Goal: Information Seeking & Learning: Compare options

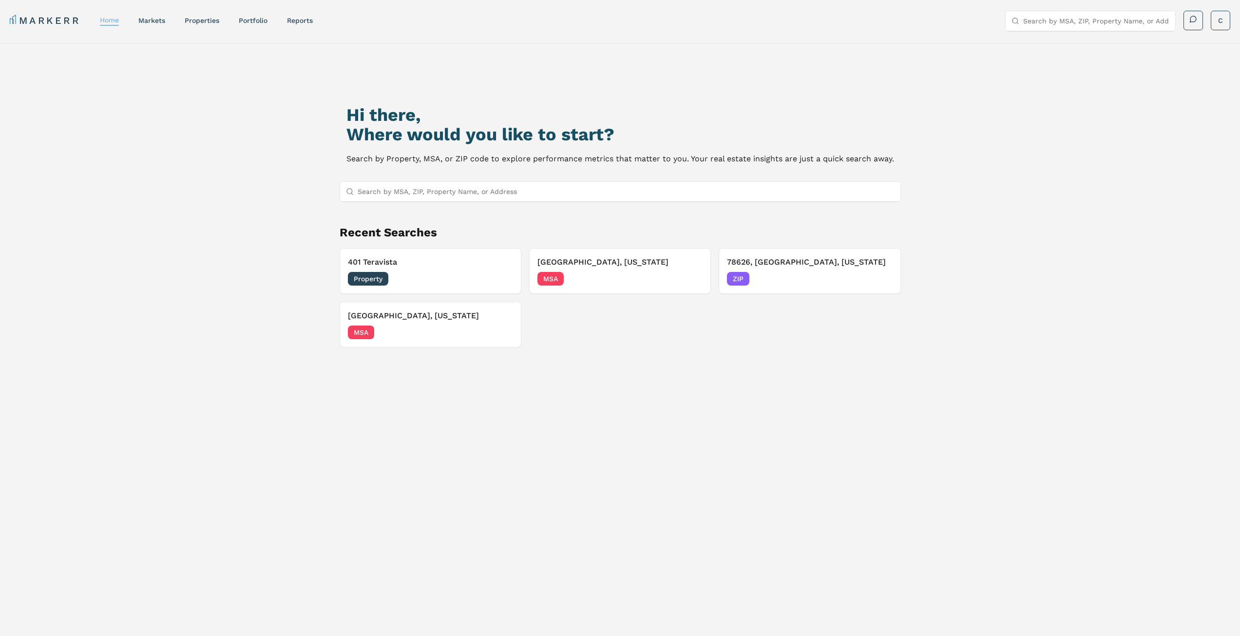
click at [106, 19] on link "home" at bounding box center [109, 20] width 19 height 8
click at [153, 21] on link "markets" at bounding box center [151, 21] width 27 height 8
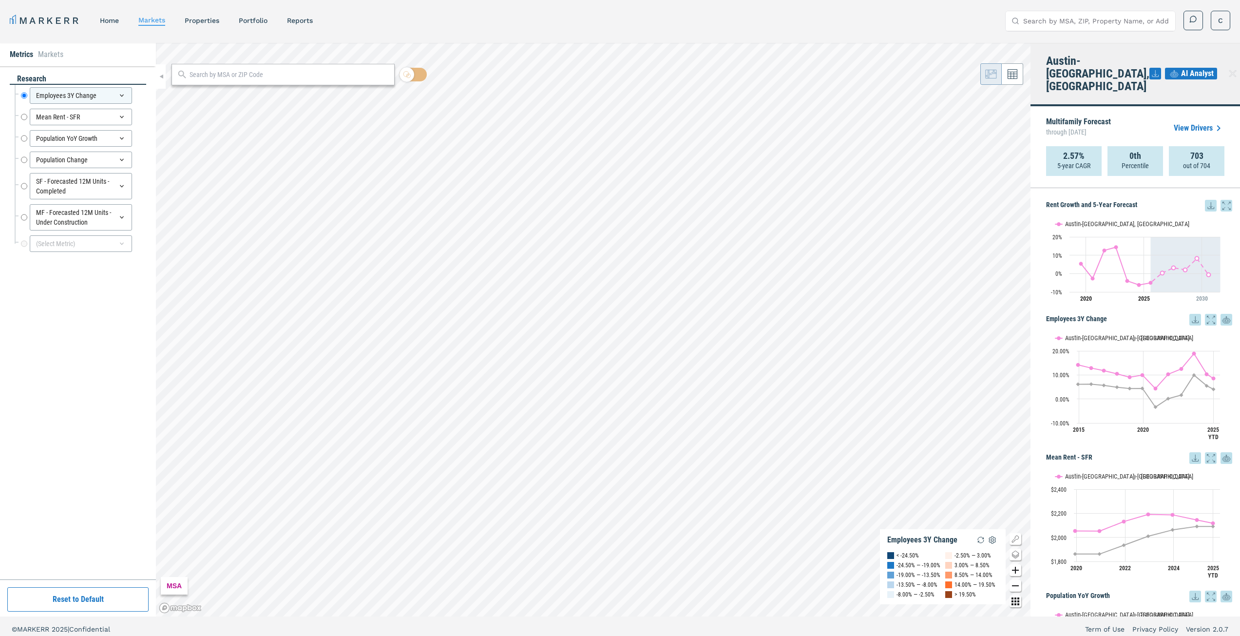
click at [1154, 296] on div "Rent Growth and 5-Year Forecast Rent Growth and 5-Year Forecast Line chart with…" at bounding box center [1136, 402] width 210 height 428
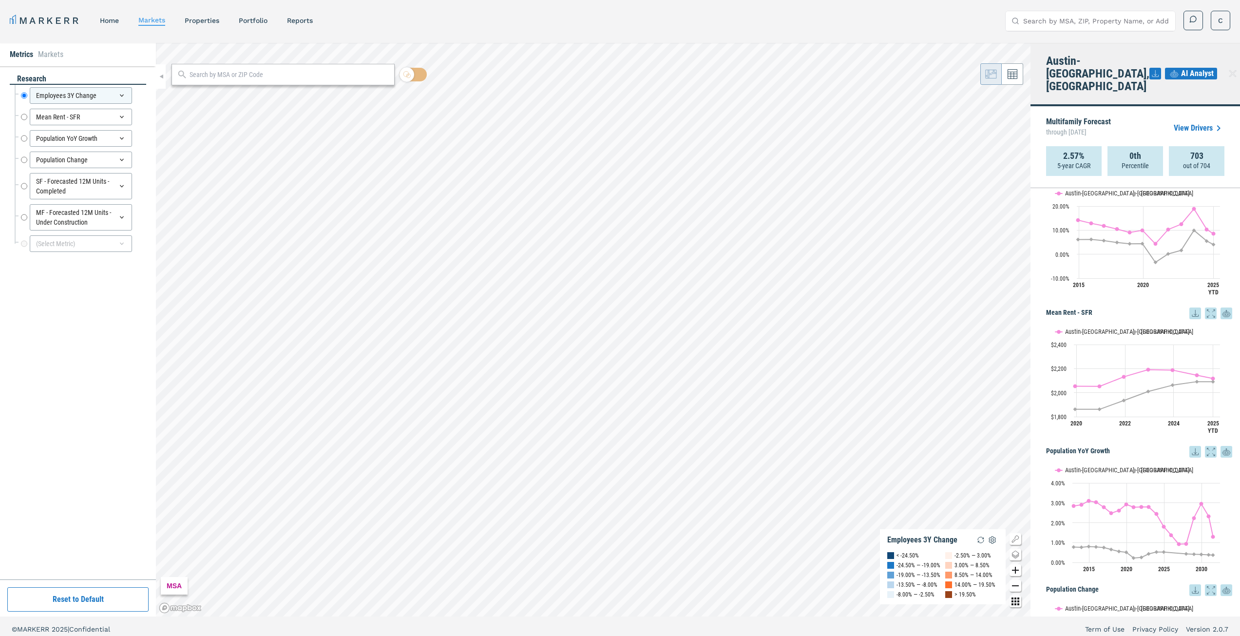
scroll to position [146, 0]
click at [1213, 380] on icon "Interactive chart" at bounding box center [1144, 394] width 138 height 28
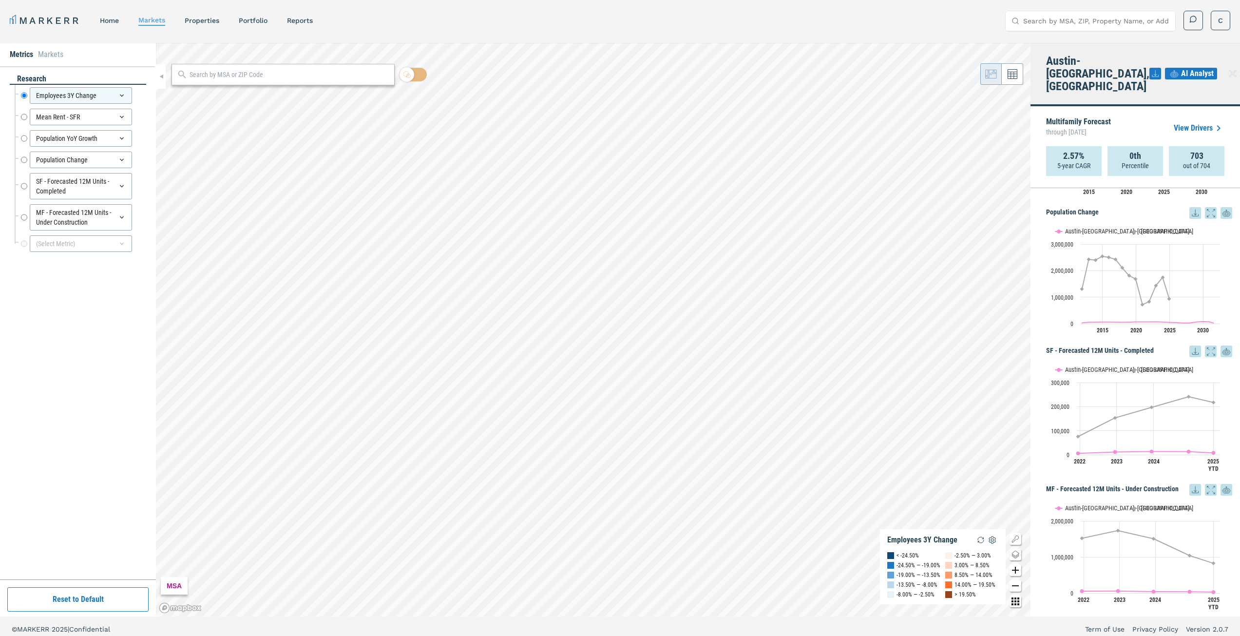
scroll to position [6, 0]
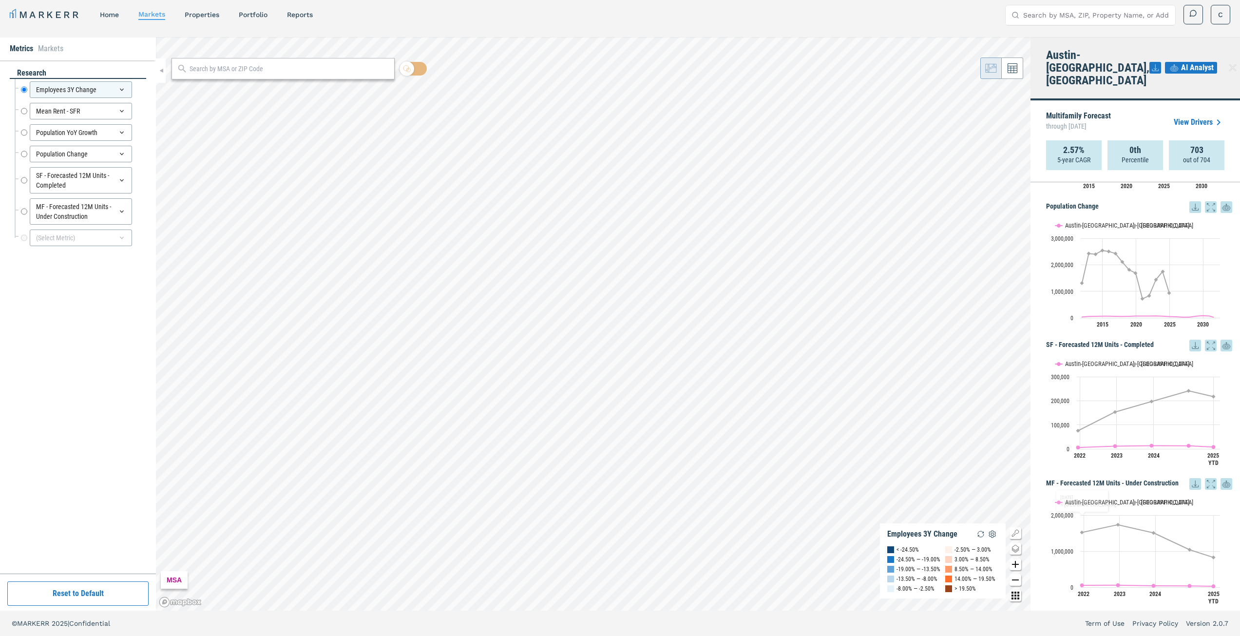
click at [1041, 445] on div "Rent Growth and 5-Year Forecast Rent Growth and 5-Year Forecast Line chart with…" at bounding box center [1136, 396] width 210 height 428
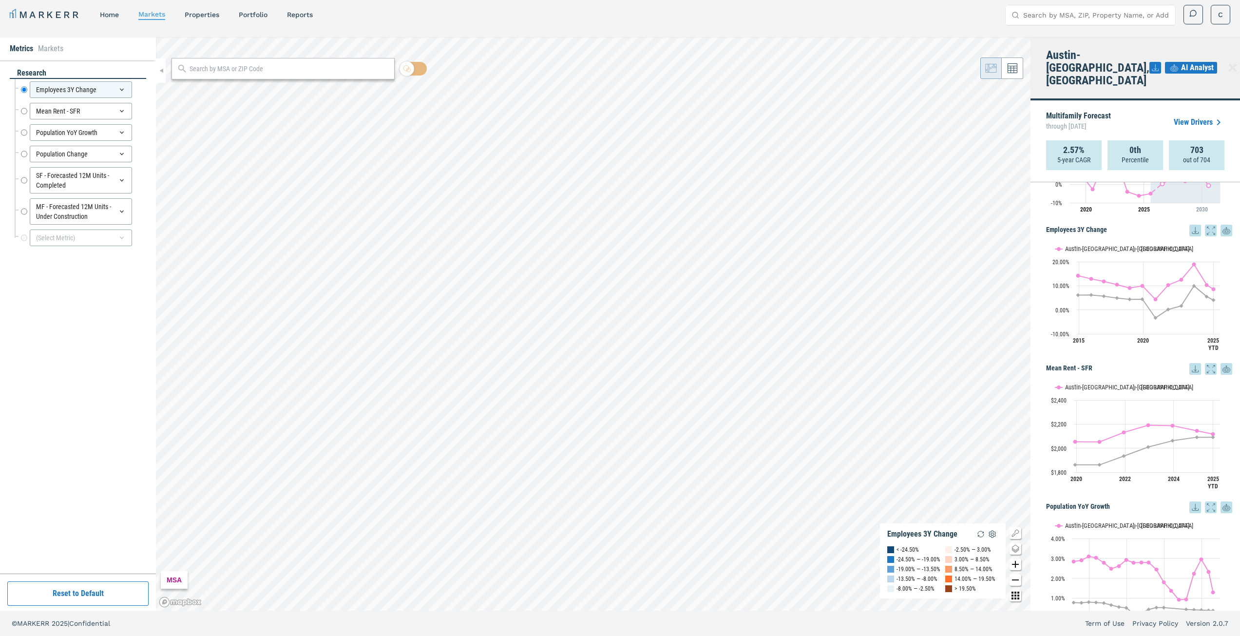
scroll to position [0, 0]
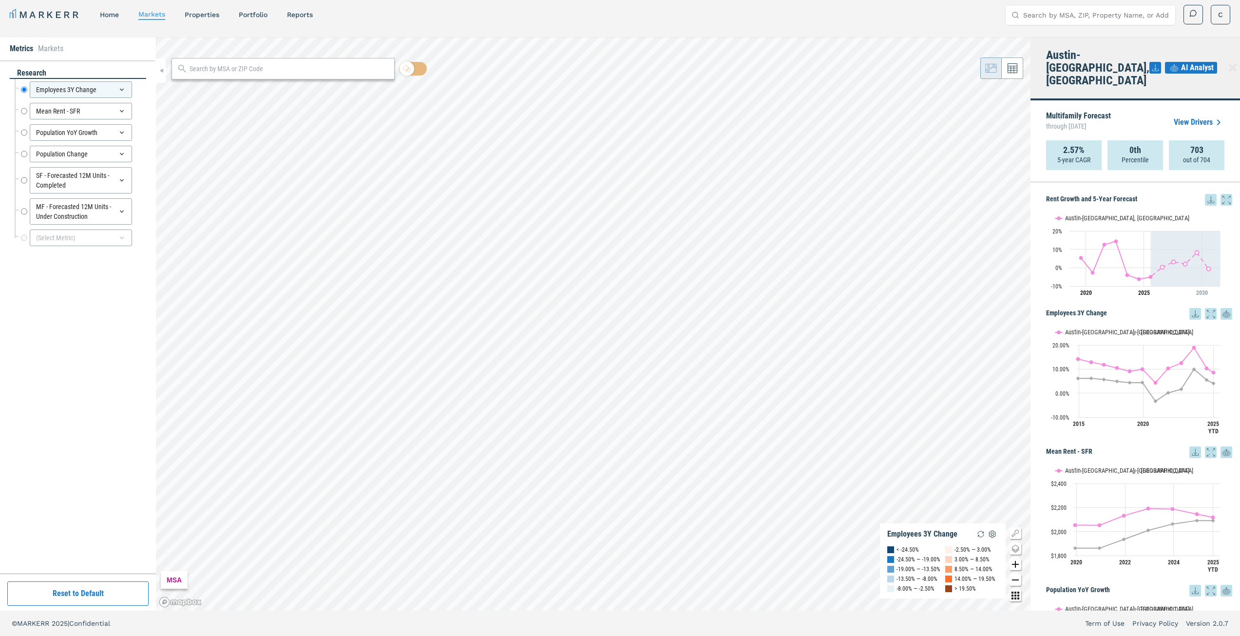
click at [1199, 116] on link "View Drivers" at bounding box center [1199, 122] width 51 height 12
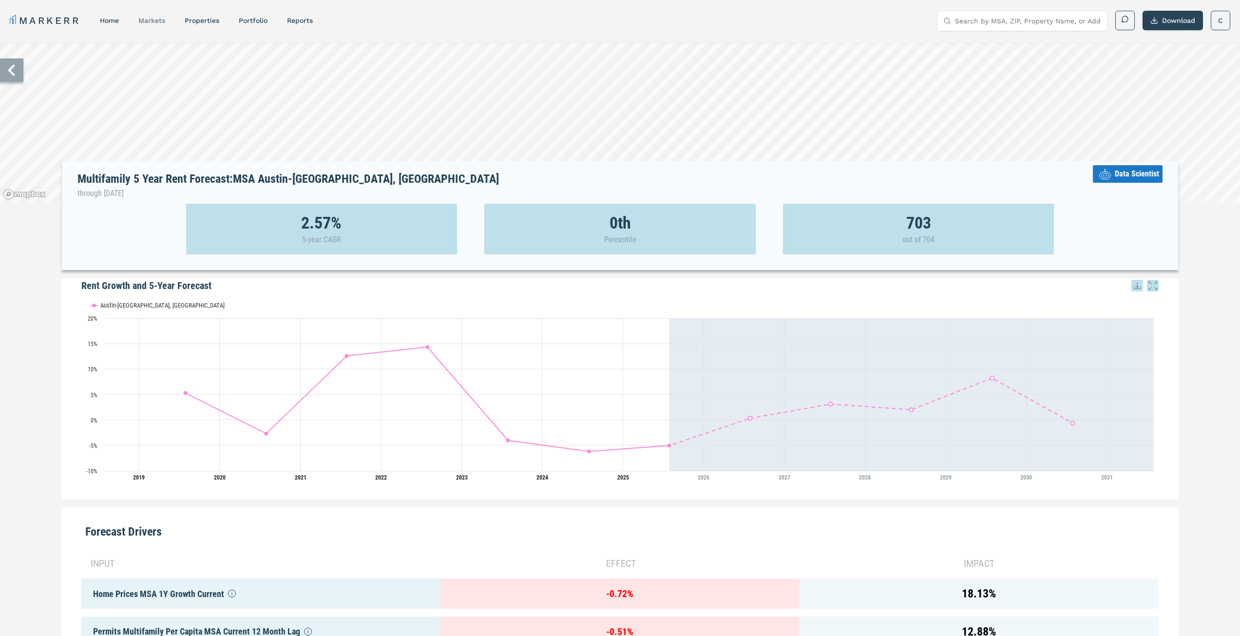
click at [154, 19] on link "markets" at bounding box center [151, 21] width 27 height 8
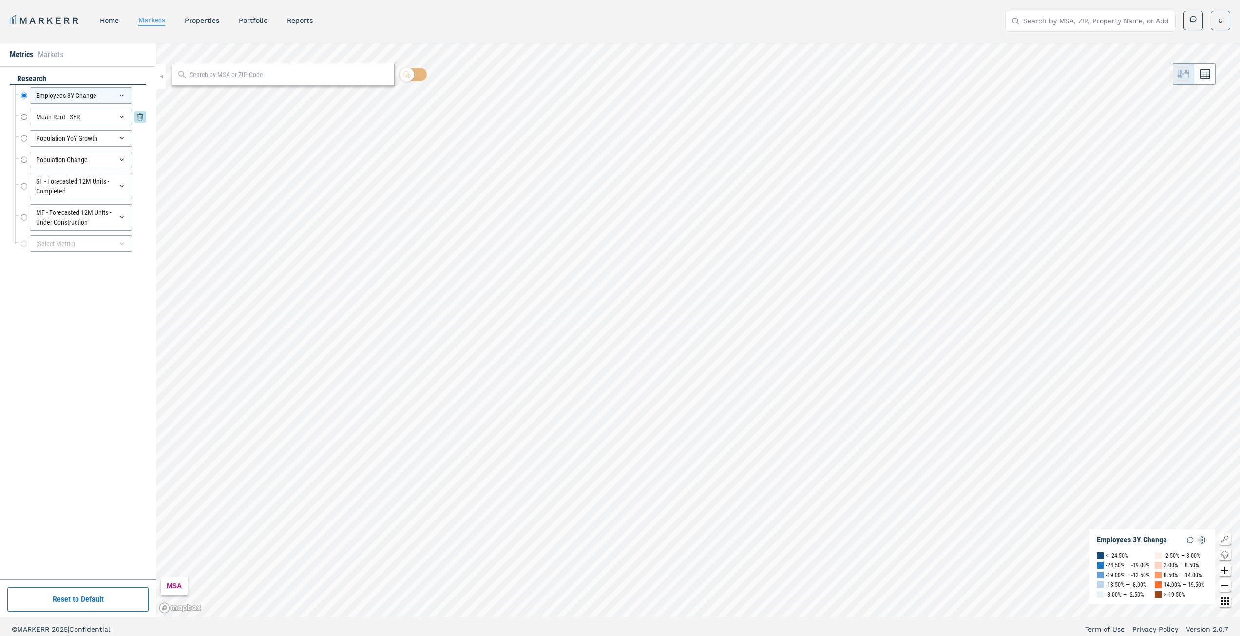
click at [122, 115] on icon at bounding box center [122, 117] width 8 height 8
click at [125, 115] on icon at bounding box center [122, 117] width 8 height 8
click at [121, 116] on icon at bounding box center [122, 117] width 8 height 8
drag, startPoint x: 121, startPoint y: 116, endPoint x: 75, endPoint y: 305, distance: 194.2
click at [75, 305] on div "research Employees 3Y Change Employees 3Y Change Mean Rent - SFR Mean Rent - SF…" at bounding box center [78, 323] width 136 height 499
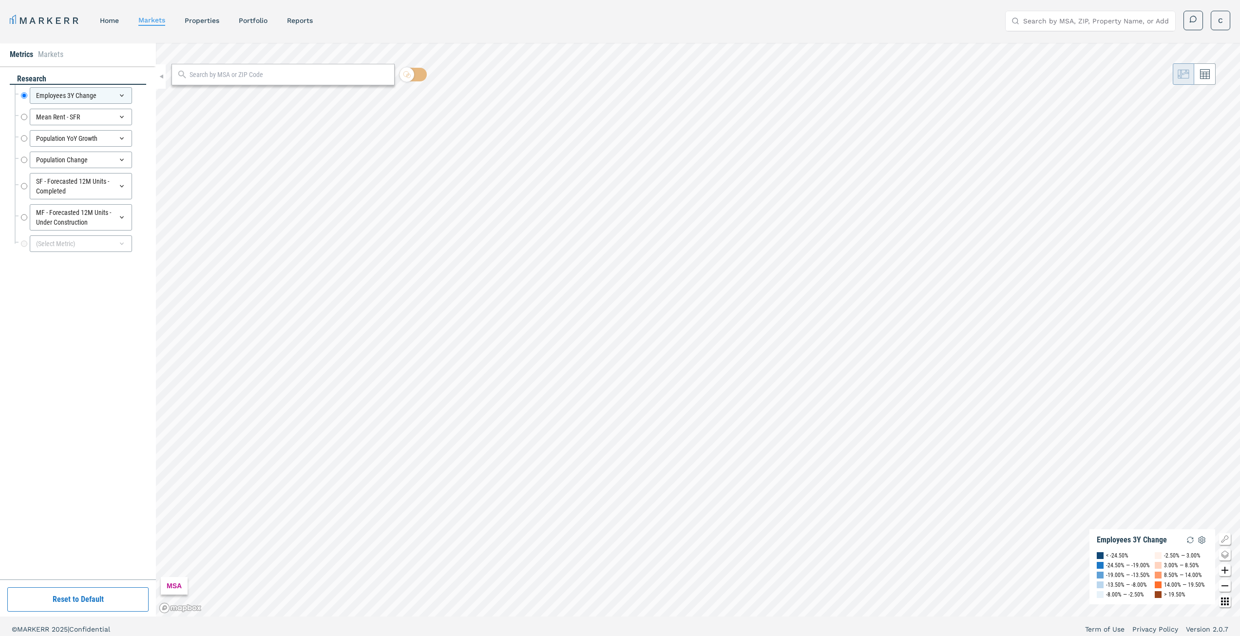
click at [79, 305] on div "research Employees 3Y Change Employees 3Y Change Mean Rent - SFR Mean Rent - SF…" at bounding box center [78, 323] width 136 height 499
click at [122, 216] on icon at bounding box center [122, 217] width 8 height 8
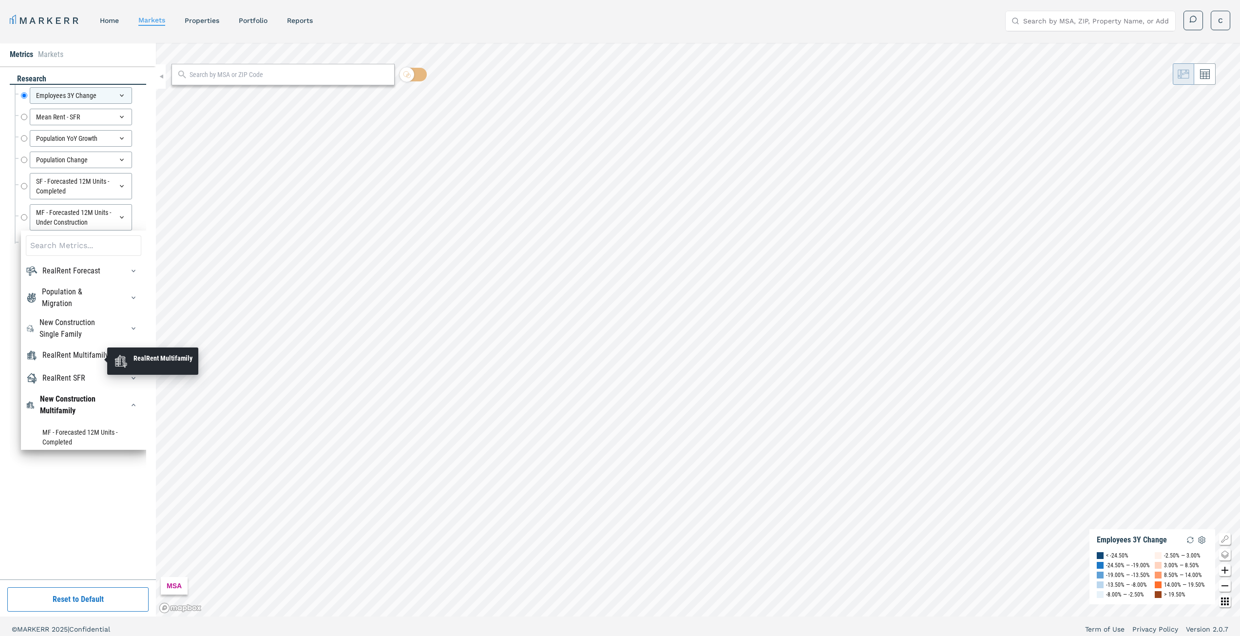
click at [52, 352] on div "RealRent Multifamily" at bounding box center [75, 355] width 66 height 12
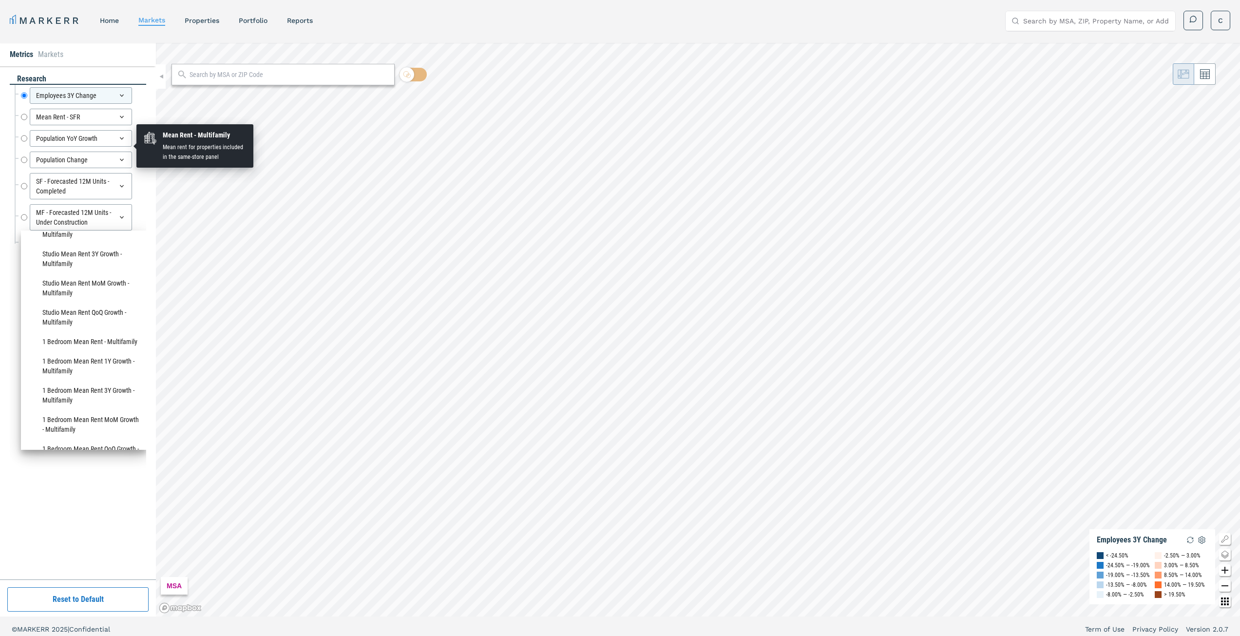
scroll to position [780, 0]
click at [122, 216] on icon at bounding box center [122, 217] width 8 height 8
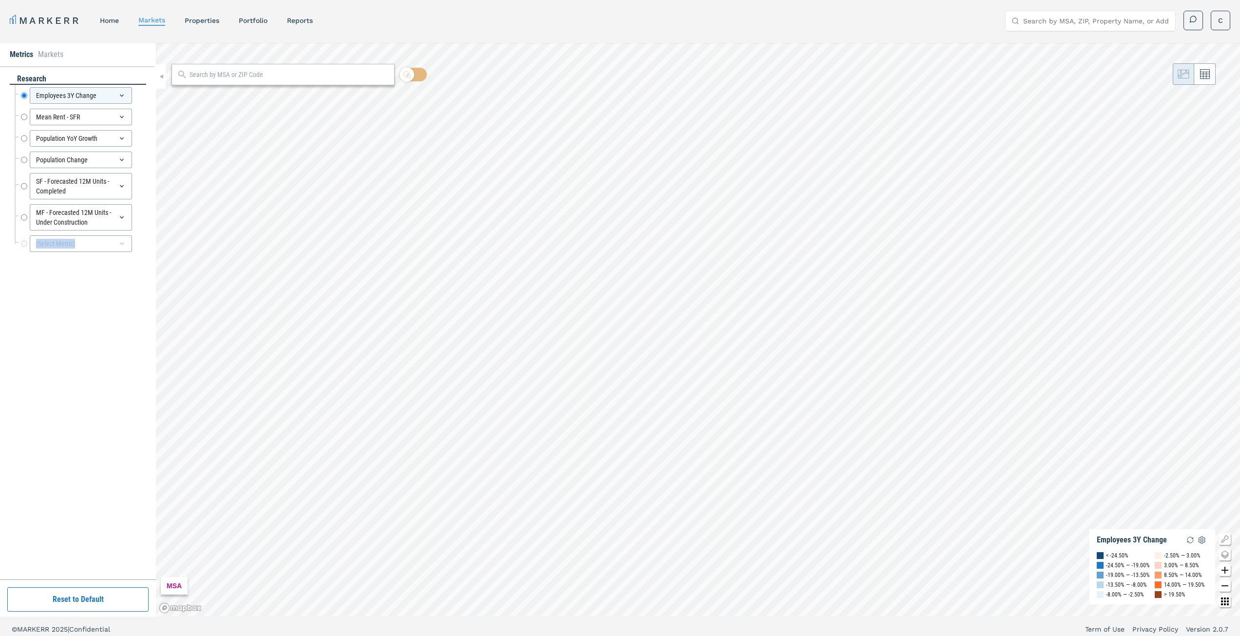
drag, startPoint x: 122, startPoint y: 216, endPoint x: 115, endPoint y: 253, distance: 38.3
click at [115, 253] on div "Employees 3Y Change Employees 3Y Change Mean Rent - SFR Mean Rent - SFR Populat…" at bounding box center [81, 170] width 132 height 170
click at [115, 253] on div "(Select Metric)" at bounding box center [81, 243] width 132 height 21
click at [88, 309] on div "research Employees 3Y Change Employees 3Y Change Mean Rent - SFR Mean Rent - SF…" at bounding box center [78, 323] width 136 height 499
click at [122, 244] on icon at bounding box center [122, 244] width 4 height 2
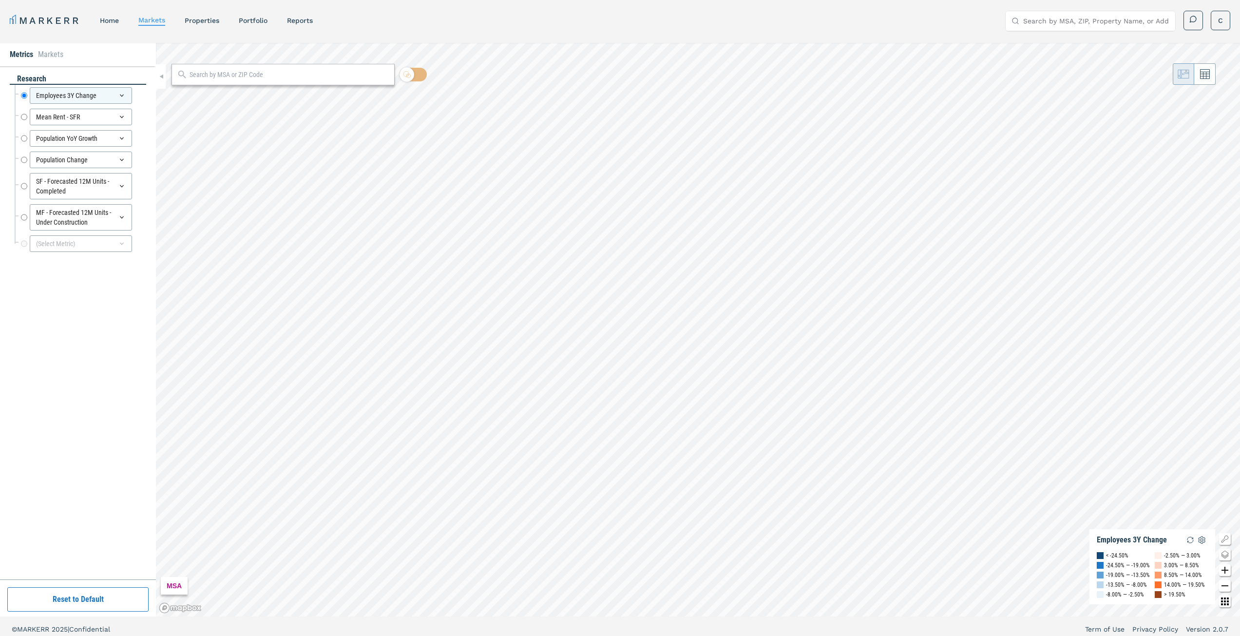
click at [67, 538] on div "research Employees 3Y Change Employees 3Y Change Mean Rent - SFR Mean Rent - SF…" at bounding box center [78, 323] width 136 height 499
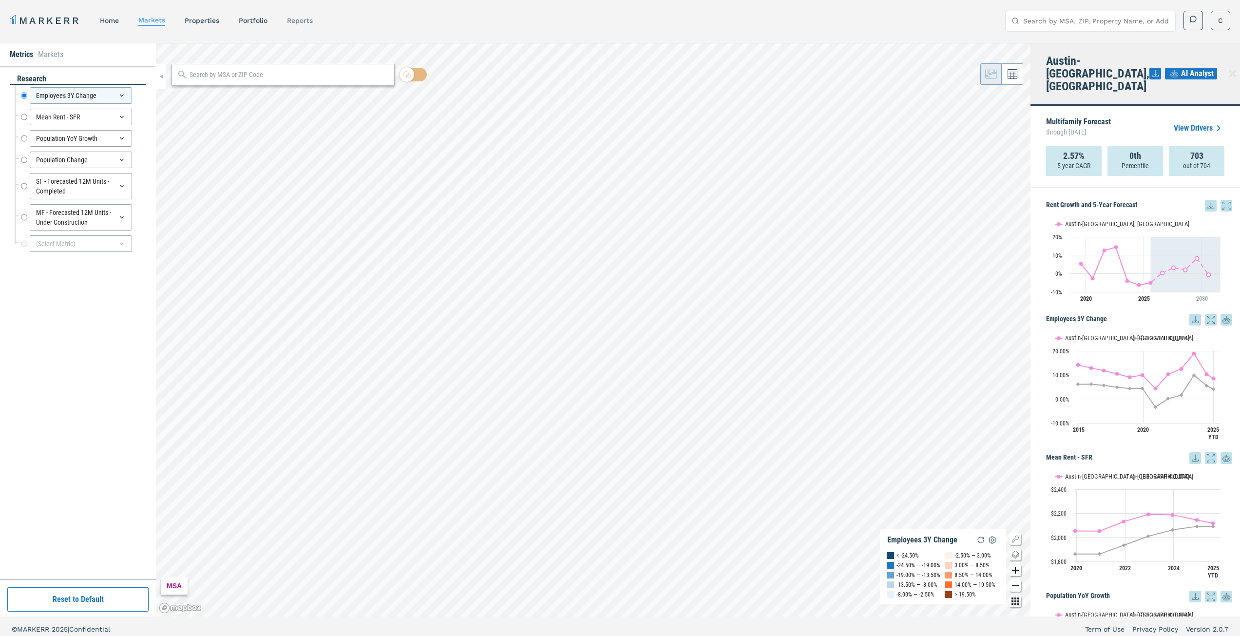
click at [304, 21] on link "reports" at bounding box center [300, 21] width 26 height 8
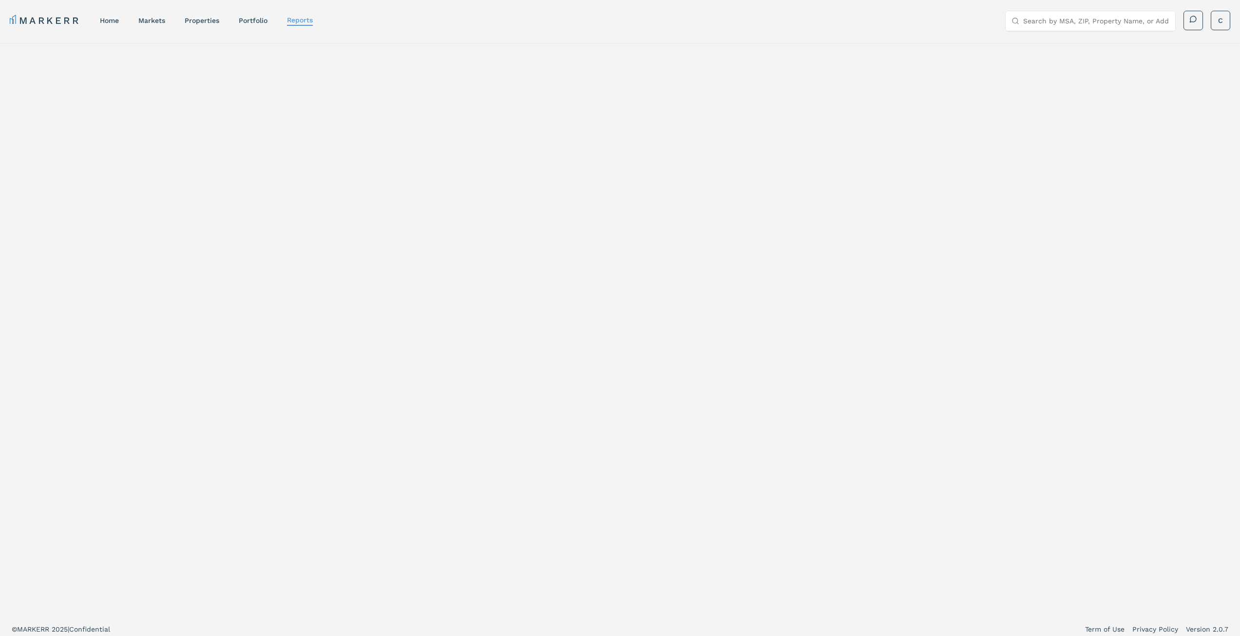
select select "-release_date"
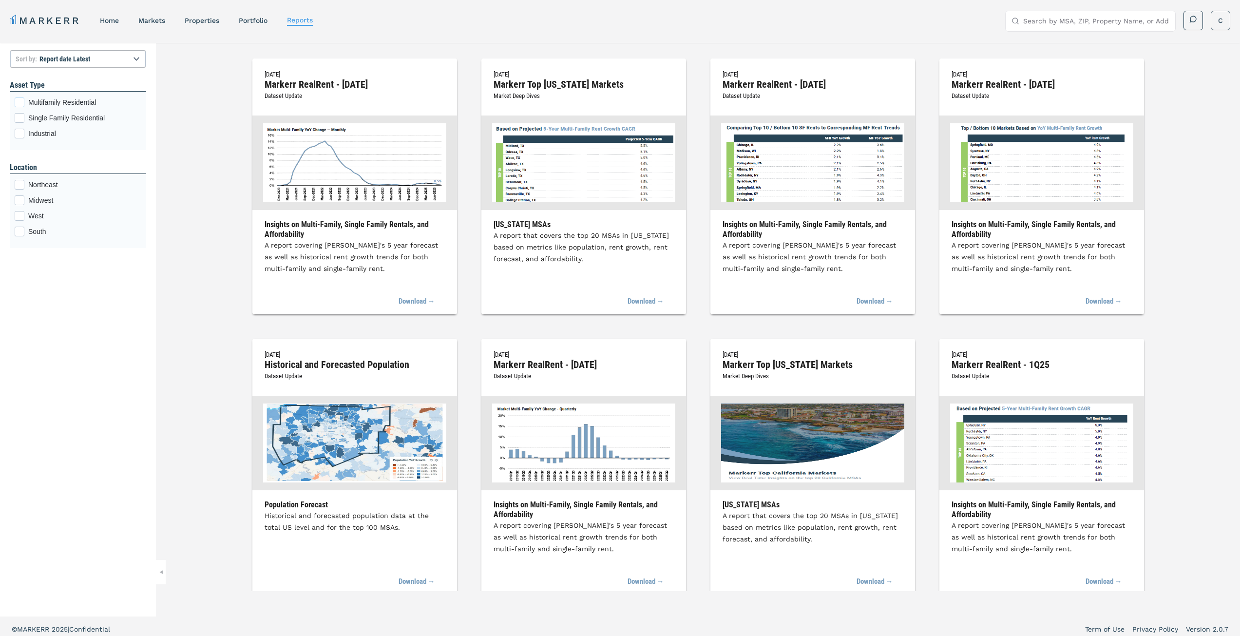
click at [17, 100] on div "Multifamily Residential checkbox input" at bounding box center [20, 102] width 10 height 10
click at [17, 100] on input "Multifamily Residential" at bounding box center [18, 100] width 6 height 6
click at [251, 20] on link "Portfolio" at bounding box center [253, 21] width 29 height 8
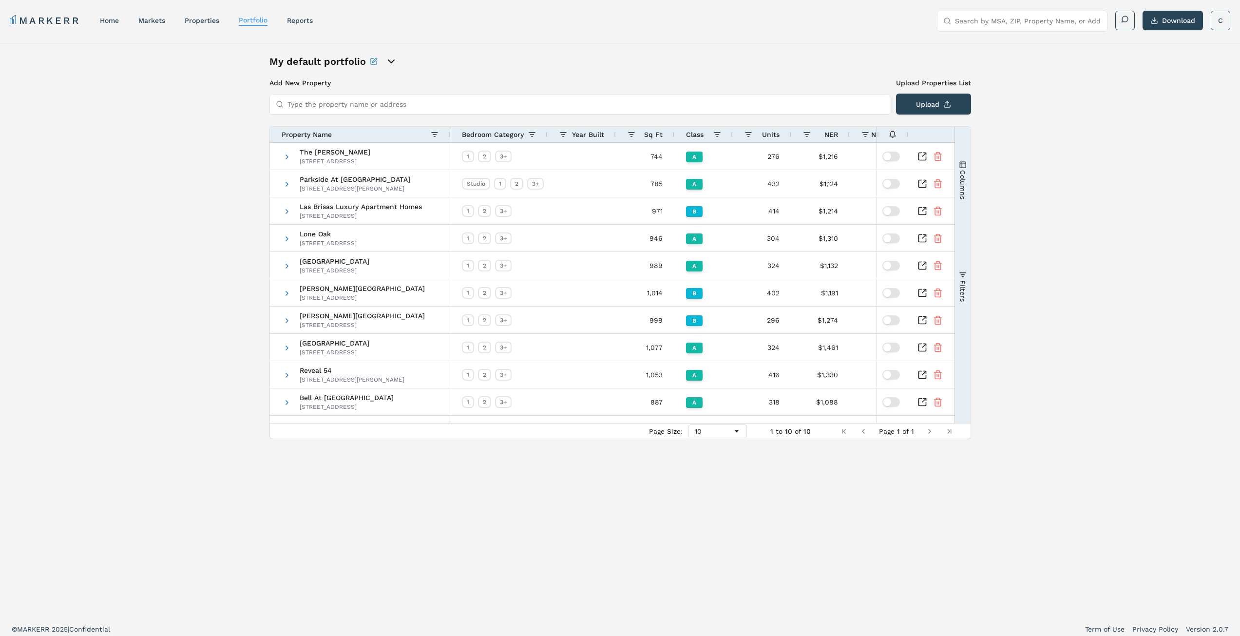
click at [1158, 180] on div "My default portfolio Add New Property Upload Properties List Type the property …" at bounding box center [620, 330] width 1240 height 574
click at [664, 537] on div "My default portfolio Add New Property Upload Properties List Type the property …" at bounding box center [620, 330] width 702 height 550
click at [961, 174] on span "Columns" at bounding box center [963, 184] width 8 height 29
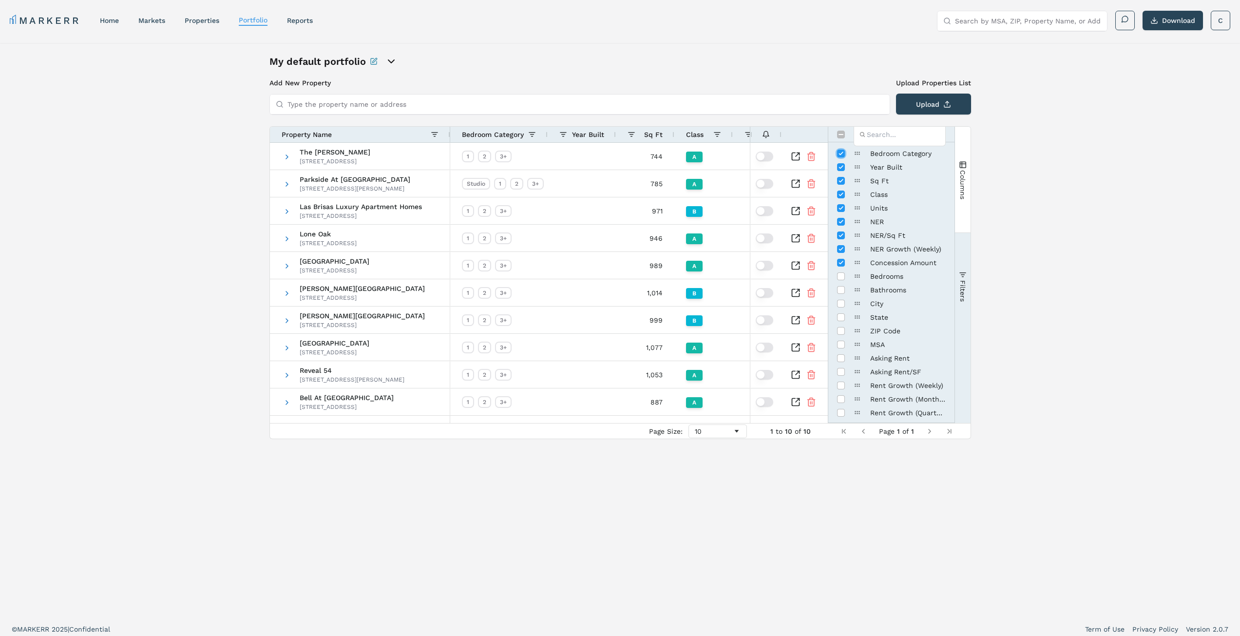
click at [840, 153] on input "Press SPACE to toggle visibility (visible)" at bounding box center [841, 154] width 8 height 8
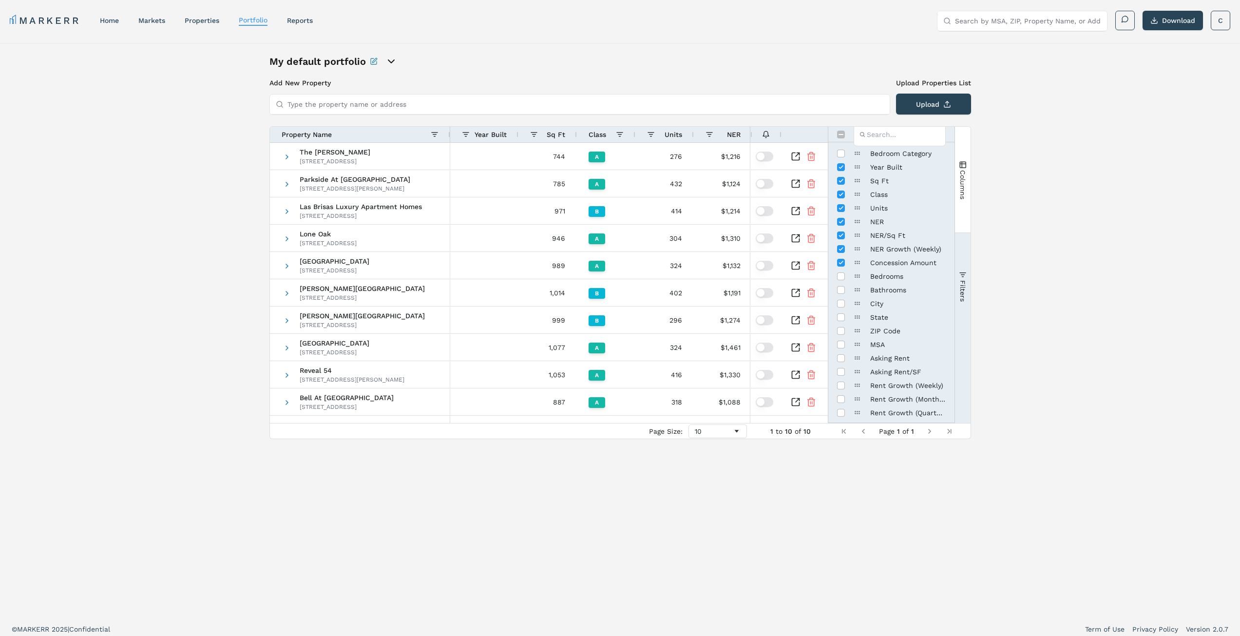
click at [371, 61] on icon "Rename this portfolio" at bounding box center [374, 62] width 8 height 8
click at [613, 67] on div "New Portfolio Description My default portfolio" at bounding box center [620, 62] width 702 height 14
click at [839, 153] on input "Press SPACE to toggle visibility (hidden)" at bounding box center [841, 154] width 8 height 8
checkbox input "true"
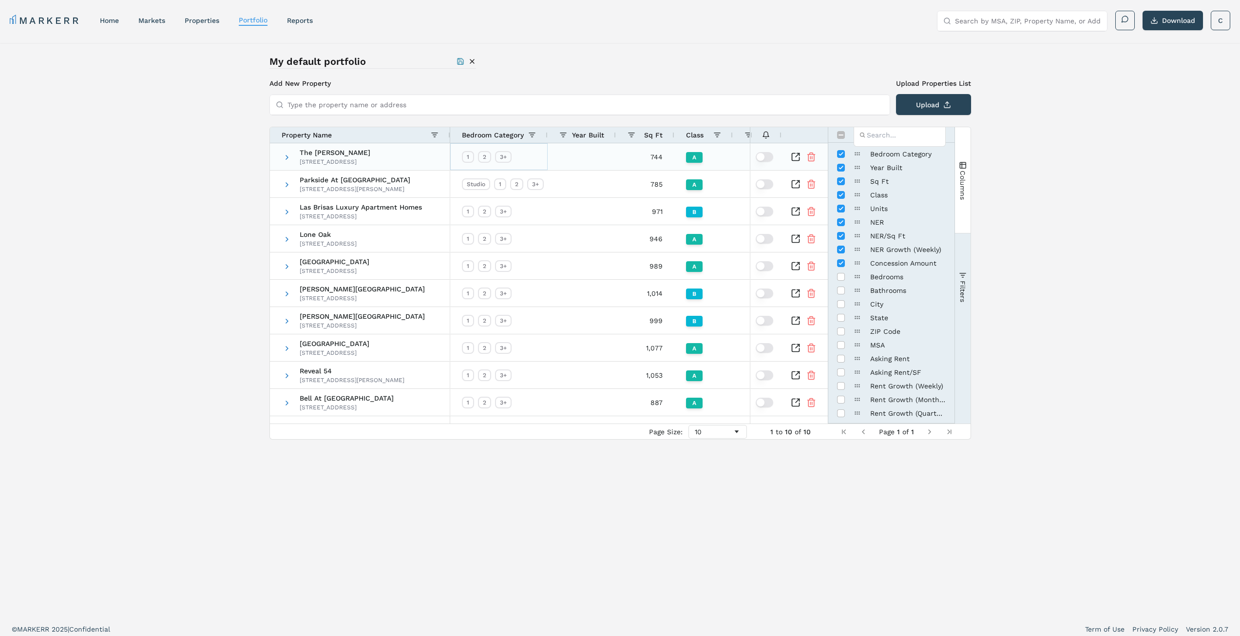
click at [468, 157] on div "1" at bounding box center [468, 157] width 12 height 12
click at [483, 157] on div "2" at bounding box center [484, 157] width 13 height 12
click at [507, 157] on div "3+" at bounding box center [503, 157] width 17 height 12
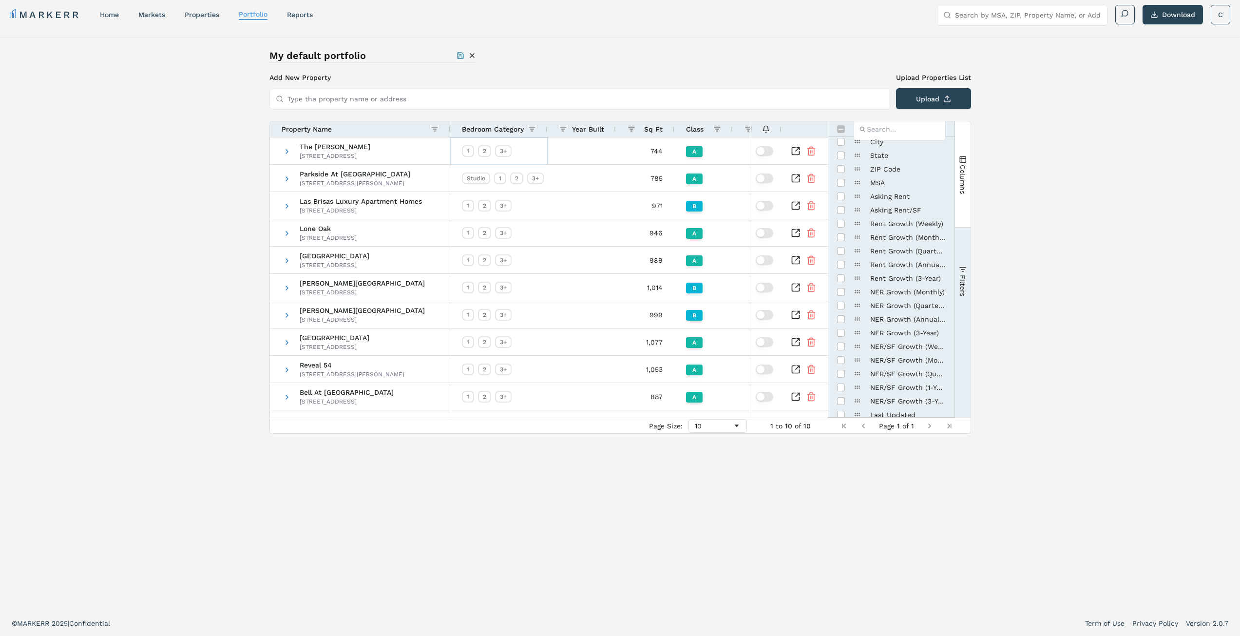
scroll to position [179, 0]
click at [915, 409] on div "Column" at bounding box center [891, 406] width 109 height 14
click at [158, 16] on link "markets" at bounding box center [151, 15] width 27 height 8
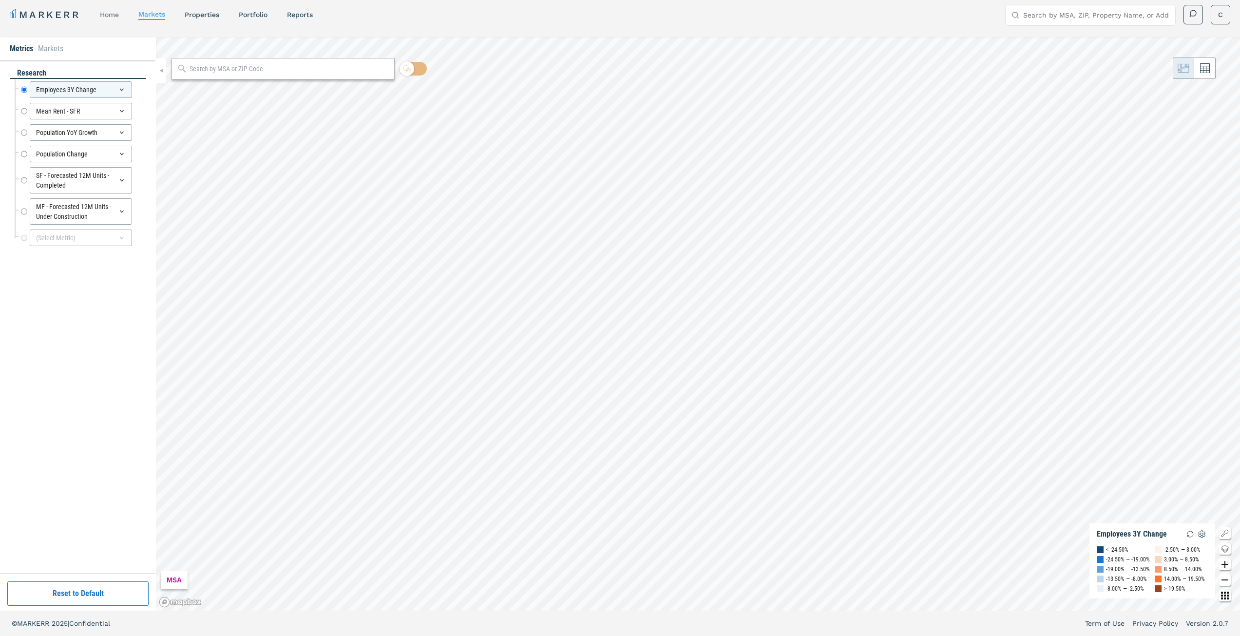
click at [108, 14] on link "home" at bounding box center [109, 15] width 19 height 8
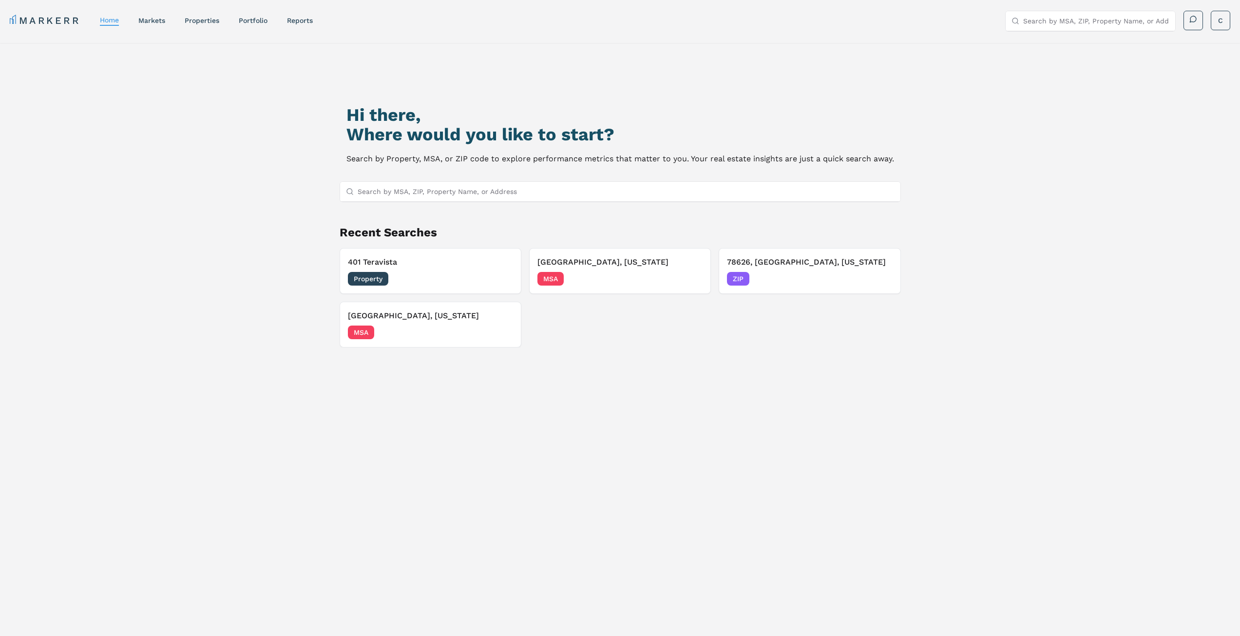
click at [41, 19] on link "MARKERR" at bounding box center [45, 21] width 71 height 14
click at [360, 332] on span "MSA" at bounding box center [361, 333] width 26 height 14
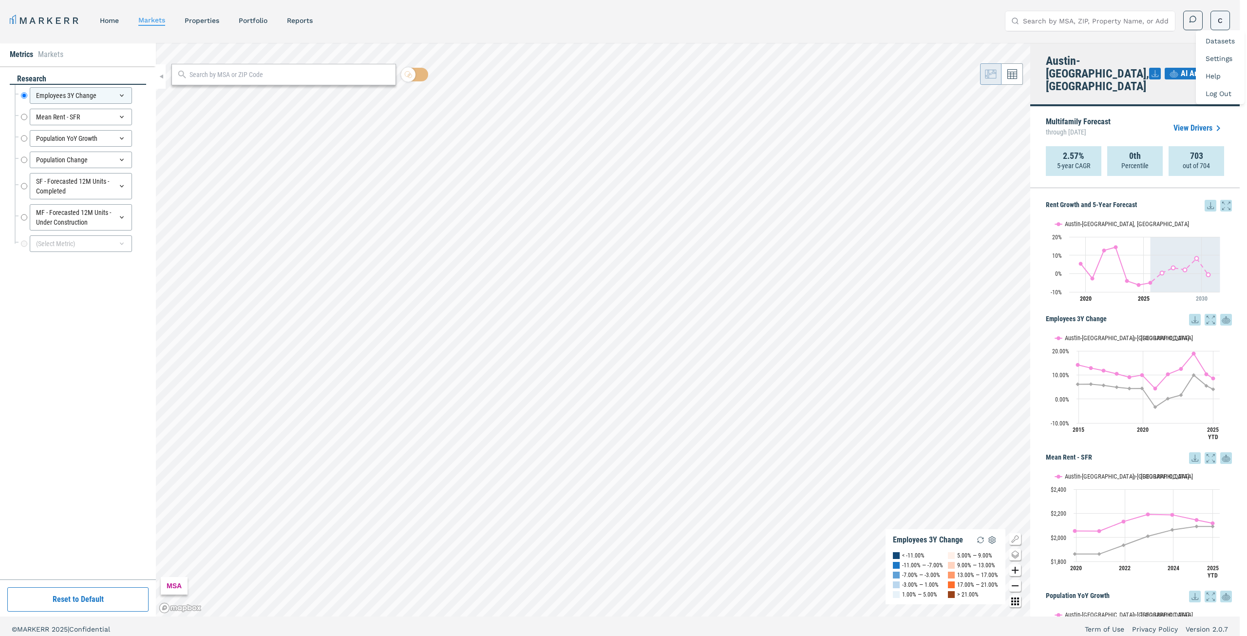
click at [1220, 19] on html "MARKERR home markets properties Portfolio reports Search by MSA, ZIP, Property …" at bounding box center [623, 321] width 1247 height 642
click at [1217, 42] on link "Datasets" at bounding box center [1220, 41] width 29 height 8
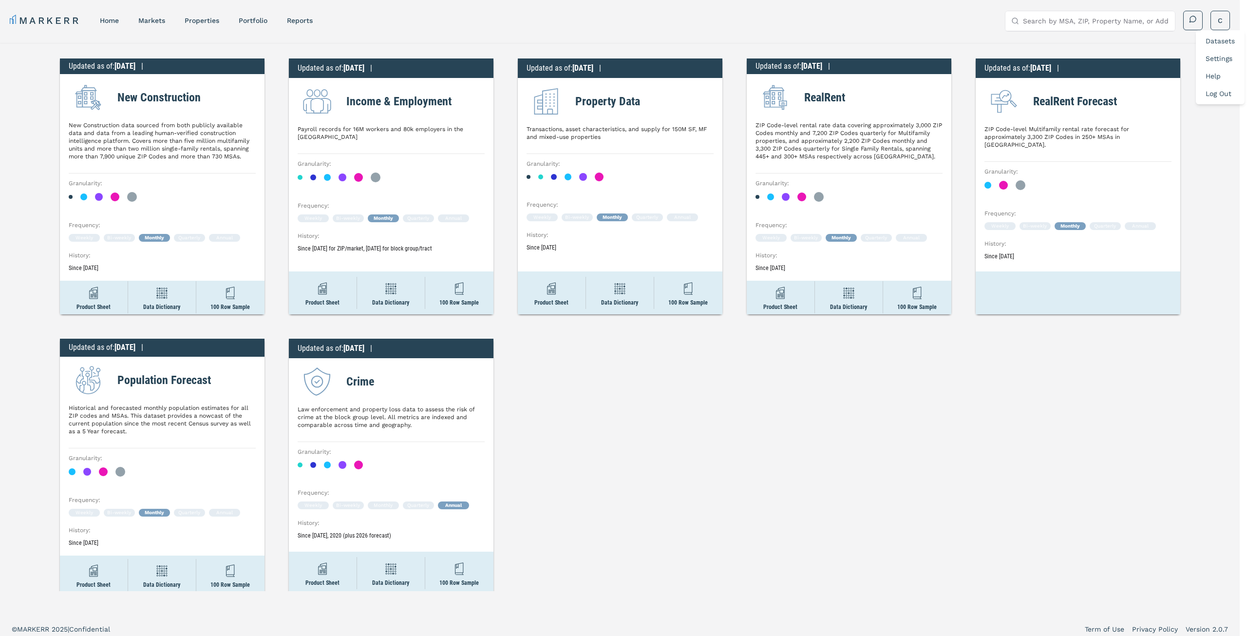
click at [1217, 58] on link "Settings" at bounding box center [1219, 59] width 27 height 8
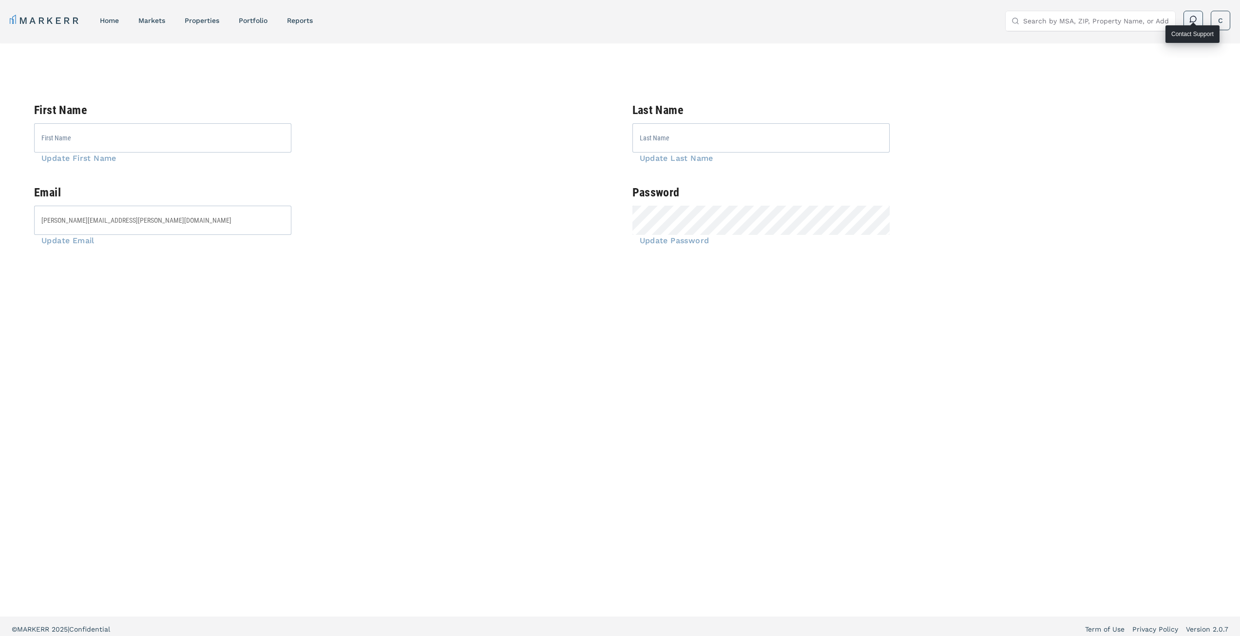
click at [1191, 20] on html "MARKERR home markets properties Portfolio reports Search by MSA, ZIP, Property …" at bounding box center [620, 321] width 1240 height 642
click at [1128, 78] on div "First Name Update First Name Last Name Update Last Name Email [PERSON_NAME][EMA…" at bounding box center [620, 330] width 1240 height 574
click at [150, 20] on link "markets" at bounding box center [151, 21] width 27 height 8
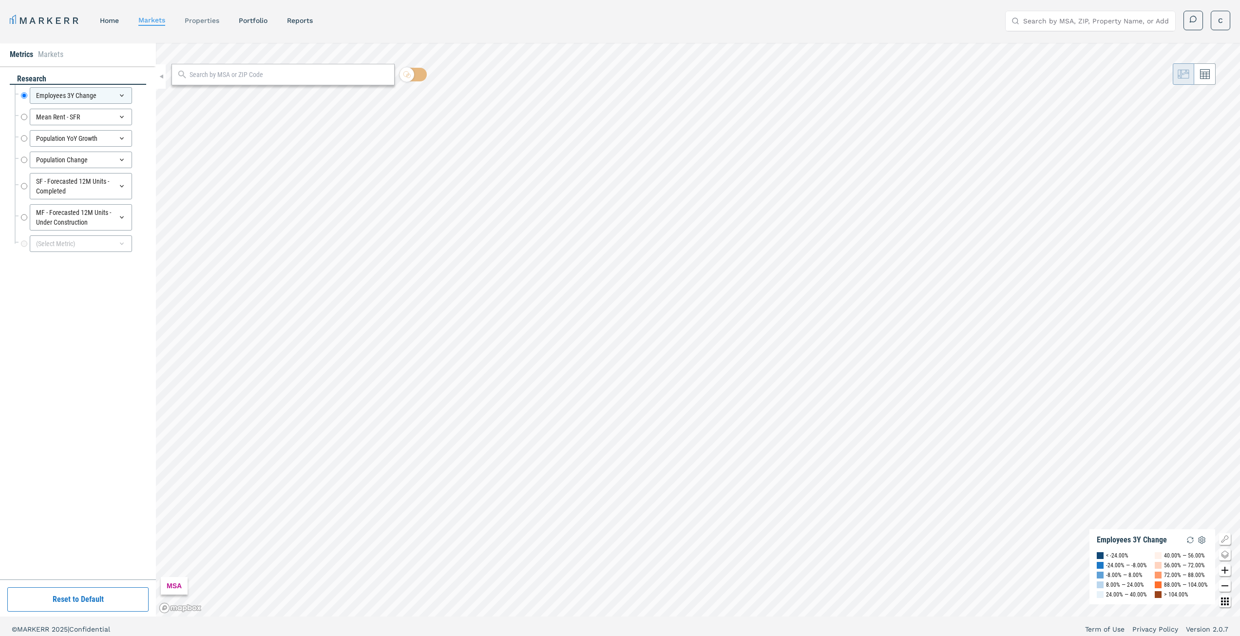
click at [203, 21] on link "properties" at bounding box center [202, 21] width 35 height 8
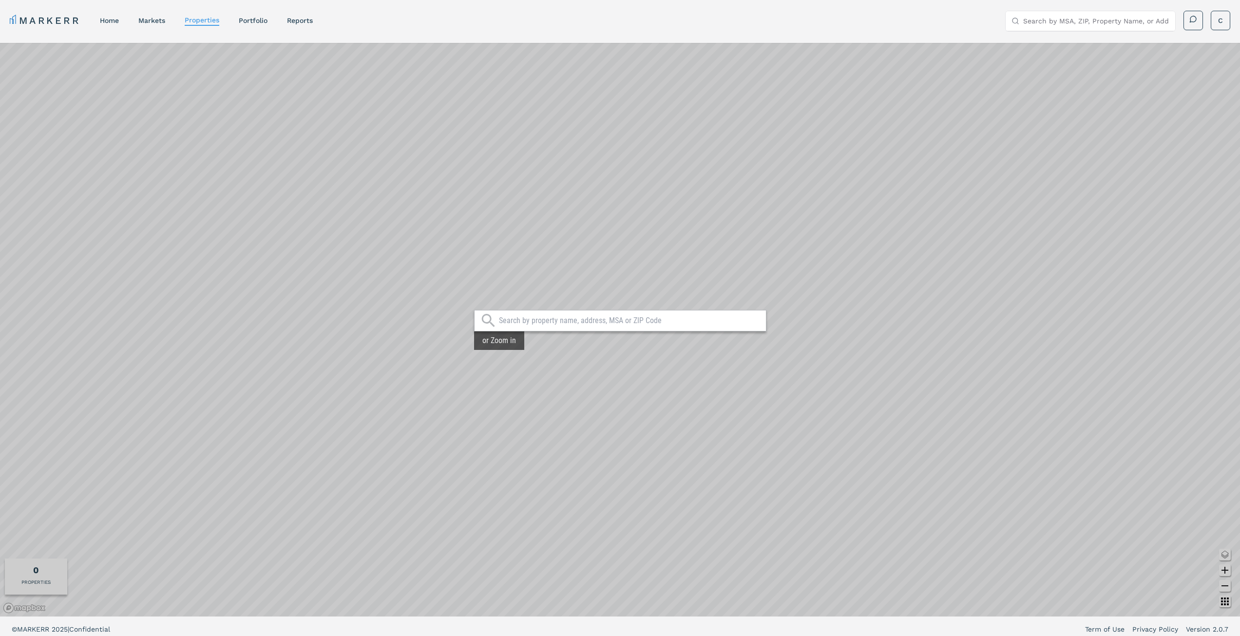
click at [501, 338] on div "or Zoom in" at bounding box center [499, 340] width 50 height 19
click at [481, 325] on icon at bounding box center [489, 320] width 18 height 19
click at [503, 343] on div "or Zoom in" at bounding box center [499, 340] width 50 height 19
click at [1224, 571] on icon "Zoom in map button" at bounding box center [1225, 570] width 7 height 7
click at [568, 336] on div "or Zoom in" at bounding box center [620, 330] width 1240 height 574
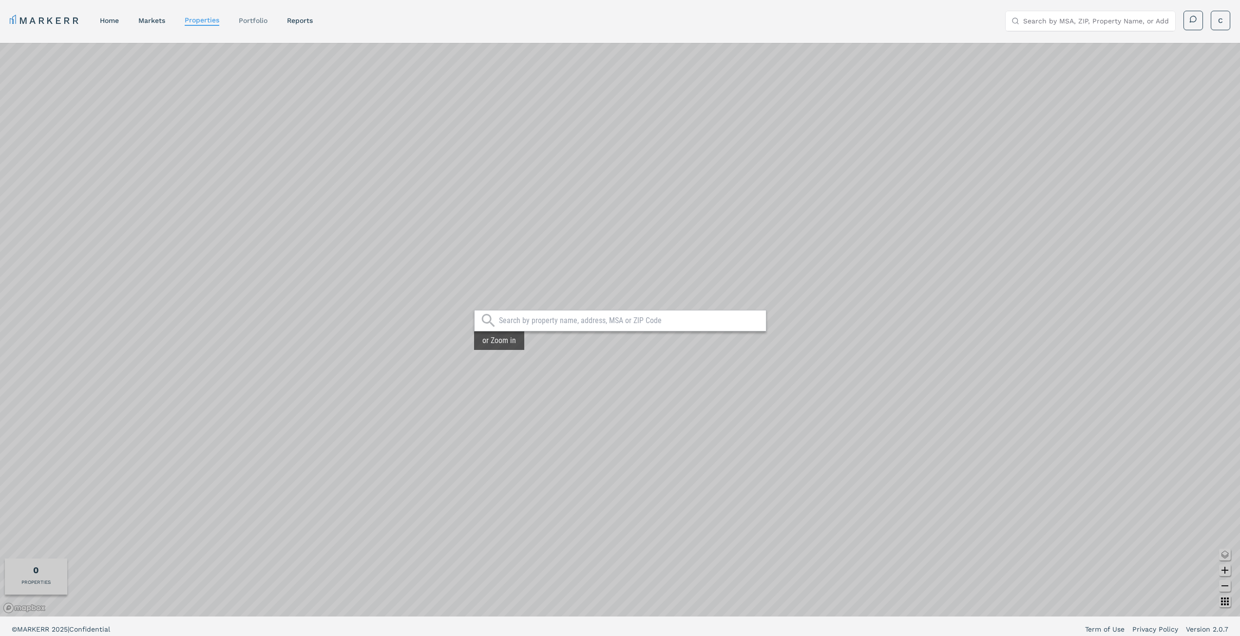
click at [255, 17] on link "Portfolio" at bounding box center [253, 21] width 29 height 8
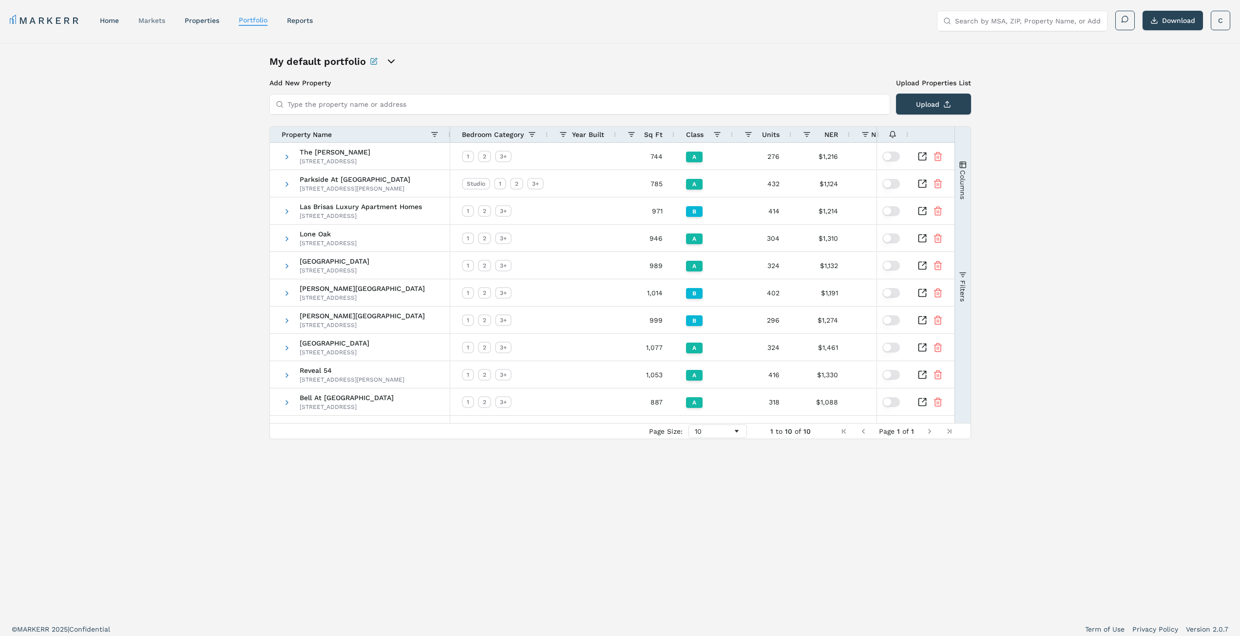
click at [152, 20] on link "markets" at bounding box center [151, 21] width 27 height 8
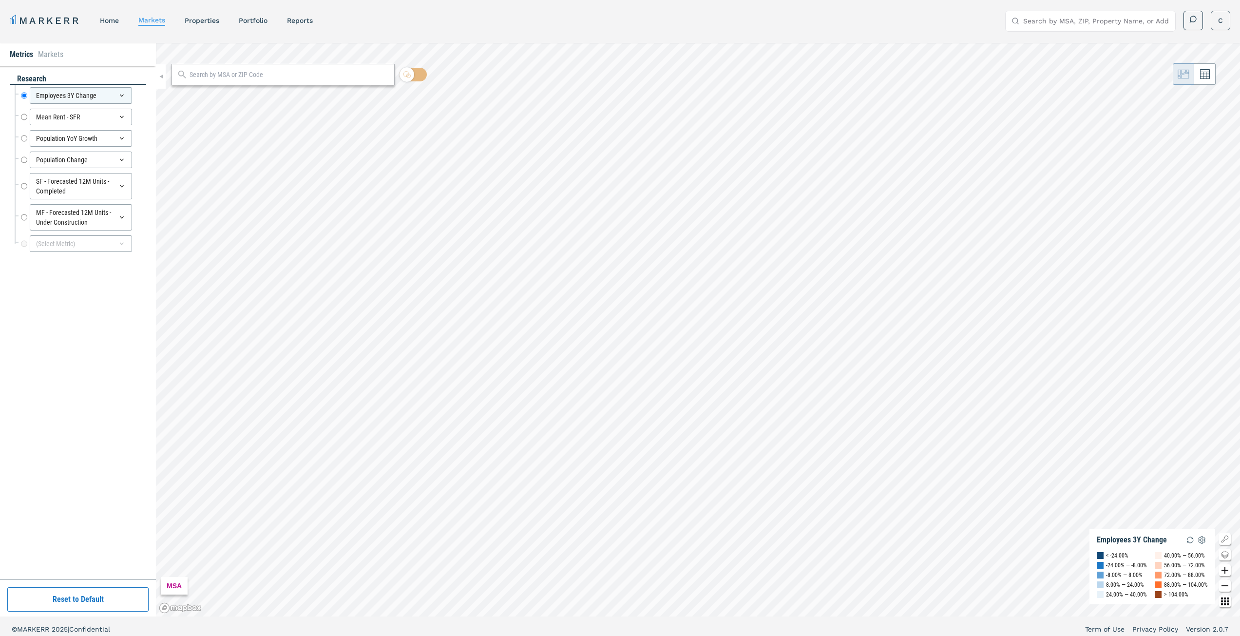
click at [256, 74] on input "text" at bounding box center [290, 75] width 200 height 10
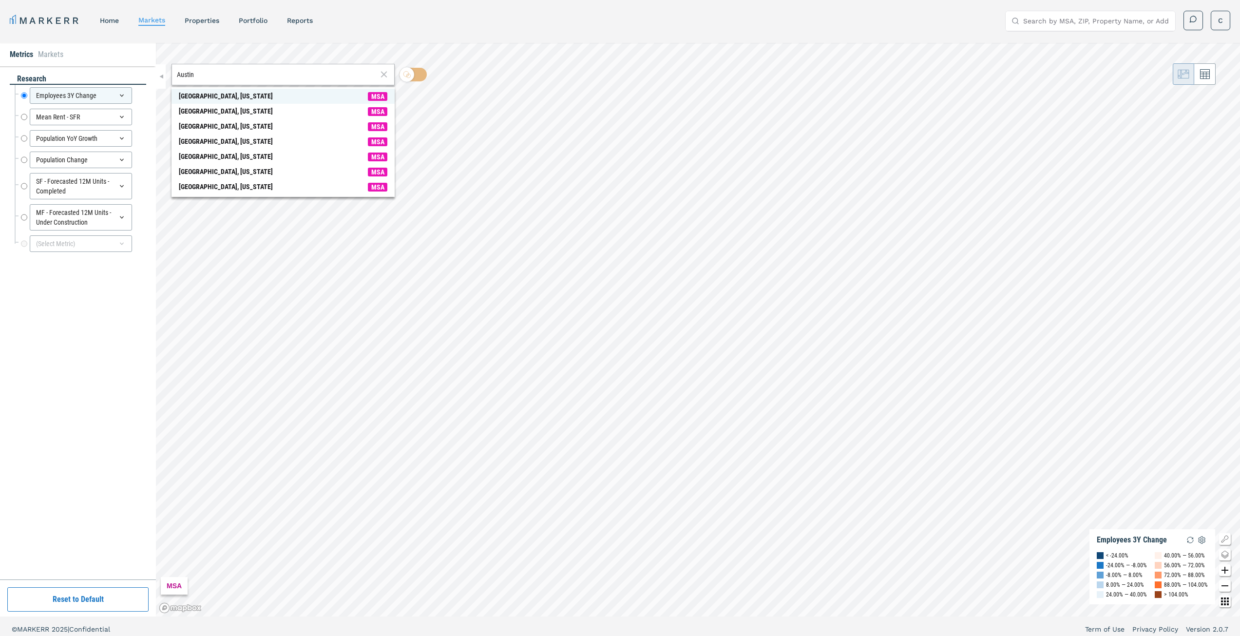
type input "Austin"
click at [378, 95] on span "MSA" at bounding box center [377, 96] width 19 height 9
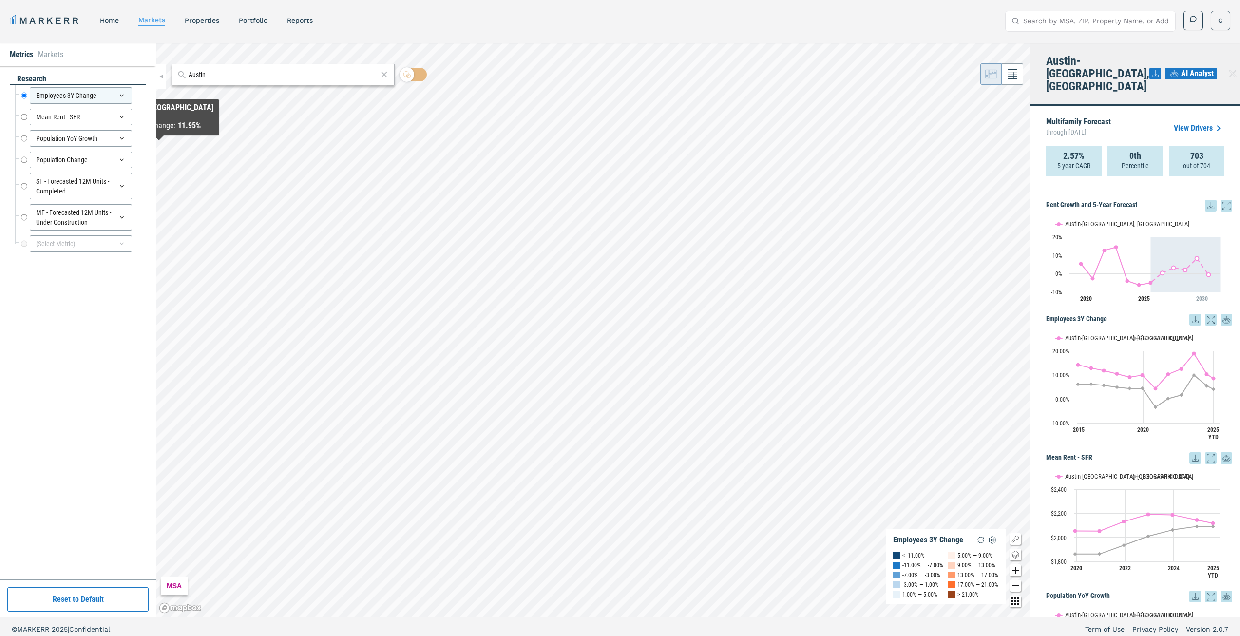
click at [46, 57] on li "Markets" at bounding box center [50, 55] width 25 height 12
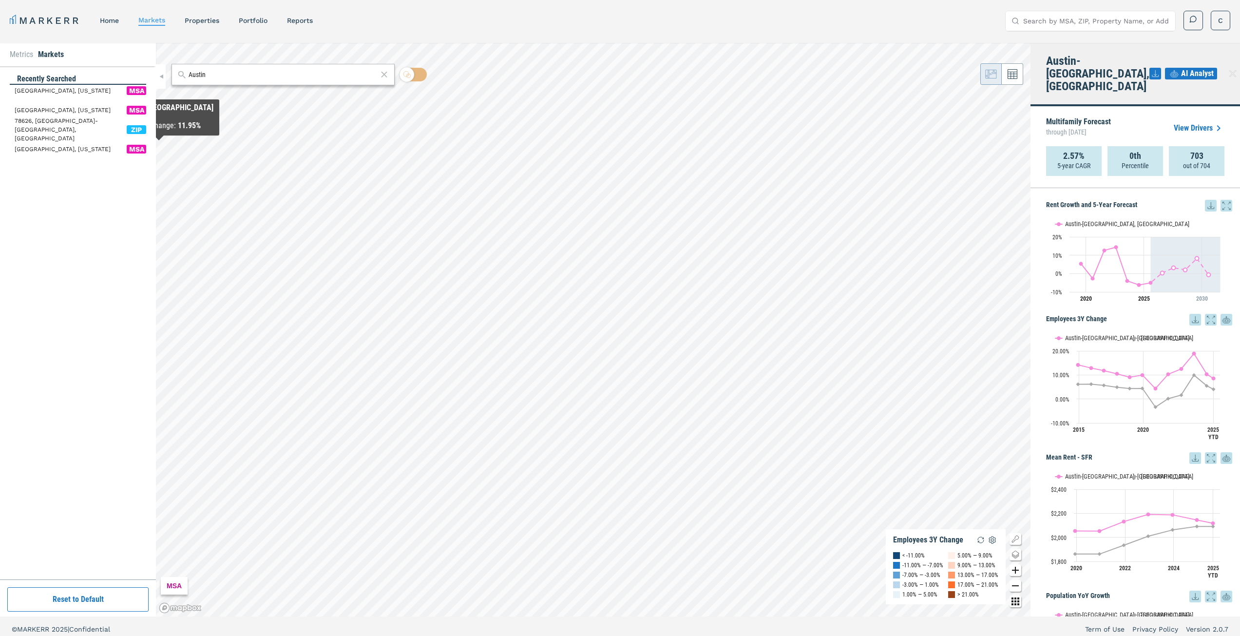
click at [136, 89] on span "MSA" at bounding box center [136, 90] width 19 height 9
click at [1016, 556] on icon "Change style map button" at bounding box center [1016, 555] width 12 height 12
click at [1016, 601] on icon "Other options map button" at bounding box center [1016, 601] width 8 height 8
click at [1061, 22] on input "Search by MSA, ZIP, Property Name, or Address" at bounding box center [1096, 20] width 146 height 19
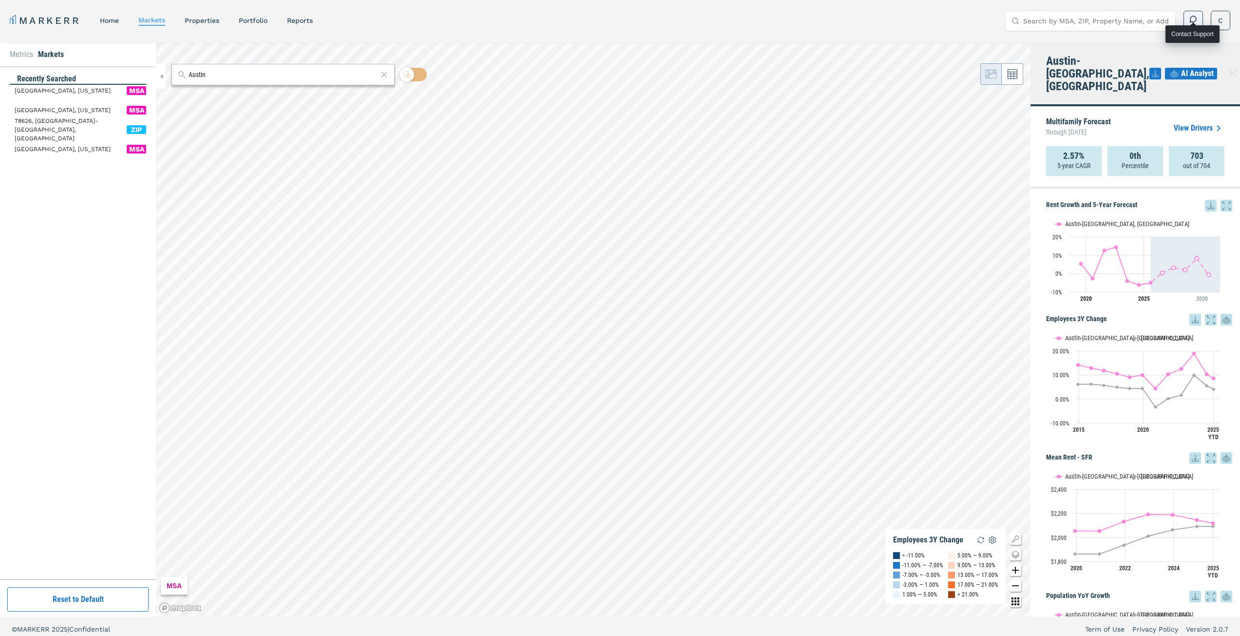
click at [1193, 17] on span at bounding box center [1193, 19] width 8 height 8
click at [208, 21] on link "properties" at bounding box center [202, 21] width 35 height 8
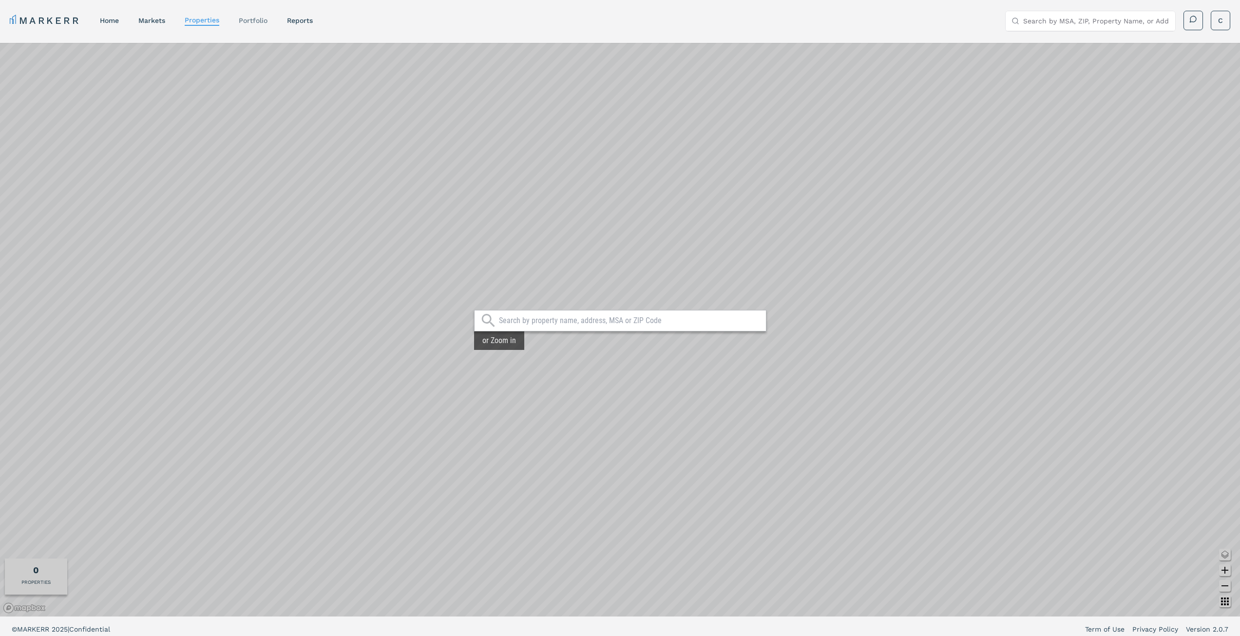
click at [259, 20] on link "Portfolio" at bounding box center [253, 21] width 29 height 8
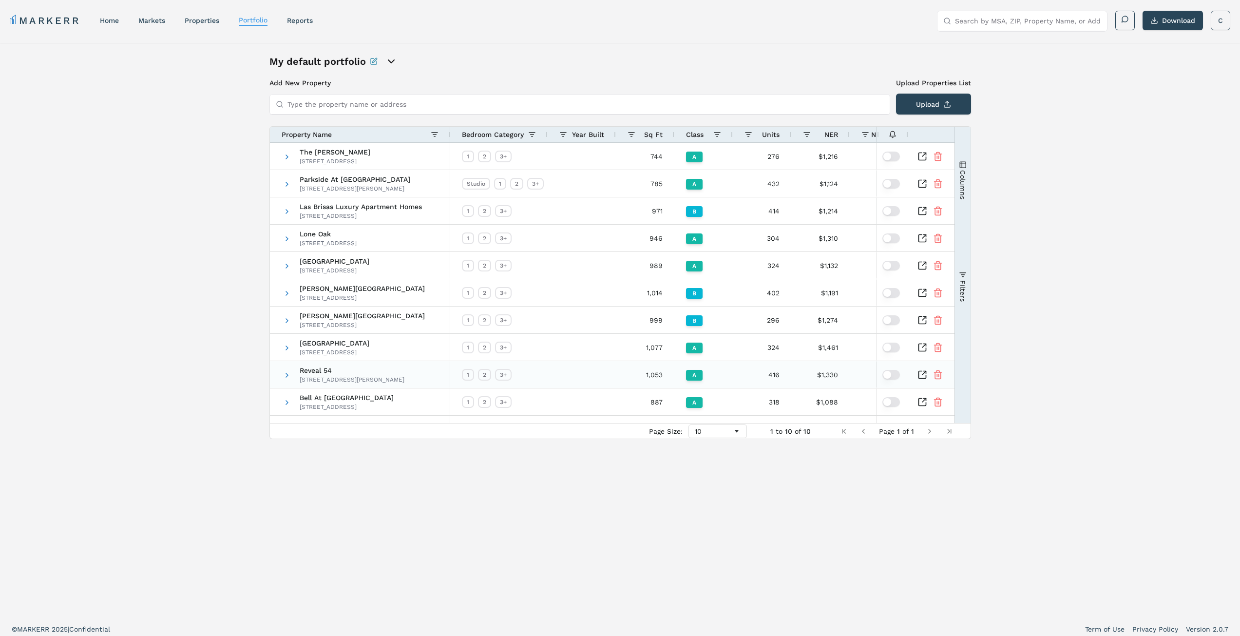
scroll to position [6, 0]
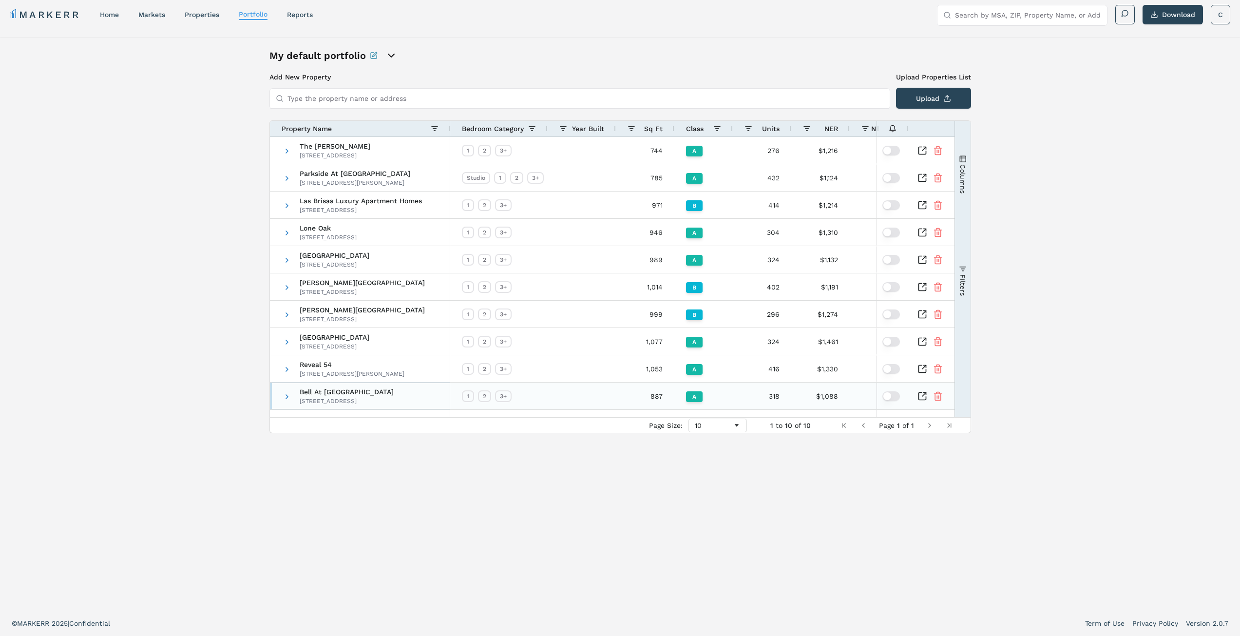
click at [332, 392] on span "Bell At [GEOGRAPHIC_DATA]" at bounding box center [347, 391] width 94 height 7
click at [465, 152] on div "1" at bounding box center [468, 151] width 12 height 12
click at [483, 152] on div "2" at bounding box center [484, 151] width 13 height 12
click at [656, 152] on div "744" at bounding box center [645, 150] width 58 height 27
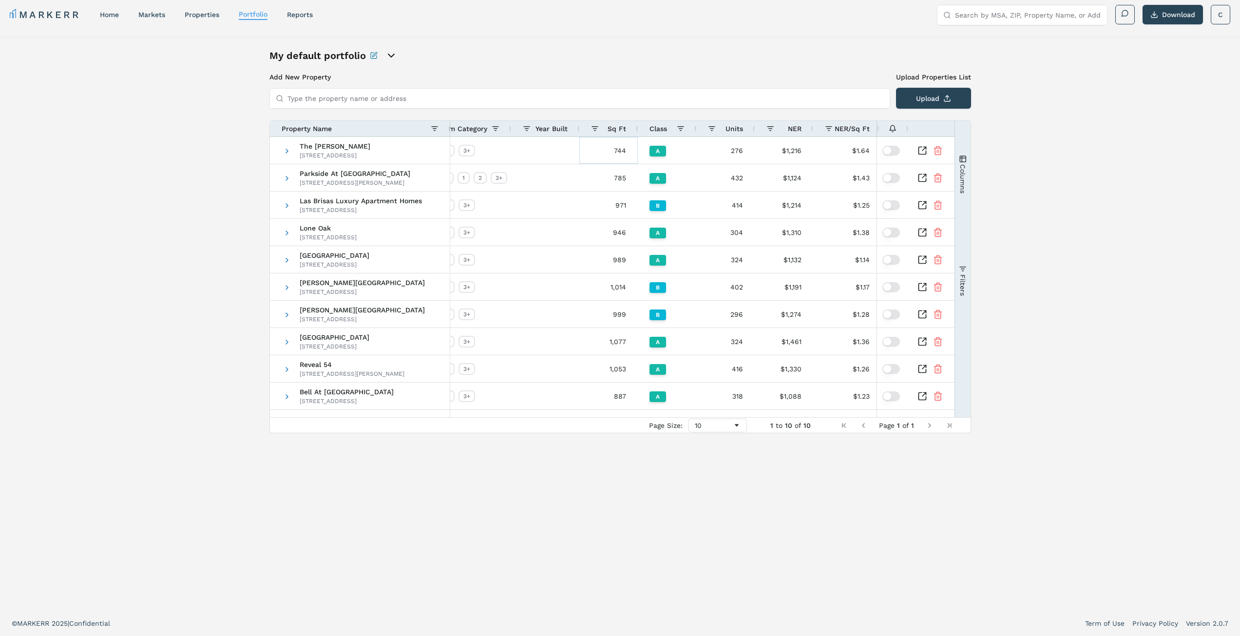
scroll to position [0, 0]
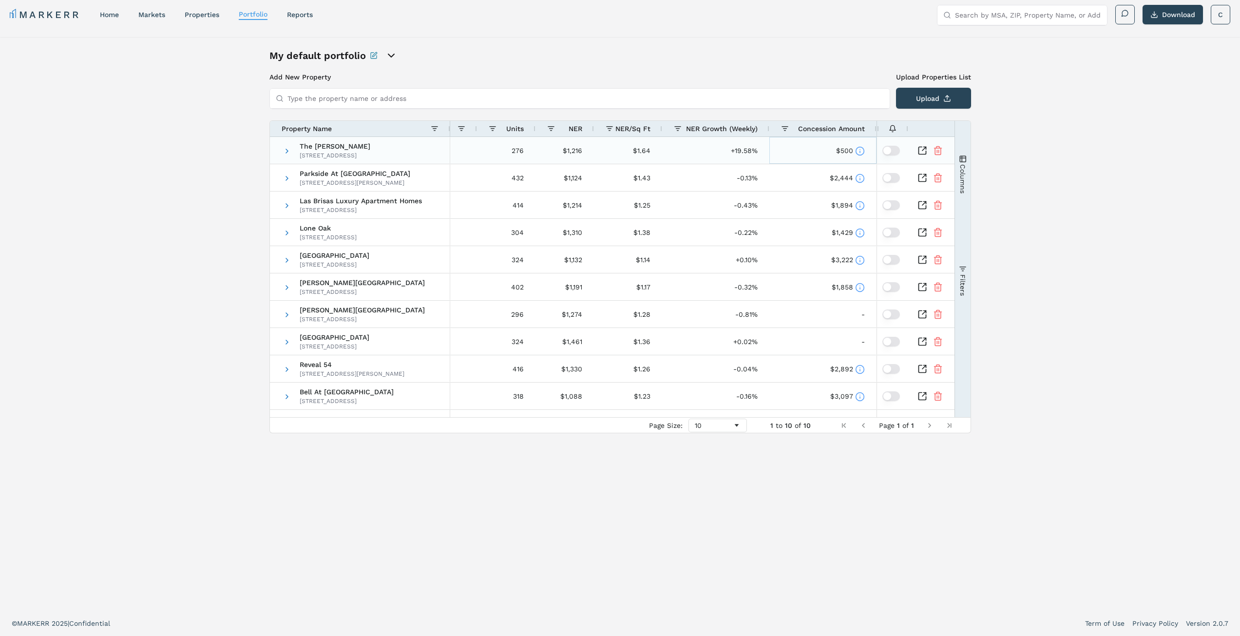
click at [859, 151] on icon at bounding box center [860, 151] width 10 height 10
click at [800, 59] on div "My default portfolio" at bounding box center [620, 56] width 702 height 14
click at [962, 176] on span "Columns" at bounding box center [963, 178] width 8 height 29
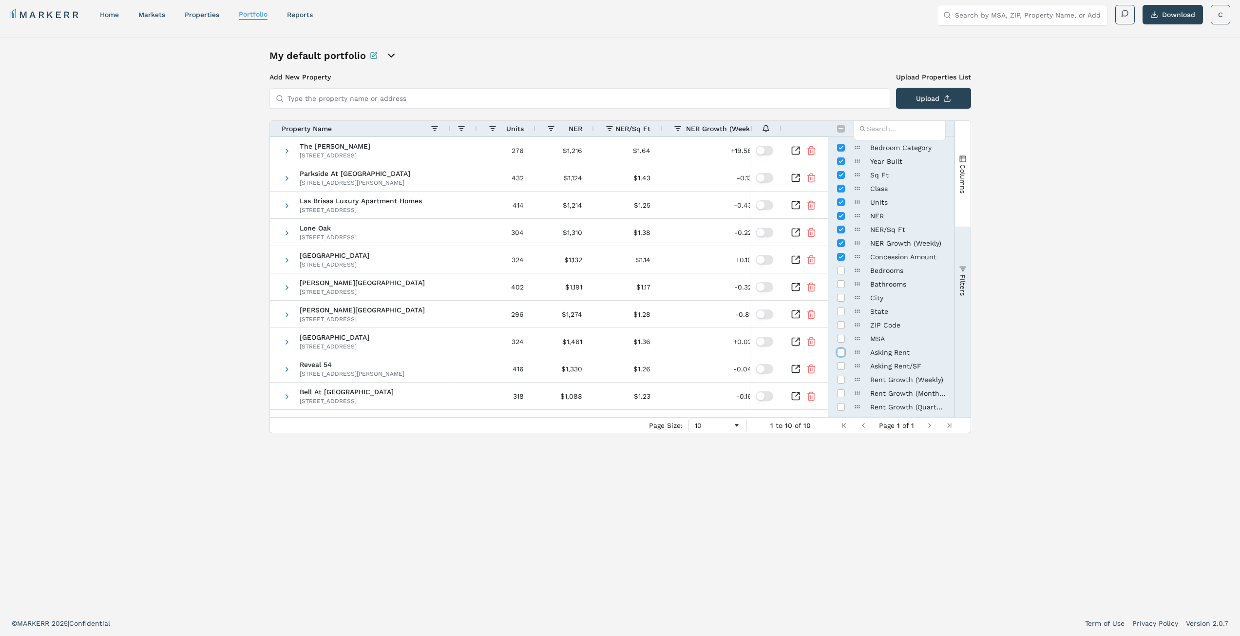
click at [844, 353] on input "Press SPACE to toggle visibility (hidden)" at bounding box center [841, 352] width 8 height 8
checkbox input "true"
click at [840, 366] on input "Press SPACE to toggle visibility (hidden)" at bounding box center [841, 366] width 8 height 8
checkbox input "true"
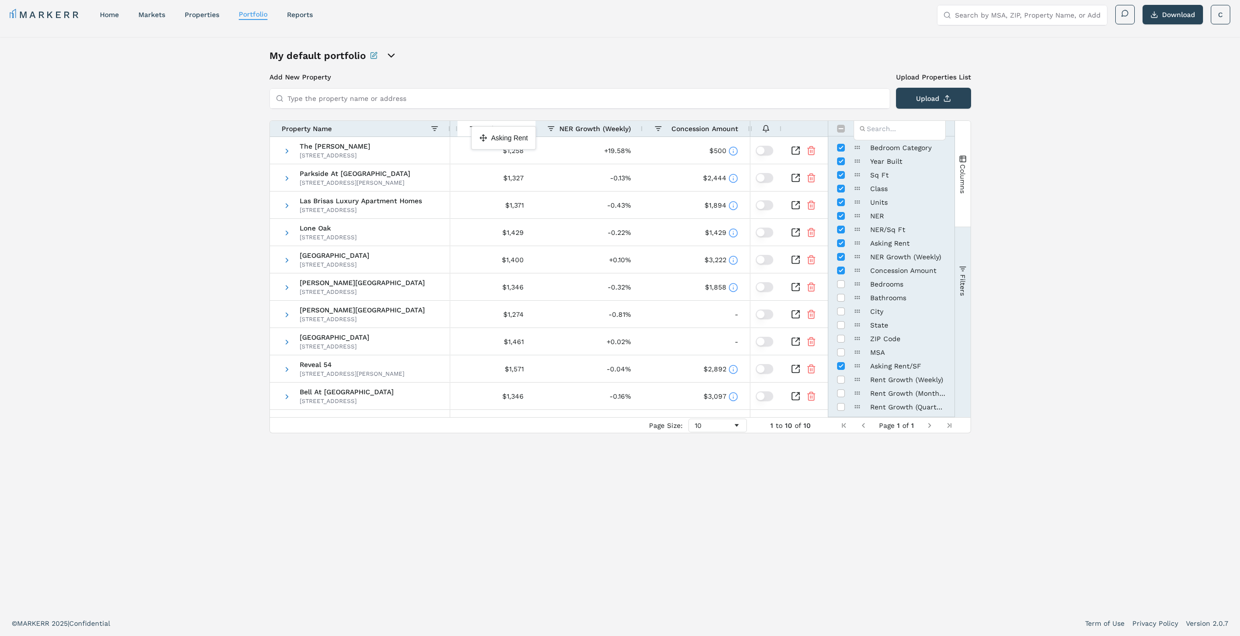
drag, startPoint x: 645, startPoint y: 127, endPoint x: 476, endPoint y: 130, distance: 168.6
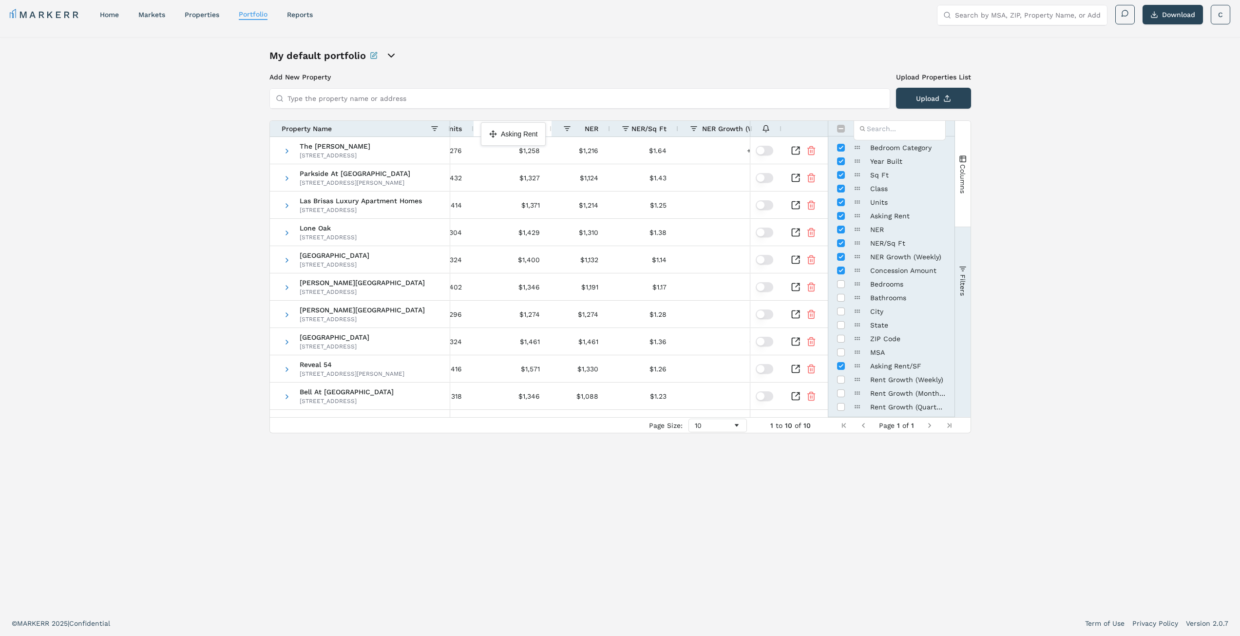
drag, startPoint x: 653, startPoint y: 127, endPoint x: 489, endPoint y: 126, distance: 164.2
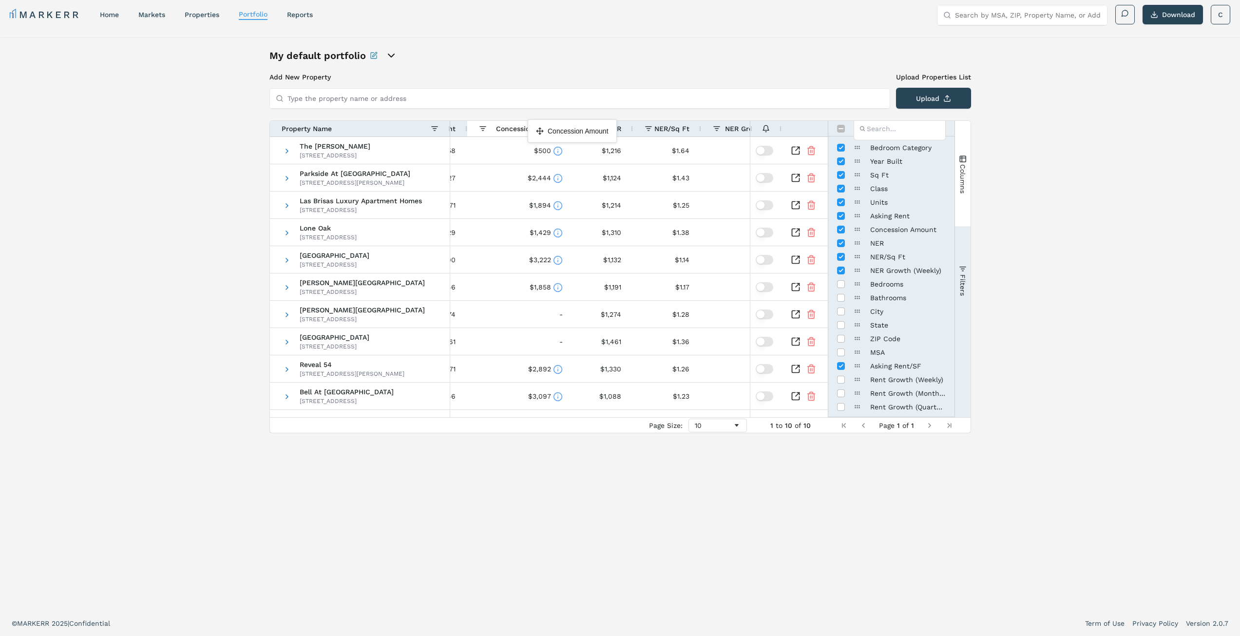
drag, startPoint x: 653, startPoint y: 129, endPoint x: 533, endPoint y: 123, distance: 121.0
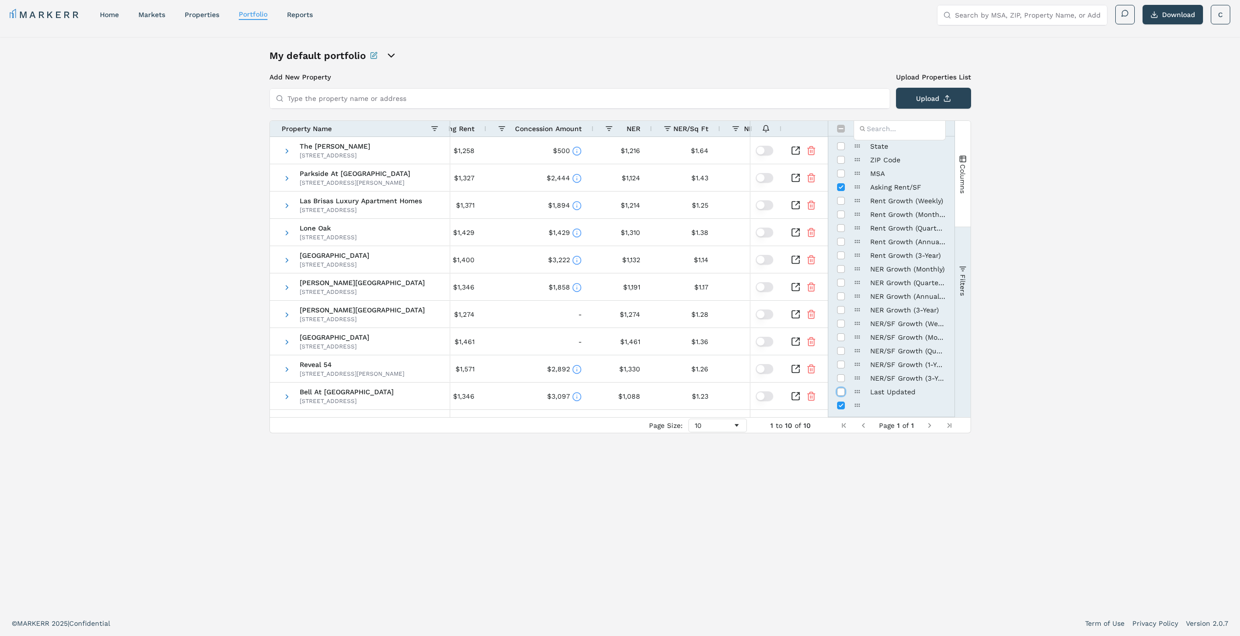
click at [840, 392] on input "Press SPACE to toggle visibility (hidden)" at bounding box center [841, 392] width 8 height 8
checkbox input "true"
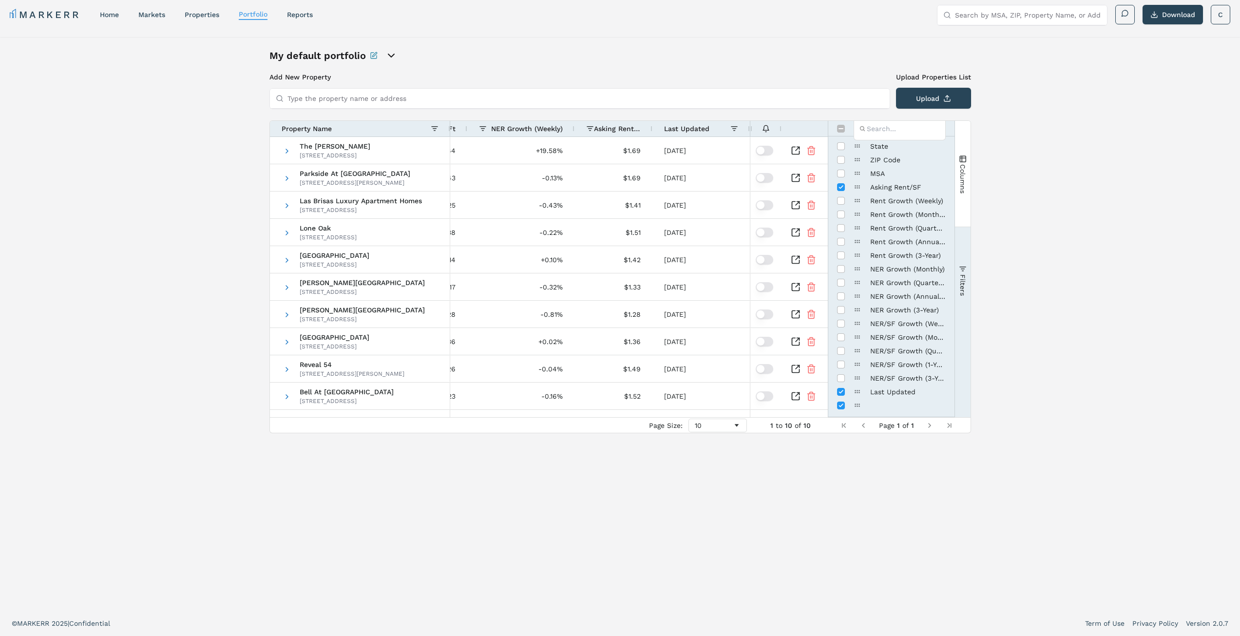
click at [767, 126] on icon at bounding box center [766, 127] width 6 height 5
click at [761, 151] on button "button" at bounding box center [765, 151] width 18 height 10
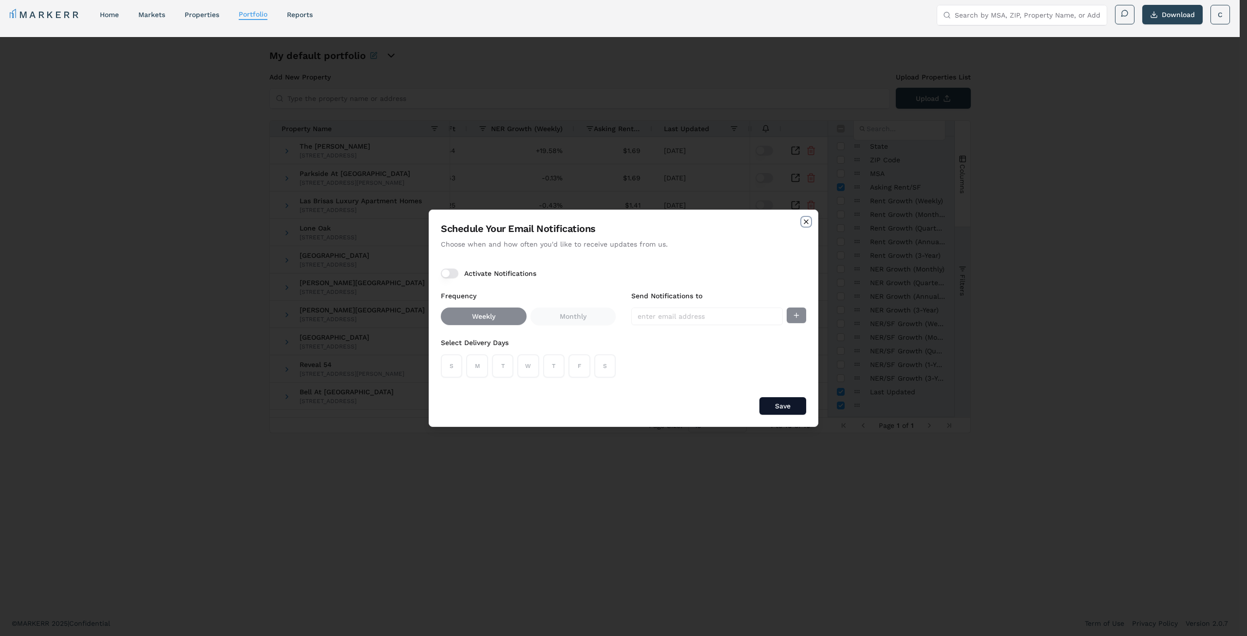
click at [807, 221] on icon "button" at bounding box center [807, 222] width 8 height 8
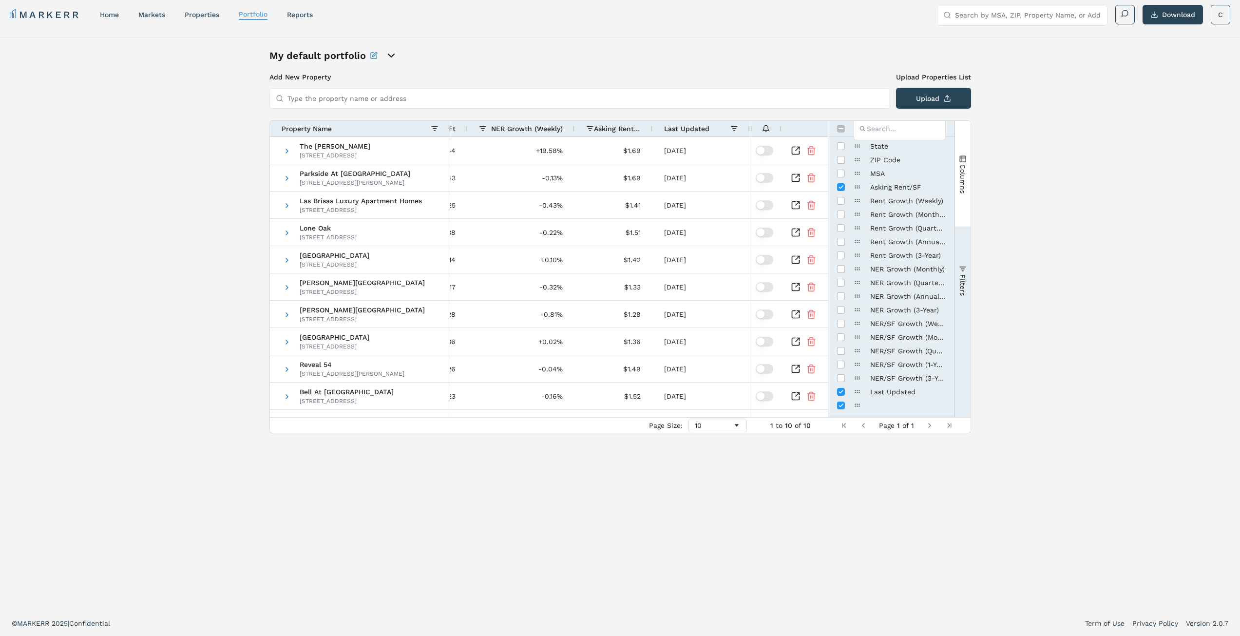
click at [960, 278] on span "Filters" at bounding box center [963, 284] width 8 height 21
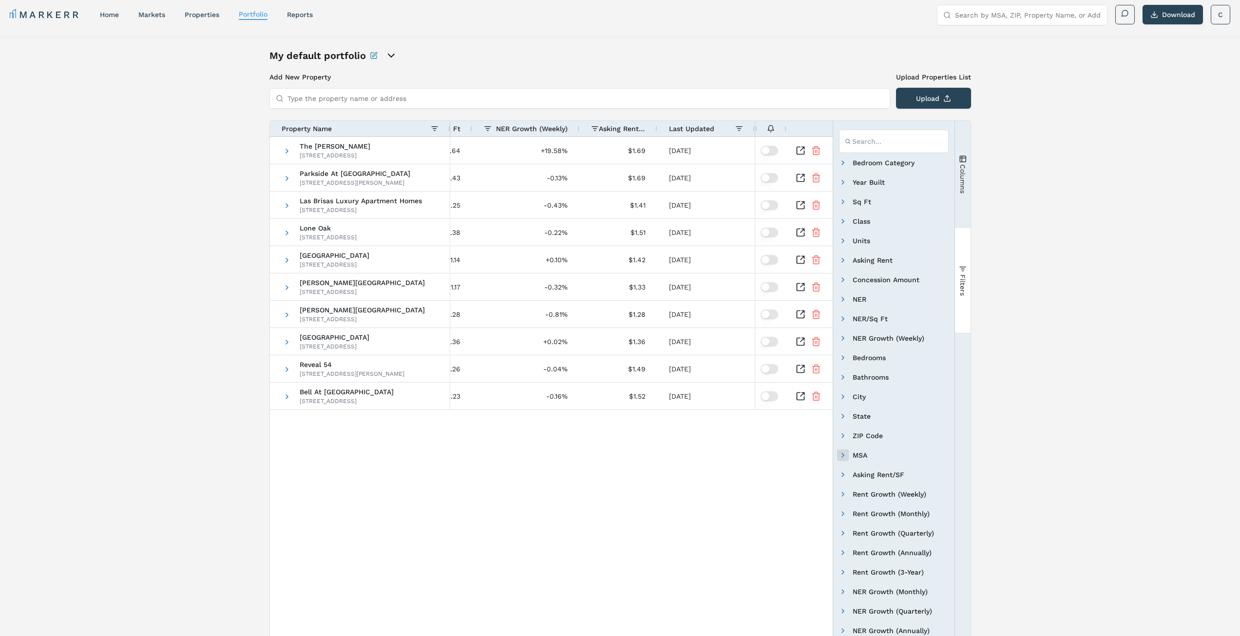
click at [841, 455] on span "Filter List 32 Filters" at bounding box center [843, 455] width 8 height 8
click at [854, 516] on input "Filter List" at bounding box center [856, 519] width 8 height 8
checkbox input "false"
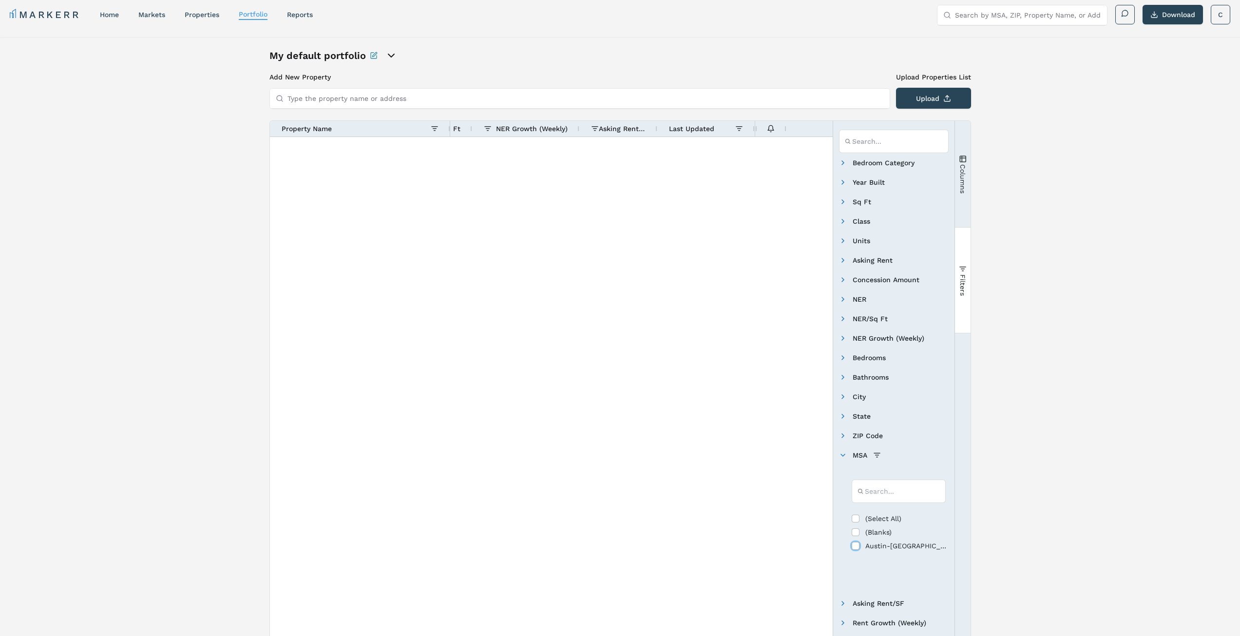
click at [855, 543] on input "Filter List" at bounding box center [856, 546] width 8 height 8
checkbox input "true"
checkbox input "false"
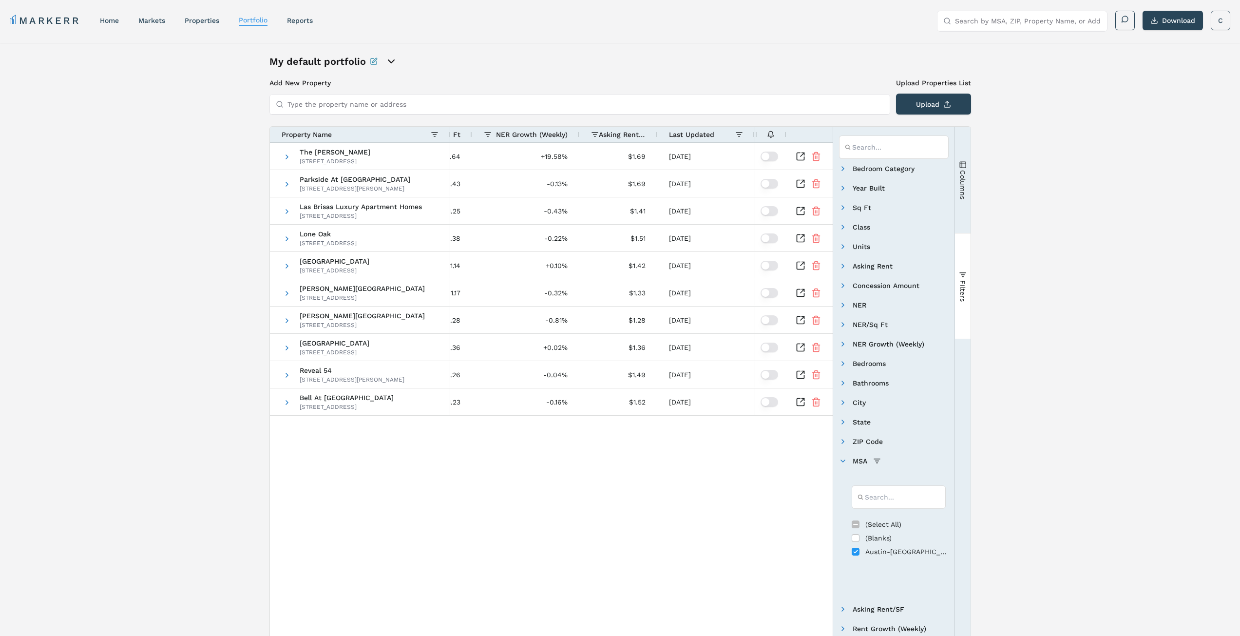
click at [1054, 103] on div "My default portfolio Add New Property Upload Properties List Type the property …" at bounding box center [620, 491] width 1240 height 896
click at [389, 63] on icon "open portfolio options" at bounding box center [391, 62] width 12 height 12
click at [592, 52] on div "My default portfolio Add New Property Upload Properties List Type the property …" at bounding box center [620, 491] width 1240 height 896
click at [1175, 21] on button "Download" at bounding box center [1173, 20] width 60 height 19
click at [457, 497] on div "[GEOGRAPHIC_DATA][PERSON_NAME] [STREET_ADDRESS] Parkside At [GEOGRAPHIC_DATA] […" at bounding box center [551, 523] width 563 height 761
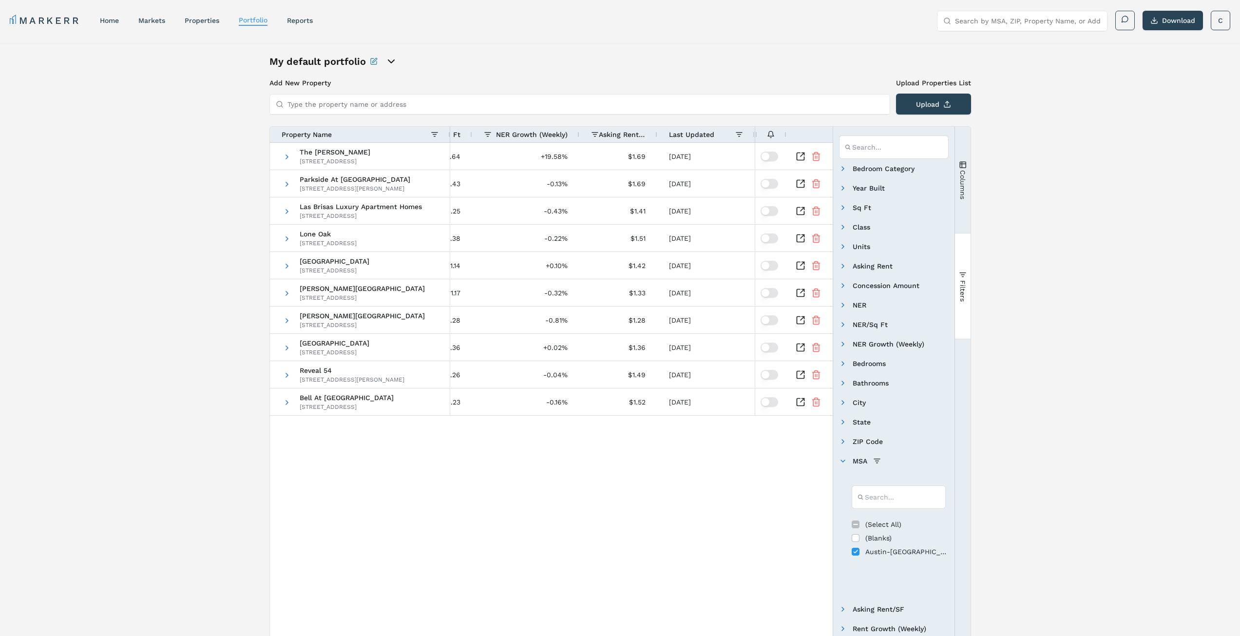
click at [486, 497] on div "[GEOGRAPHIC_DATA][PERSON_NAME] [STREET_ADDRESS] Parkside At [GEOGRAPHIC_DATA] […" at bounding box center [551, 523] width 563 height 761
click at [391, 511] on div "[GEOGRAPHIC_DATA][PERSON_NAME] [STREET_ADDRESS] Parkside At [GEOGRAPHIC_DATA] […" at bounding box center [551, 523] width 563 height 761
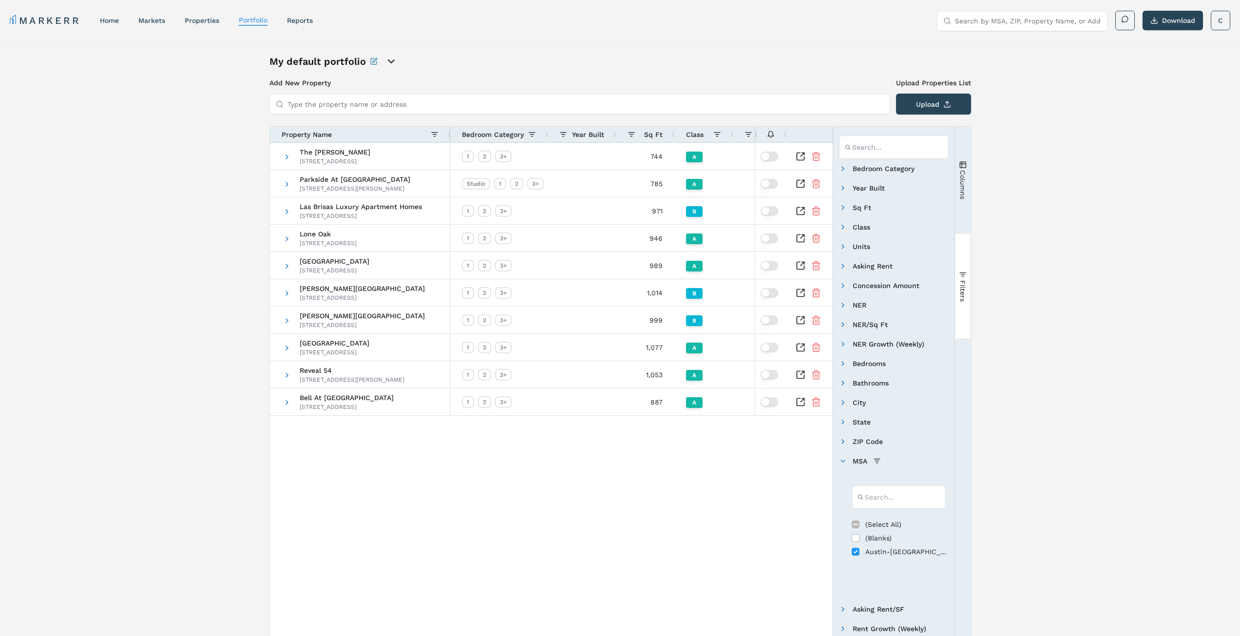
click at [572, 510] on div "[GEOGRAPHIC_DATA][PERSON_NAME] [STREET_ADDRESS] Parkside At [GEOGRAPHIC_DATA] […" at bounding box center [551, 523] width 563 height 761
click at [657, 154] on div "744" at bounding box center [645, 156] width 58 height 27
click at [532, 132] on span at bounding box center [532, 135] width 8 height 8
click at [537, 202] on input "Filter List" at bounding box center [537, 202] width 8 height 8
checkbox input "false"
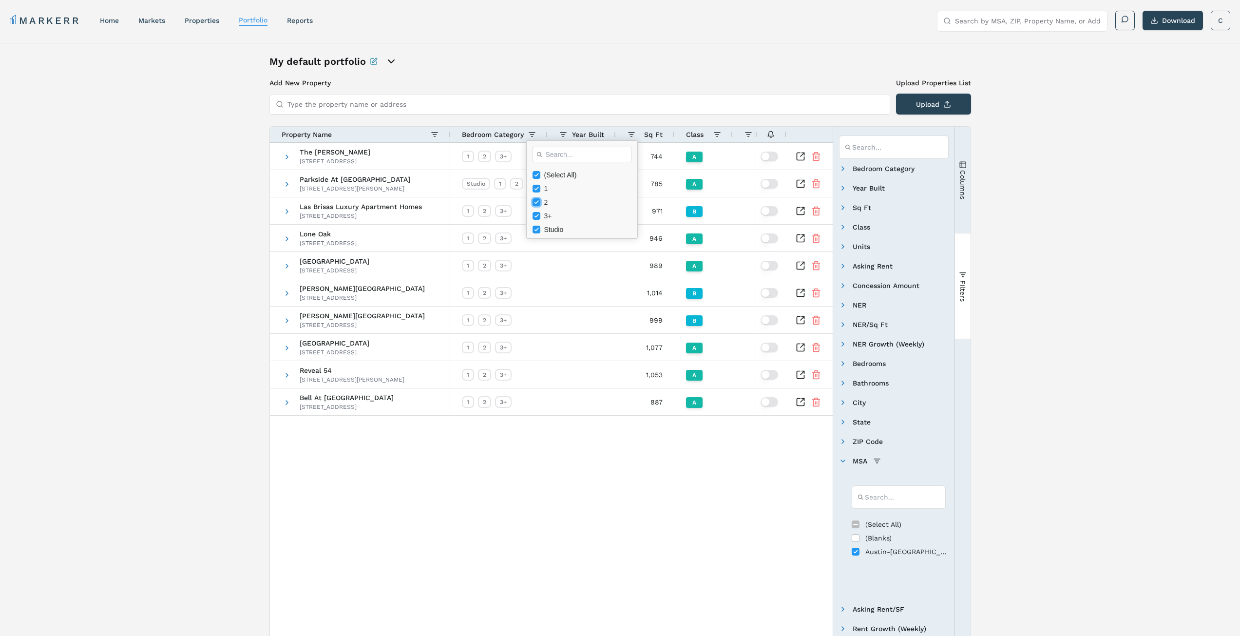
checkbox input "false"
click at [535, 215] on input "Filter List" at bounding box center [537, 216] width 8 height 8
checkbox input "false"
click at [535, 228] on input "Filter List" at bounding box center [537, 230] width 8 height 8
checkbox input "false"
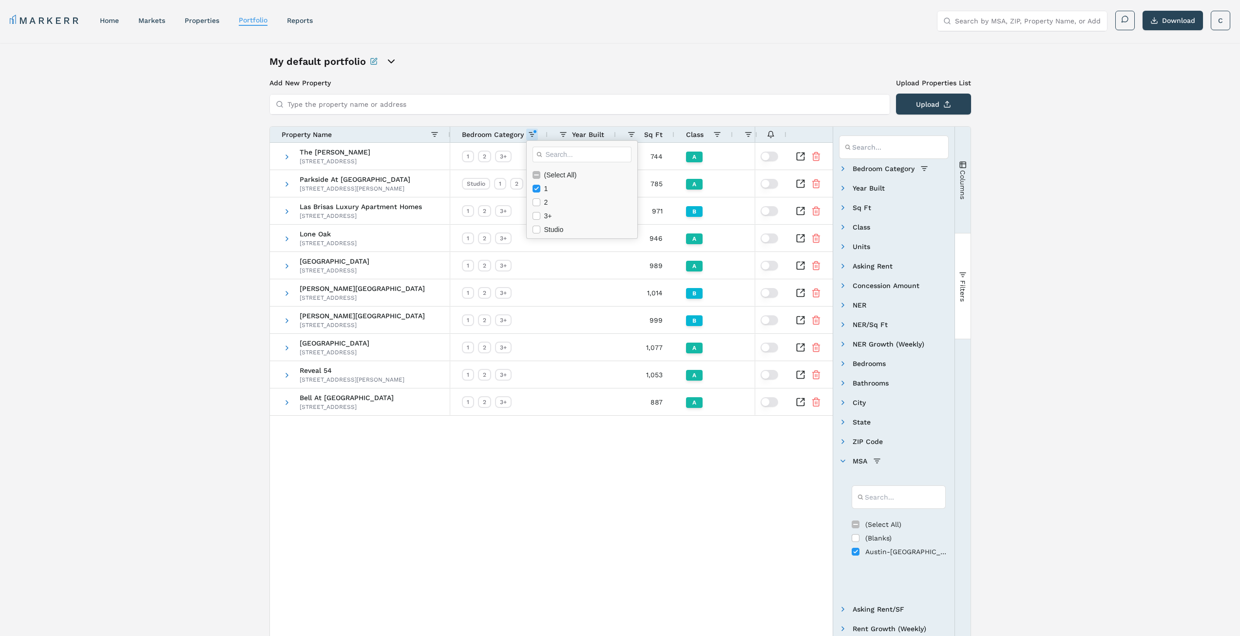
click at [574, 80] on h3 "Add New Property" at bounding box center [579, 83] width 621 height 10
click at [484, 134] on span "Bedroom Category" at bounding box center [493, 135] width 62 height 8
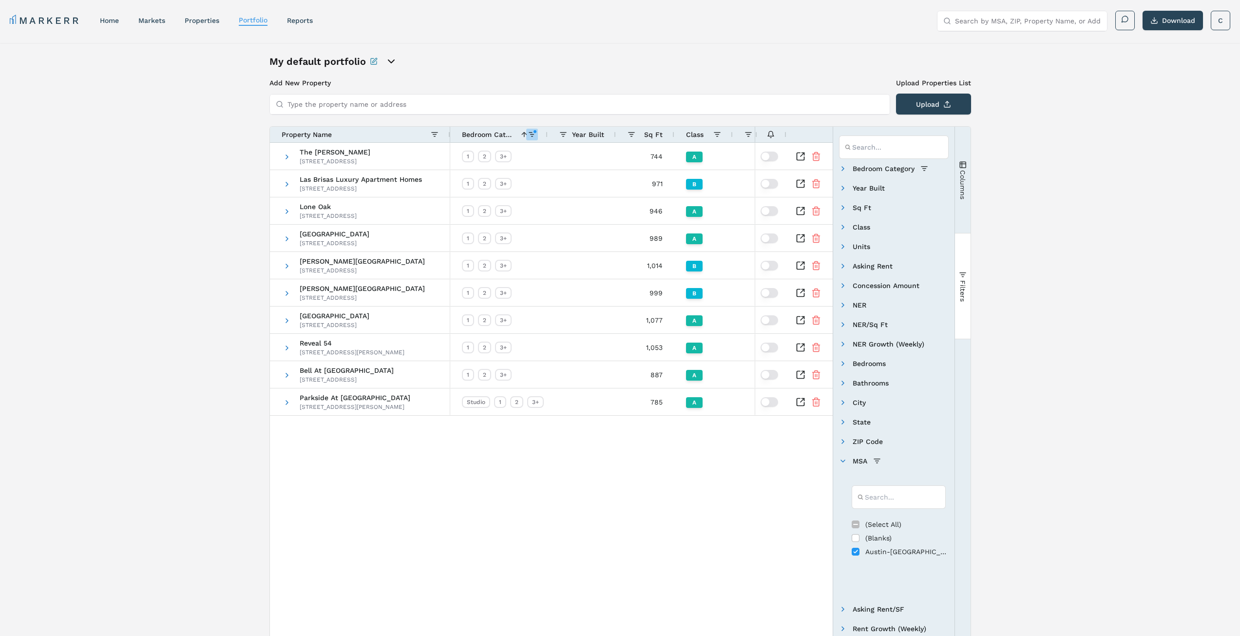
click at [534, 131] on span at bounding box center [532, 135] width 8 height 8
click at [536, 201] on input "Filter List" at bounding box center [537, 202] width 8 height 8
checkbox input "true"
click at [535, 187] on input "Filter List" at bounding box center [537, 189] width 8 height 8
checkbox input "false"
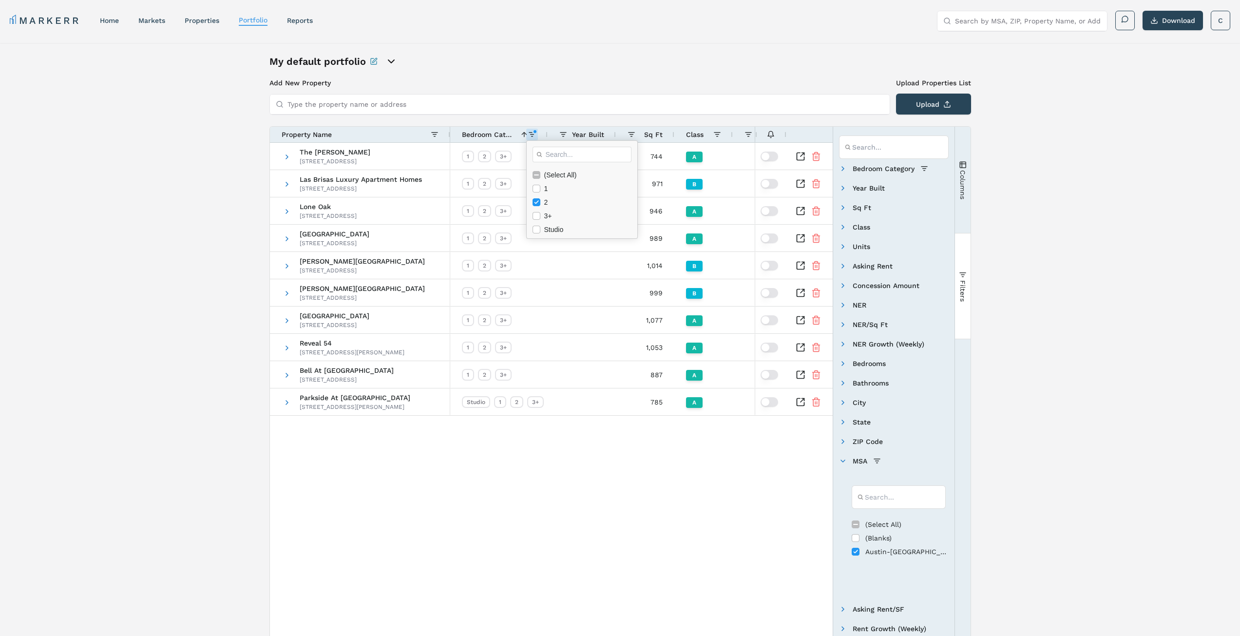
click at [577, 83] on h3 "Add New Property" at bounding box center [579, 83] width 621 height 10
click at [492, 133] on span "Bedroom Category" at bounding box center [488, 135] width 53 height 8
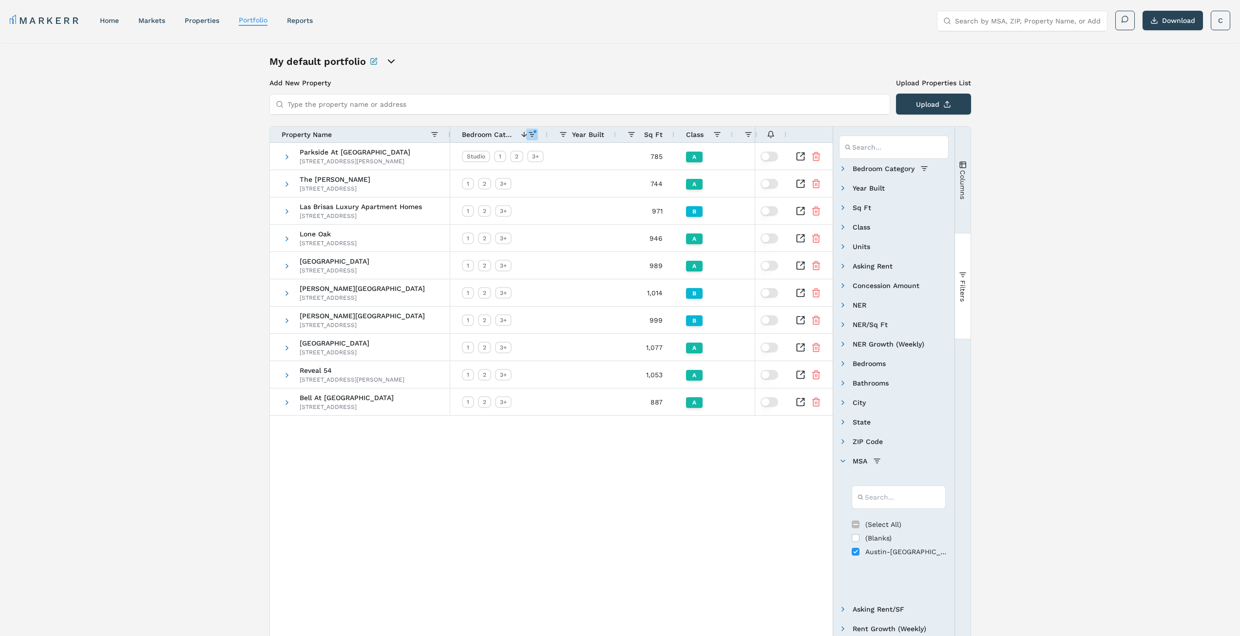
click at [531, 136] on span at bounding box center [532, 135] width 8 height 8
click at [536, 177] on input "Filter List" at bounding box center [537, 175] width 8 height 8
checkbox input "true"
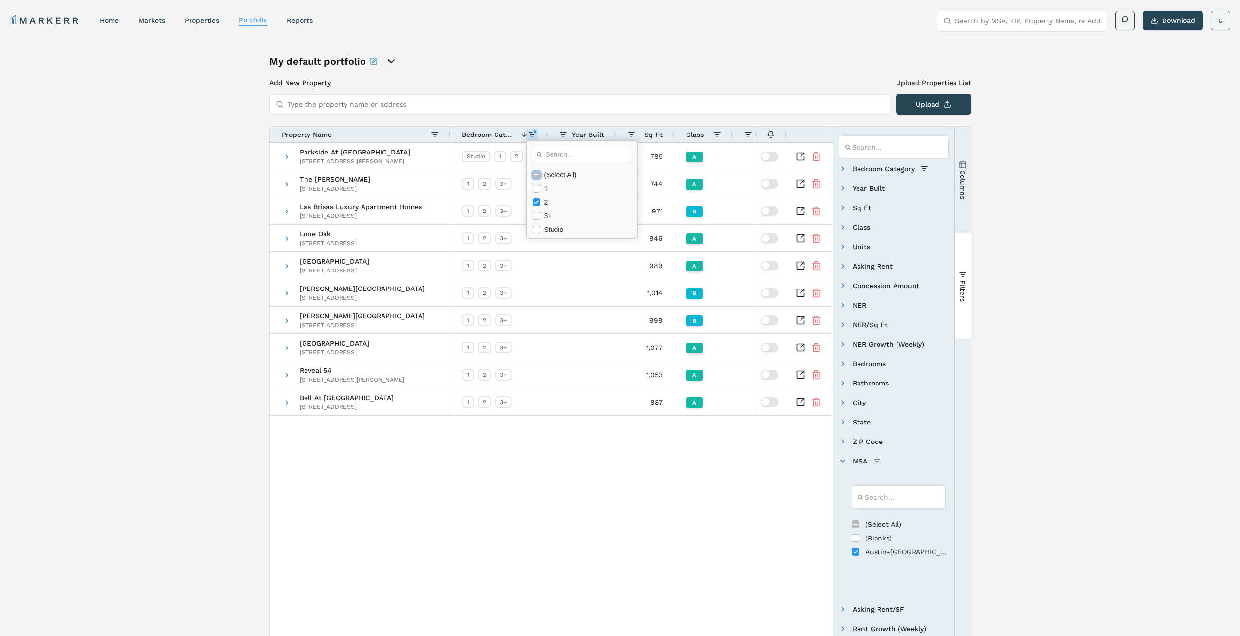
checkbox input "true"
click at [539, 466] on div "[GEOGRAPHIC_DATA][PERSON_NAME] [STREET_ADDRESS] Parkside At [GEOGRAPHIC_DATA] […" at bounding box center [551, 523] width 563 height 761
click at [585, 134] on span "Year Built" at bounding box center [588, 135] width 32 height 8
click at [600, 135] on span "Year Built" at bounding box center [592, 135] width 23 height 8
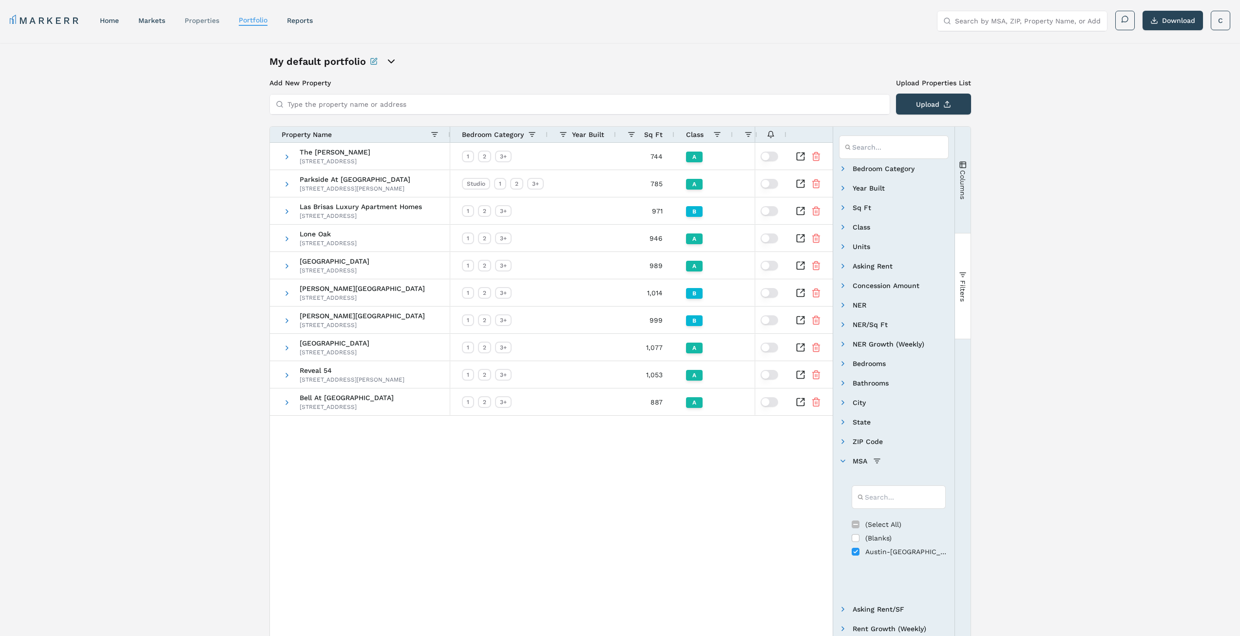
click at [204, 17] on link "properties" at bounding box center [202, 21] width 35 height 8
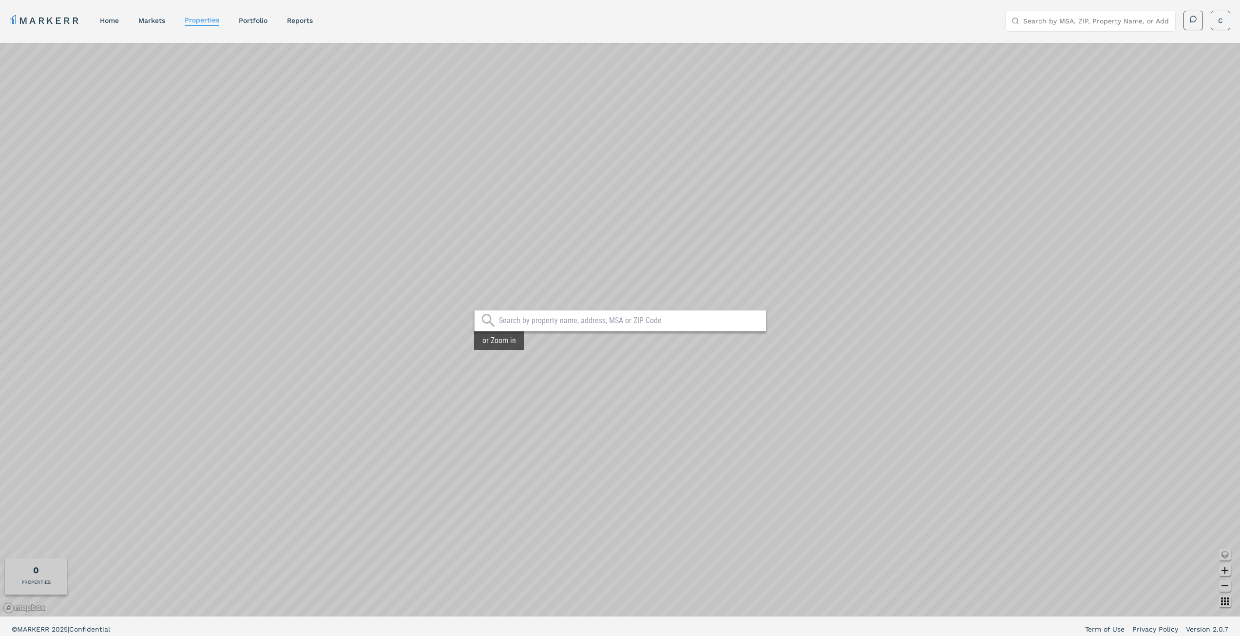
click at [600, 319] on input "text" at bounding box center [630, 321] width 262 height 10
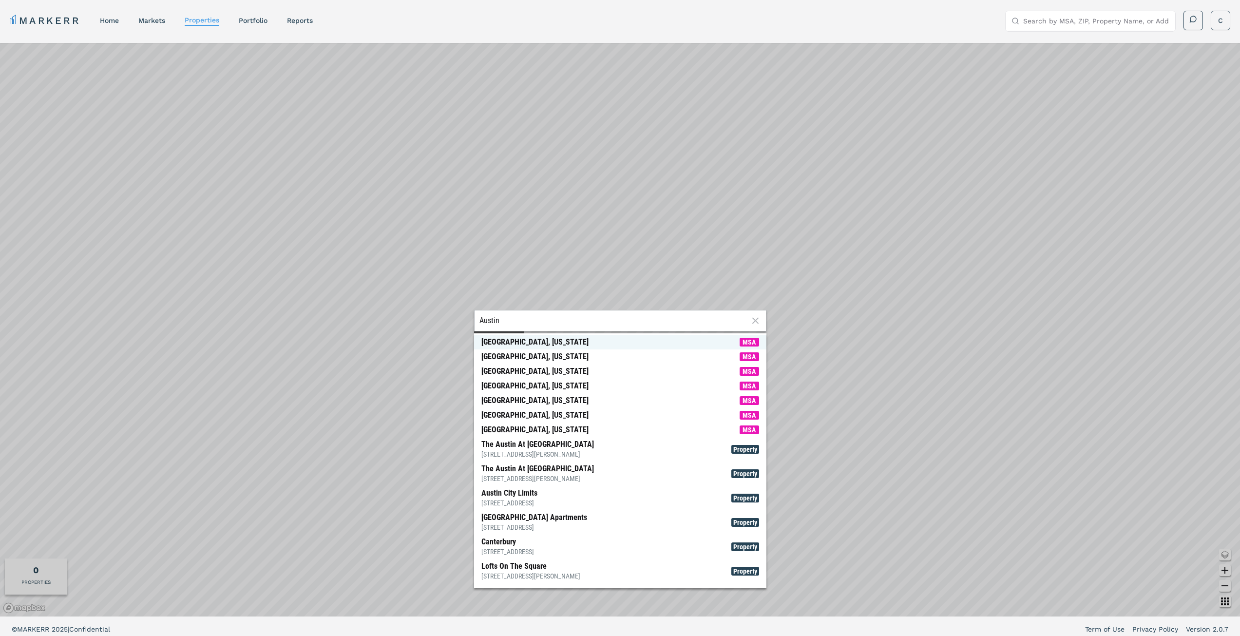
type input "Austin"
click at [746, 342] on span "MSA" at bounding box center [749, 342] width 19 height 9
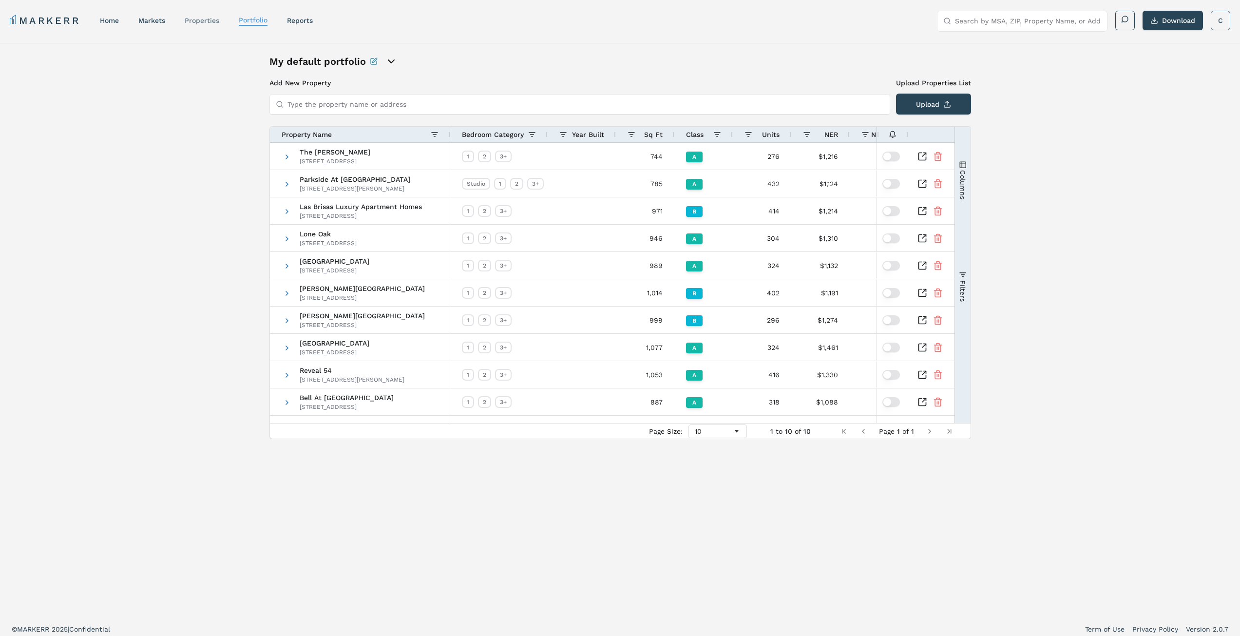
click at [203, 22] on link "properties" at bounding box center [202, 21] width 35 height 8
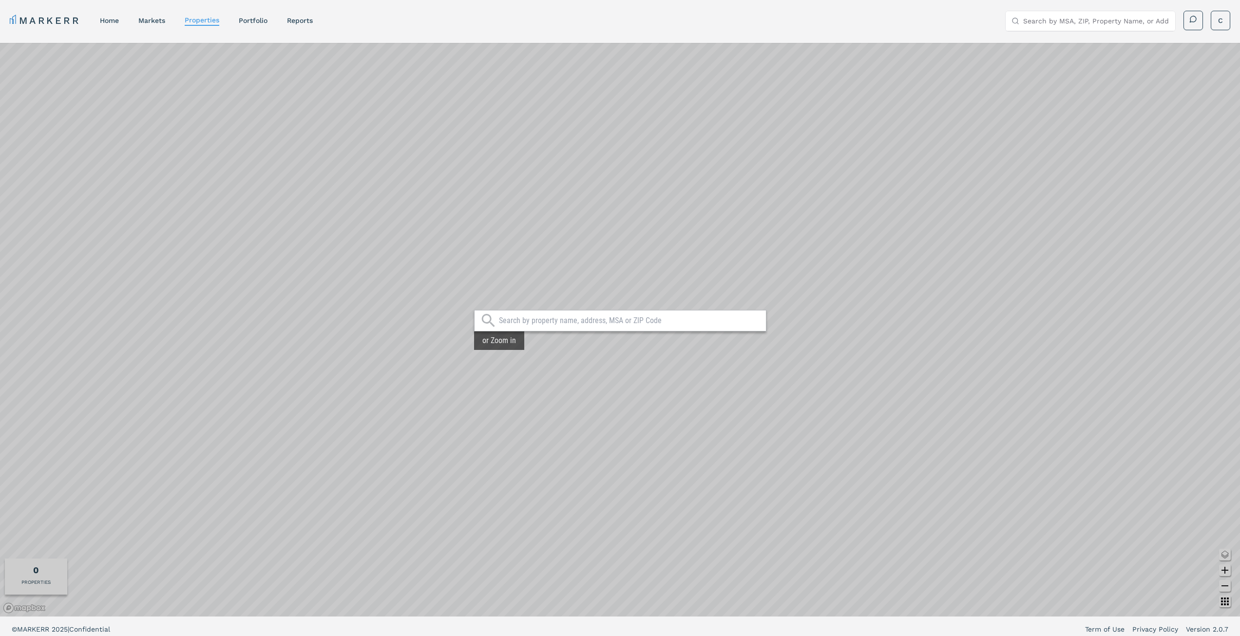
click at [552, 319] on input "text" at bounding box center [630, 321] width 262 height 10
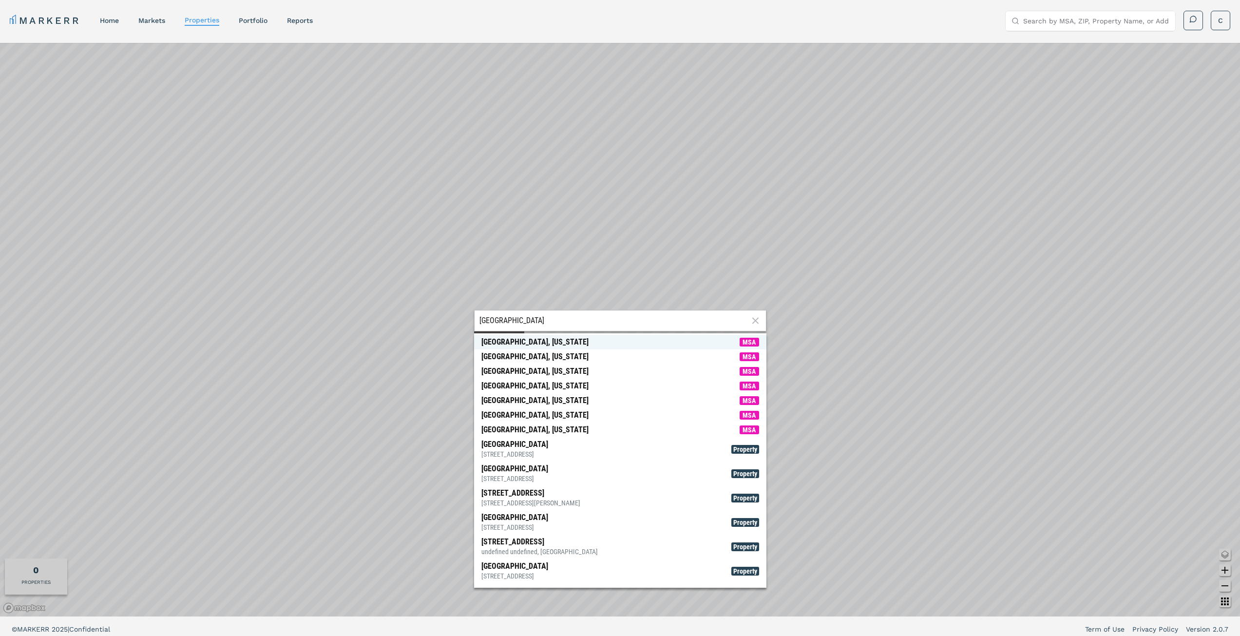
type input "[GEOGRAPHIC_DATA]"
click at [745, 343] on span "MSA" at bounding box center [749, 342] width 19 height 9
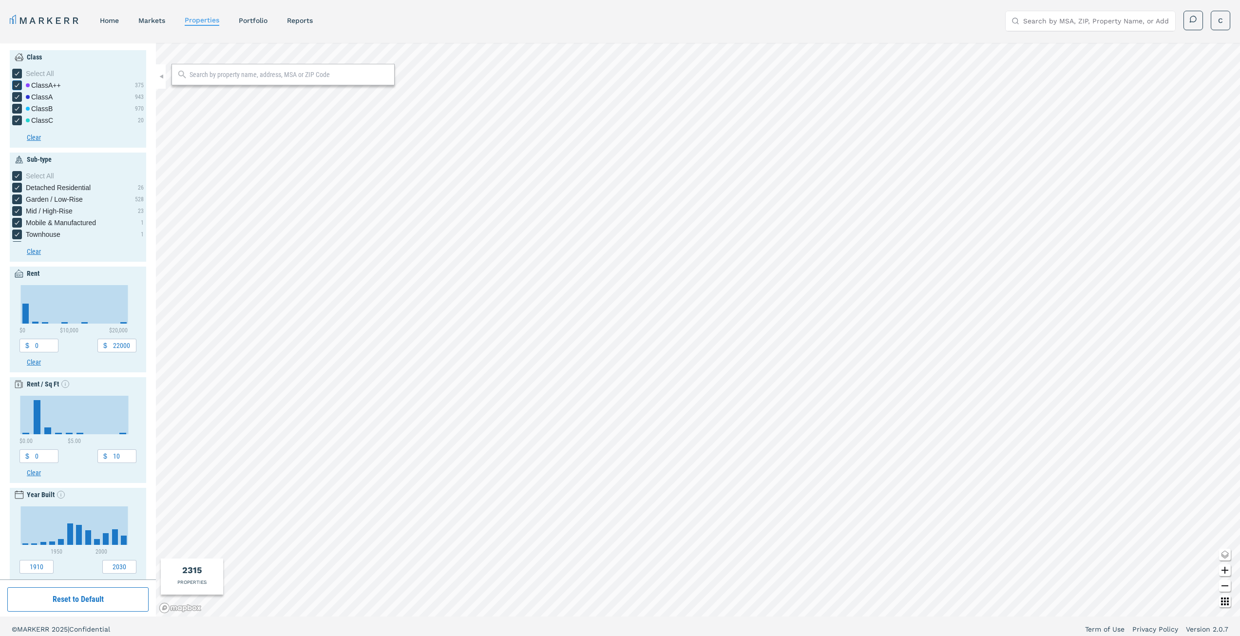
click at [43, 84] on div "Class A++" at bounding box center [43, 85] width 35 height 10
click at [19, 84] on input "Class A++" at bounding box center [15, 83] width 6 height 6
checkbox input "false"
click at [43, 84] on div "Class A++" at bounding box center [43, 85] width 35 height 10
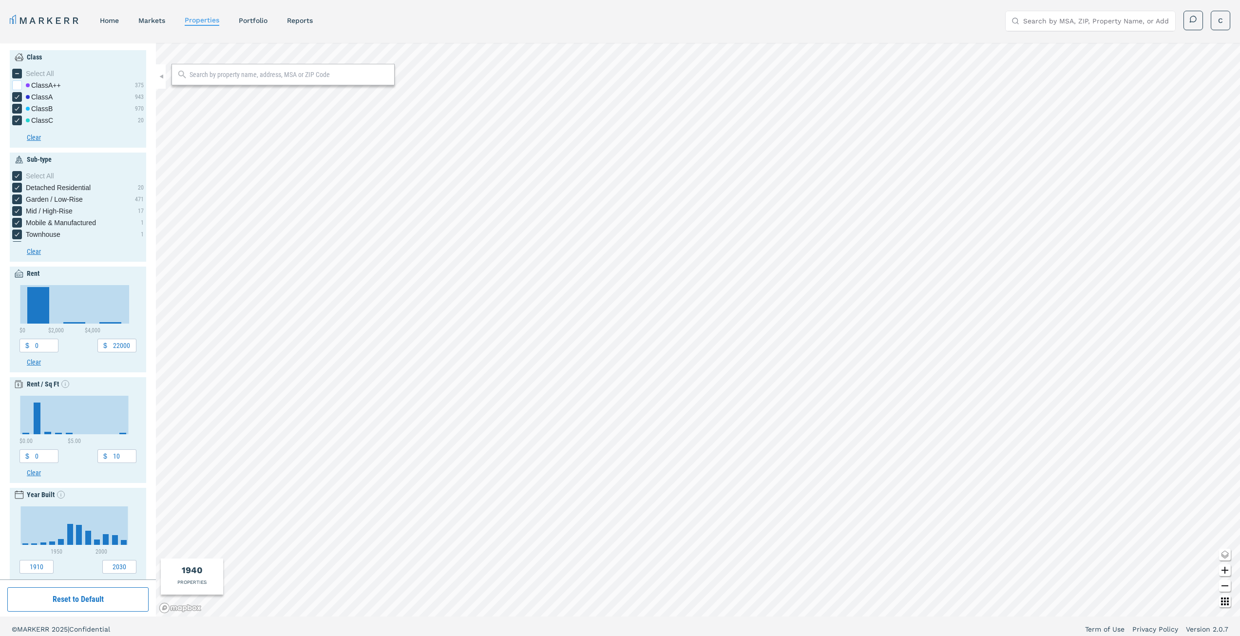
click at [19, 84] on input "Class A++" at bounding box center [15, 83] width 6 height 6
checkbox input "true"
click at [16, 96] on icon "[object Object] checkbox input" at bounding box center [17, 97] width 8 height 8
click at [16, 96] on input "Class A" at bounding box center [15, 95] width 6 height 6
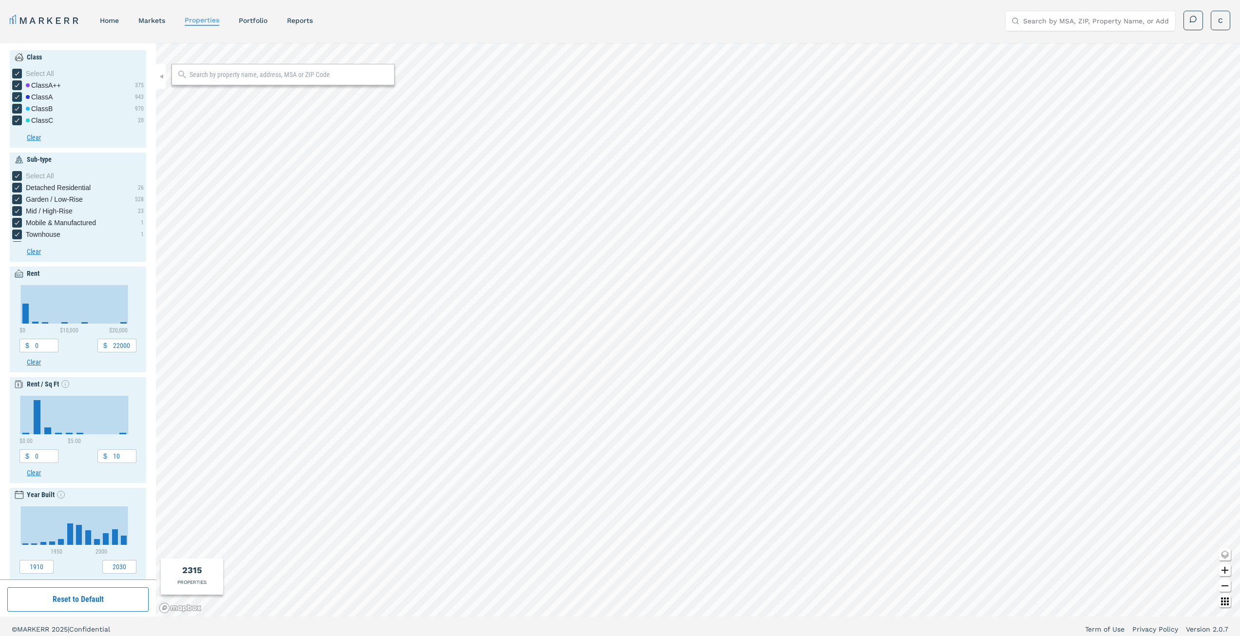
checkbox input "false"
click at [18, 109] on icon "[object Object] checkbox input" at bounding box center [17, 109] width 8 height 8
click at [18, 109] on input "Class B" at bounding box center [15, 107] width 6 height 6
checkbox input "false"
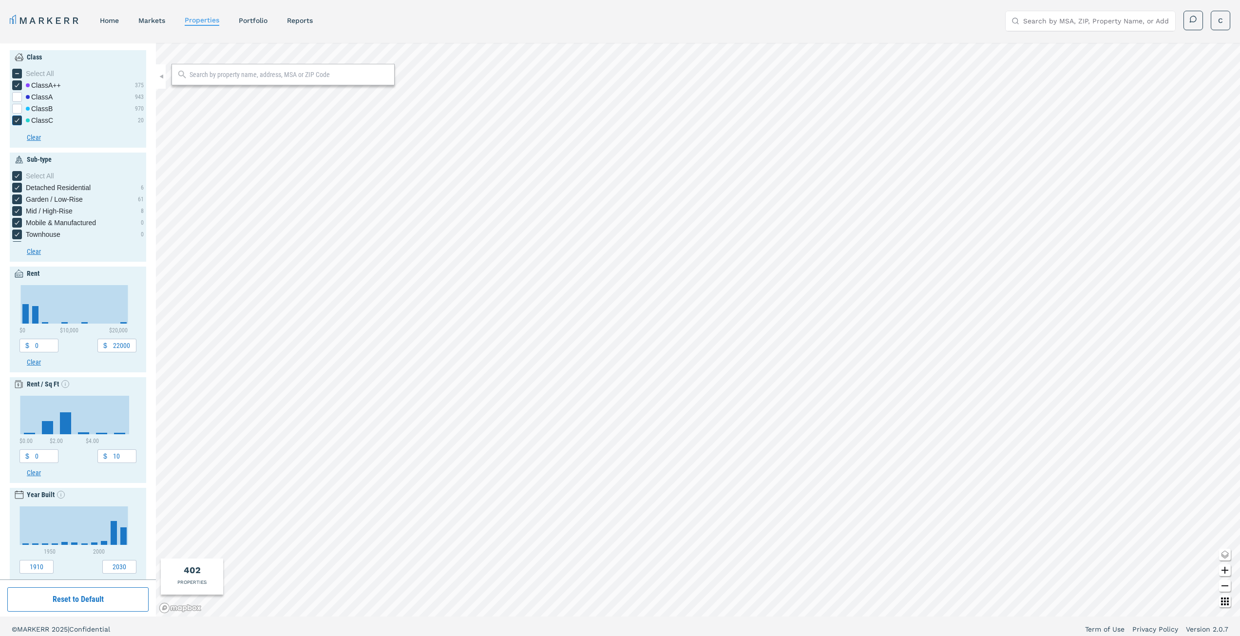
click at [15, 119] on icon "[object Object] checkbox input" at bounding box center [17, 120] width 8 height 8
click at [15, 119] on input "Class C" at bounding box center [15, 118] width 6 height 6
checkbox input "false"
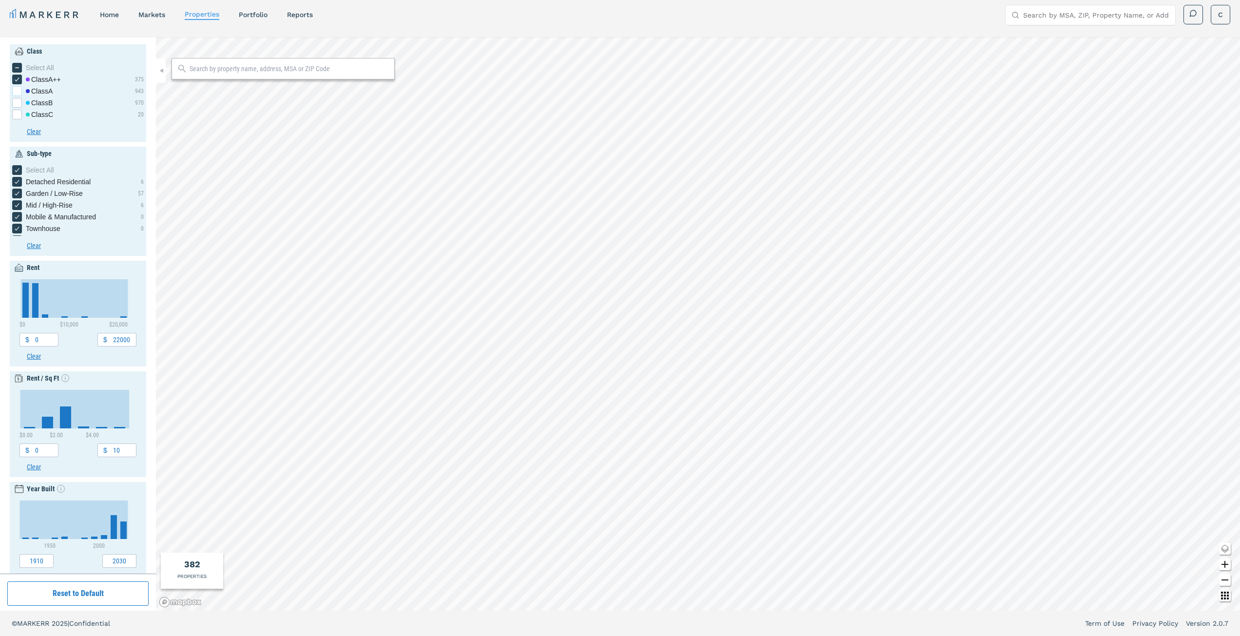
click at [15, 90] on div "[object Object] checkbox input" at bounding box center [17, 91] width 10 height 10
click at [15, 90] on input "Class A" at bounding box center [15, 89] width 6 height 6
checkbox input "true"
drag, startPoint x: 17, startPoint y: 101, endPoint x: 17, endPoint y: 112, distance: 11.2
click at [17, 105] on div "[object Object] checkbox input" at bounding box center [17, 103] width 10 height 10
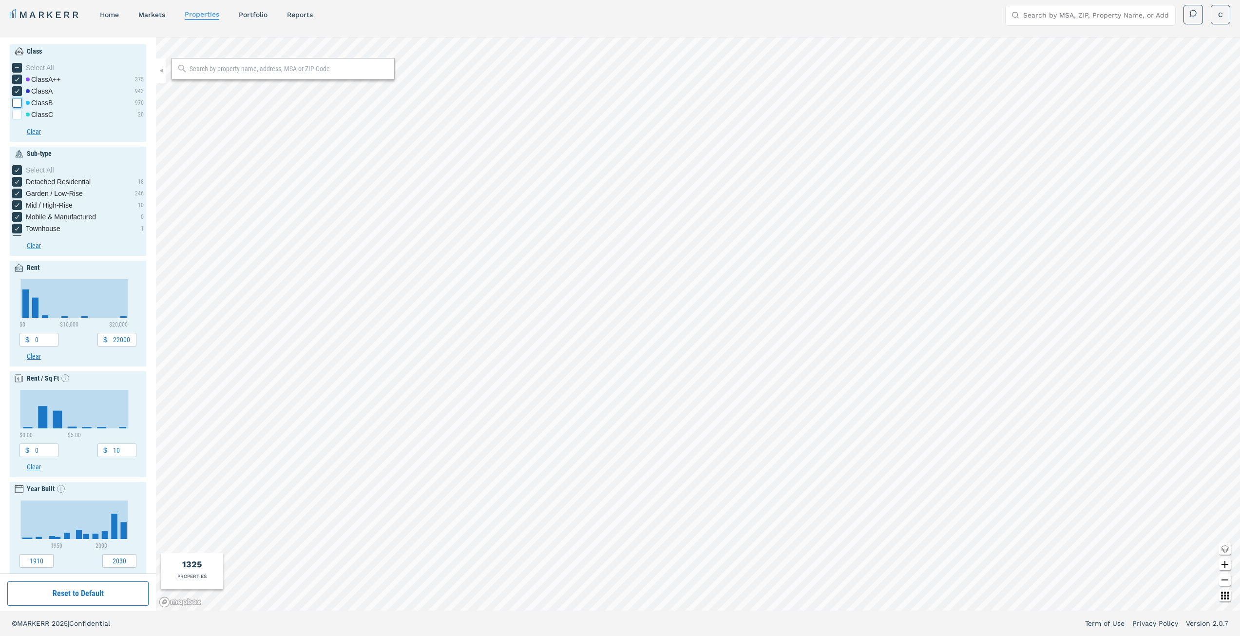
click at [17, 104] on input "Class B" at bounding box center [15, 101] width 6 height 6
checkbox input "true"
click at [17, 112] on div "[object Object] checkbox input" at bounding box center [17, 115] width 10 height 10
click at [17, 112] on input "Class C" at bounding box center [15, 113] width 6 height 6
checkbox input "true"
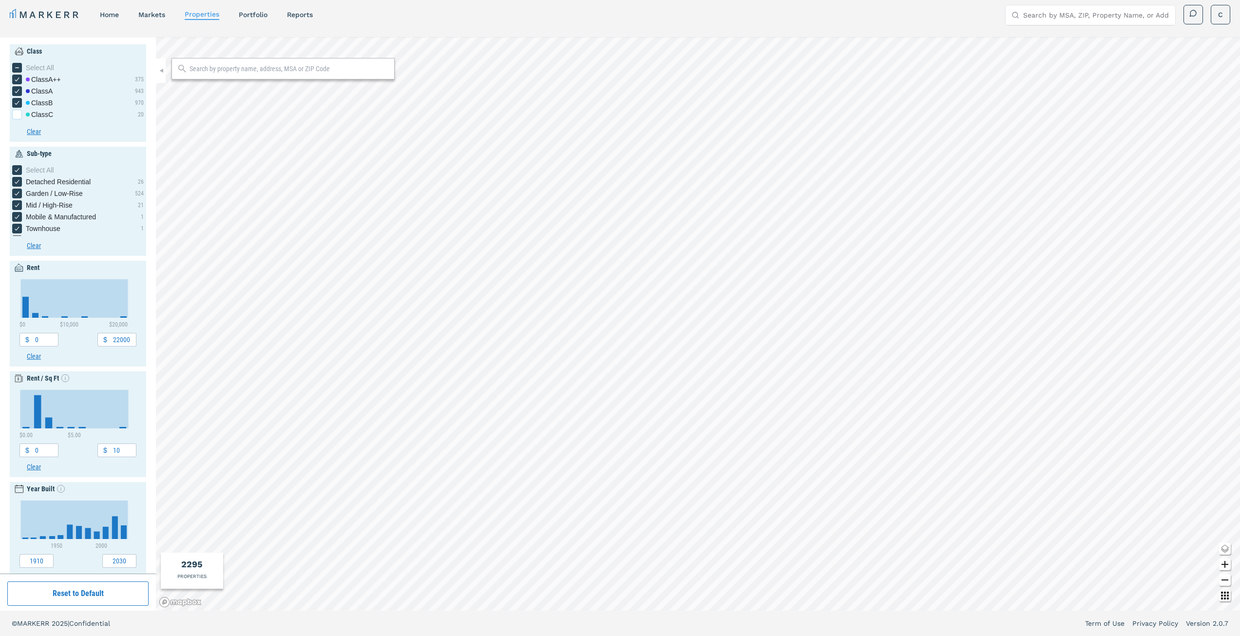
checkbox input "true"
type input "400"
type input "3600"
type input "7"
type input "1940"
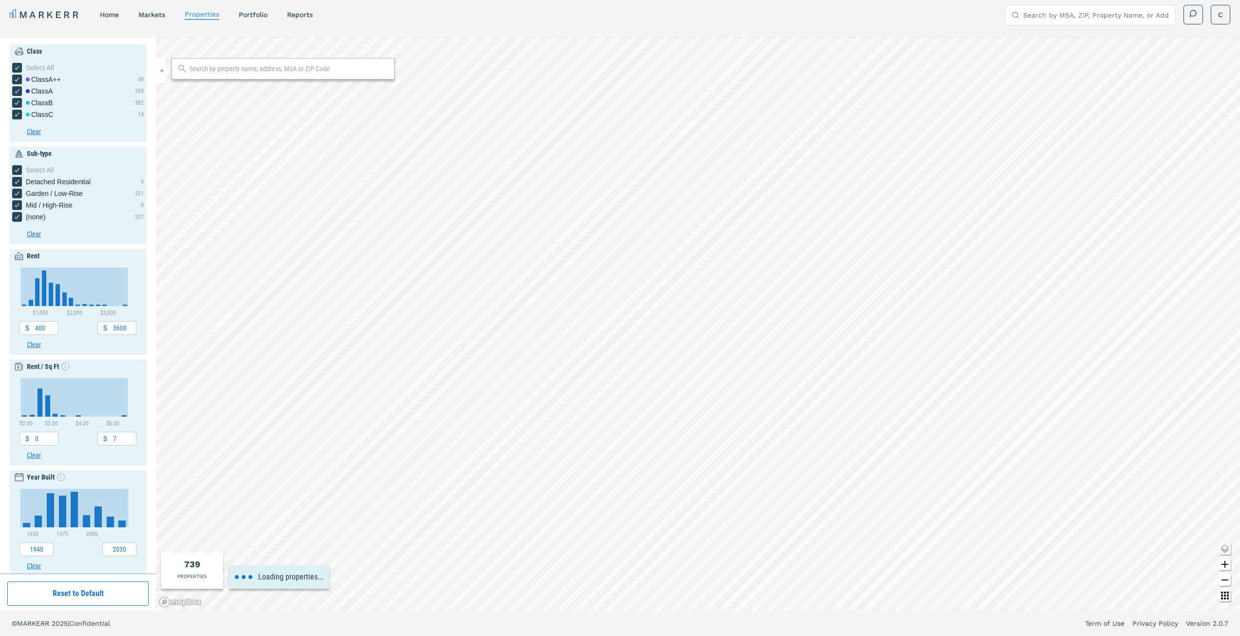
type input "0"
type input "4000"
type input "1960"
type input "500"
type input "3500"
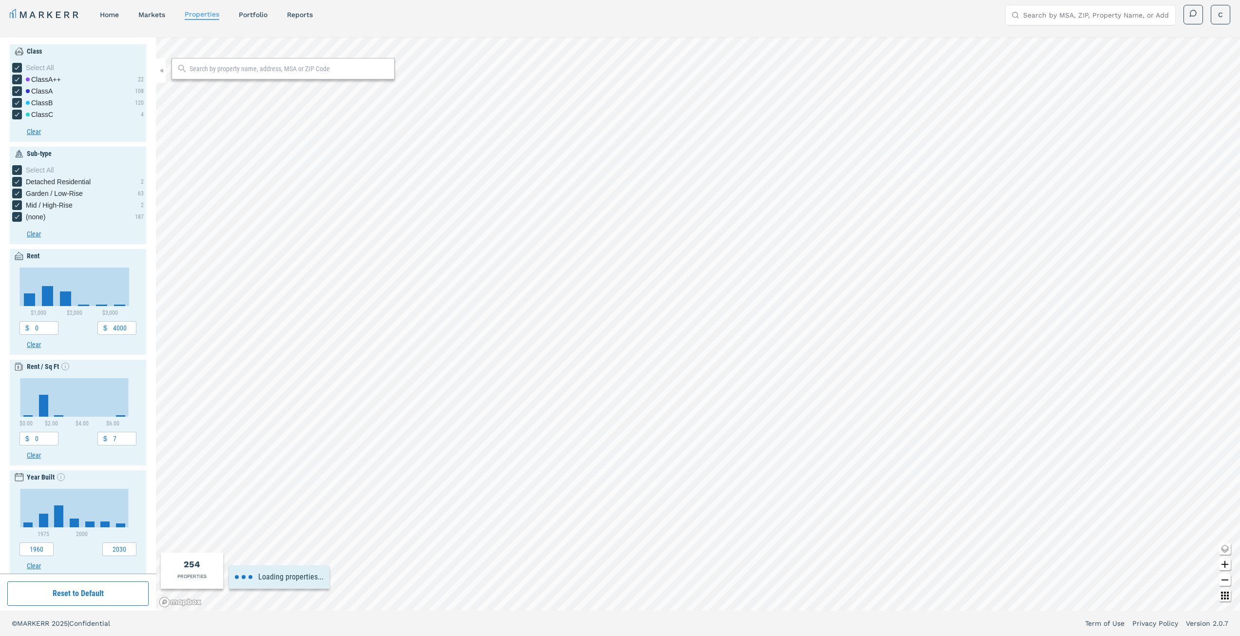
type input "2020"
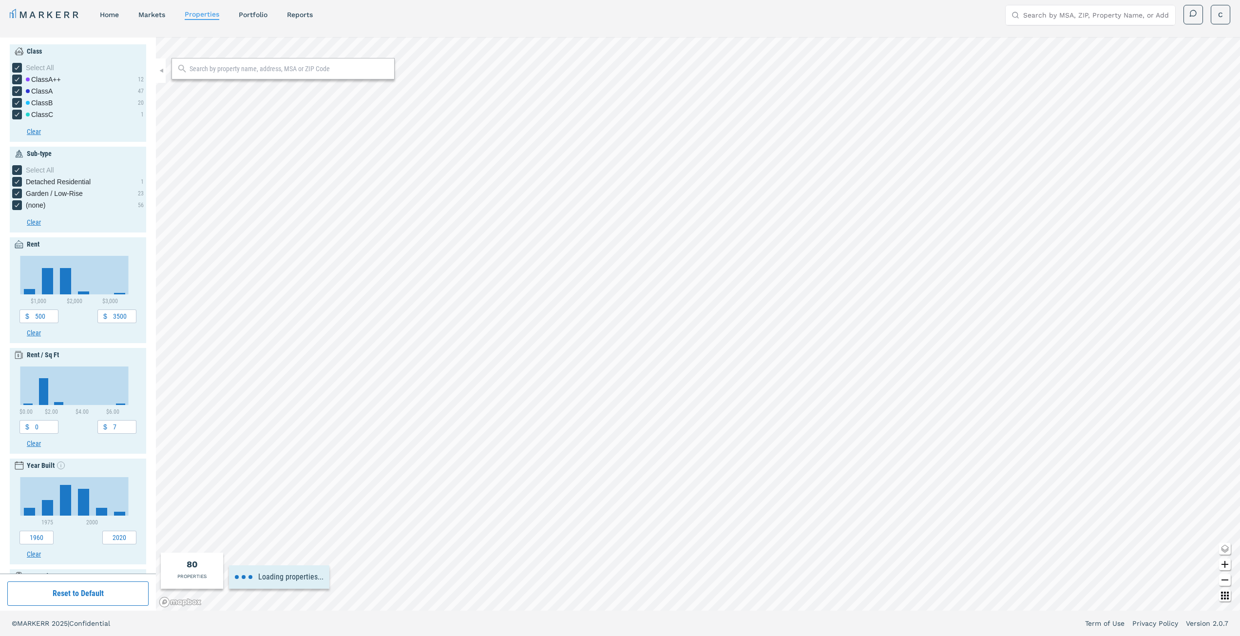
type input "0"
type input "4000"
type input "0.5"
type input "2030"
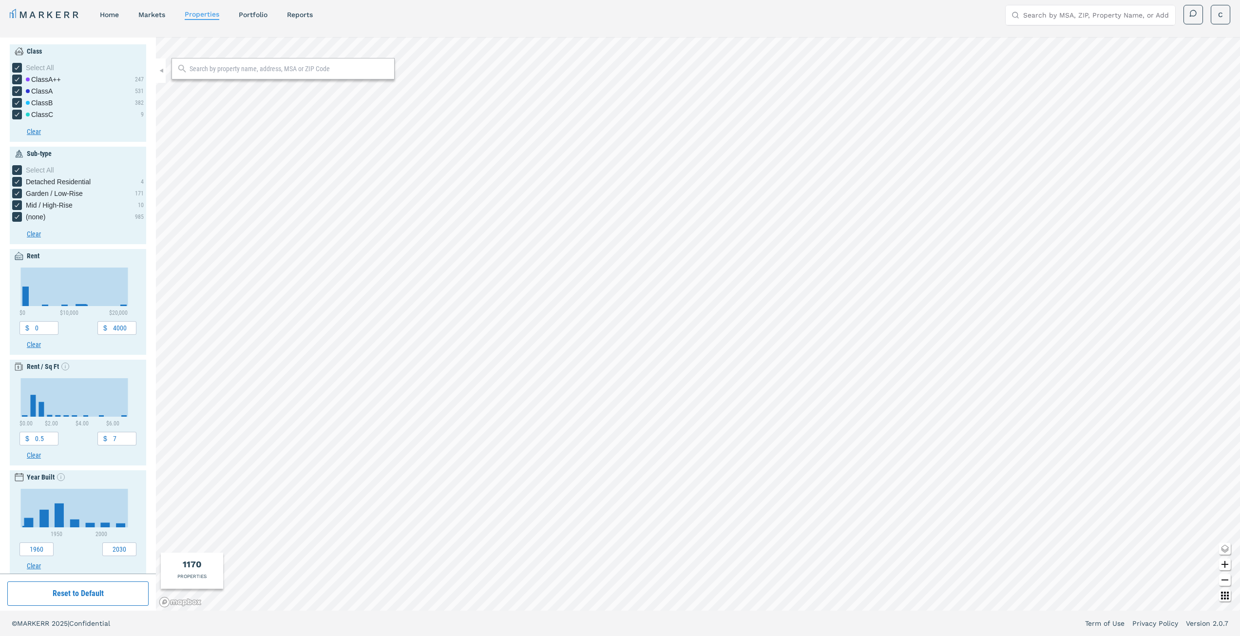
type input "22000"
type input "0"
type input "1910"
type input "0"
type input "22000"
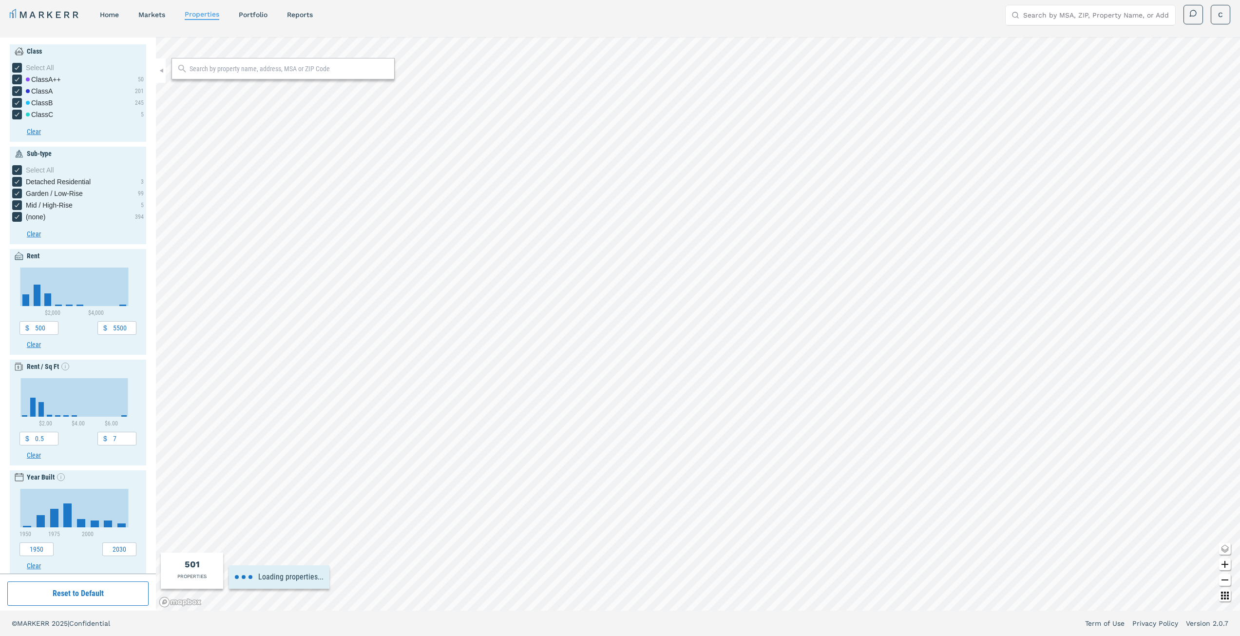
type input "0"
type input "1910"
type input "600"
type input "2400"
type input "0.8"
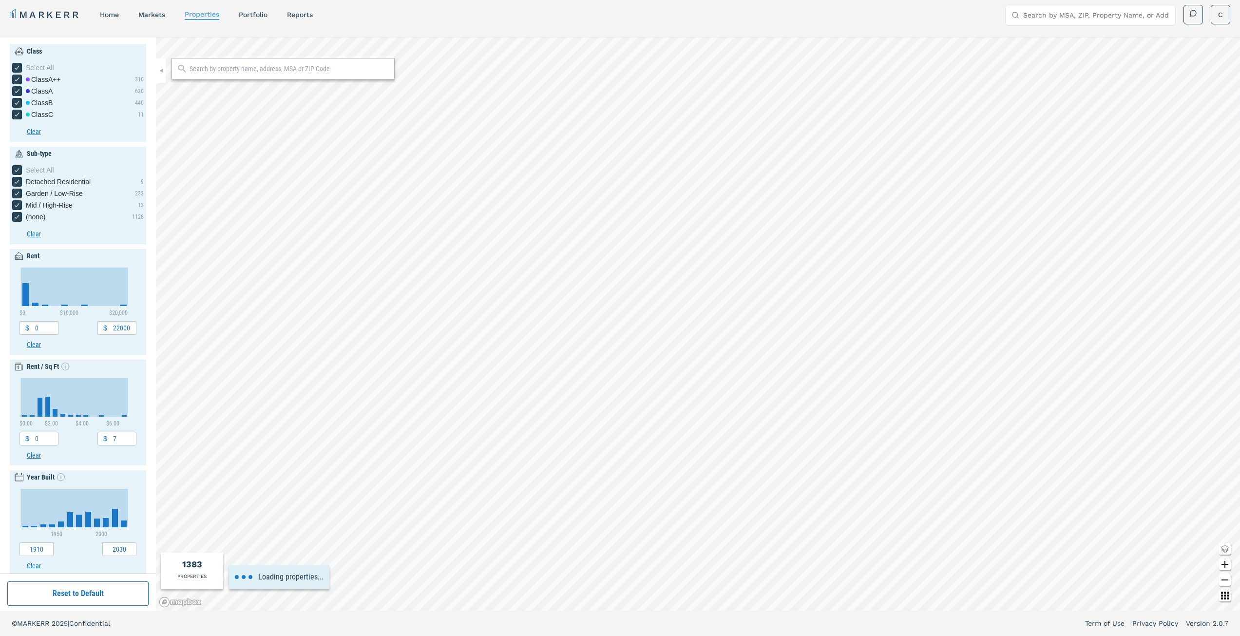
type input "3.6"
type input "1960"
type input "2020"
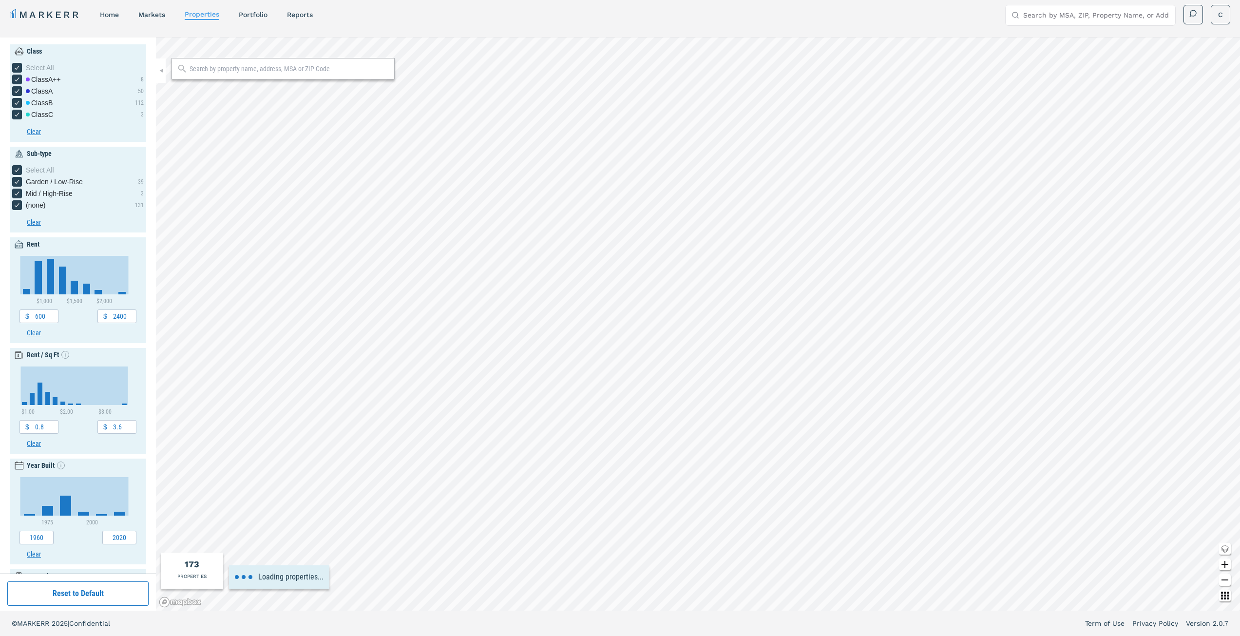
type input "1800"
type input "2"
type input "1980"
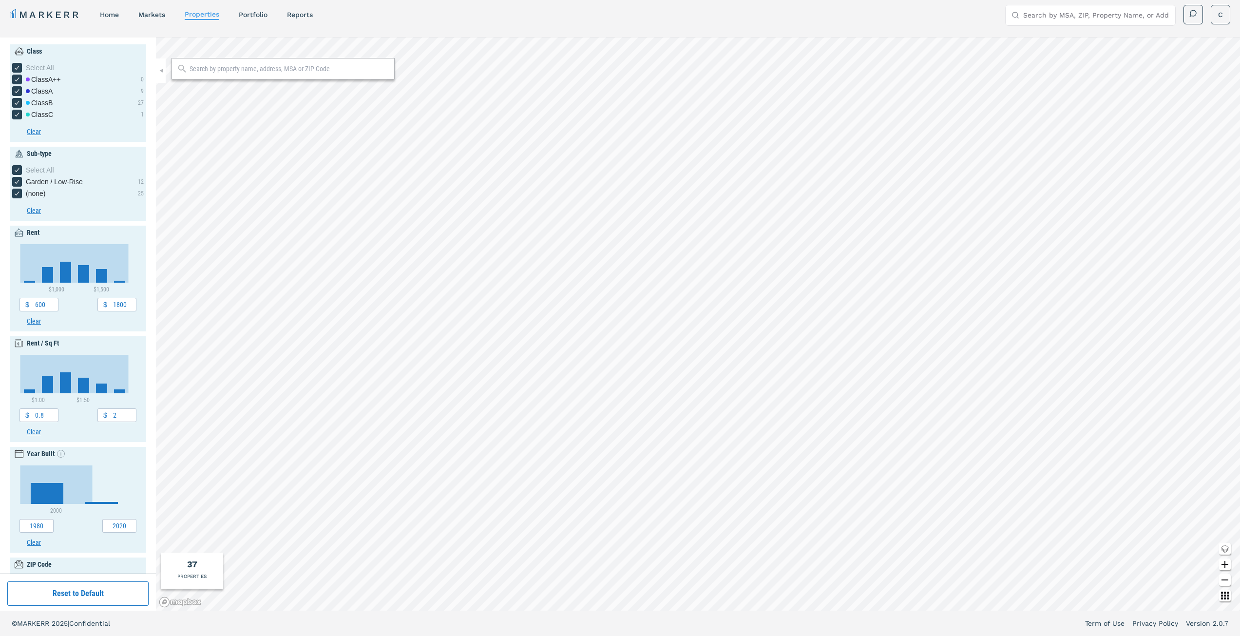
click at [1224, 580] on icon "Zoom out map button" at bounding box center [1225, 579] width 7 height 1
type input "2400"
type input "3.6"
type input "1960"
type input "2030"
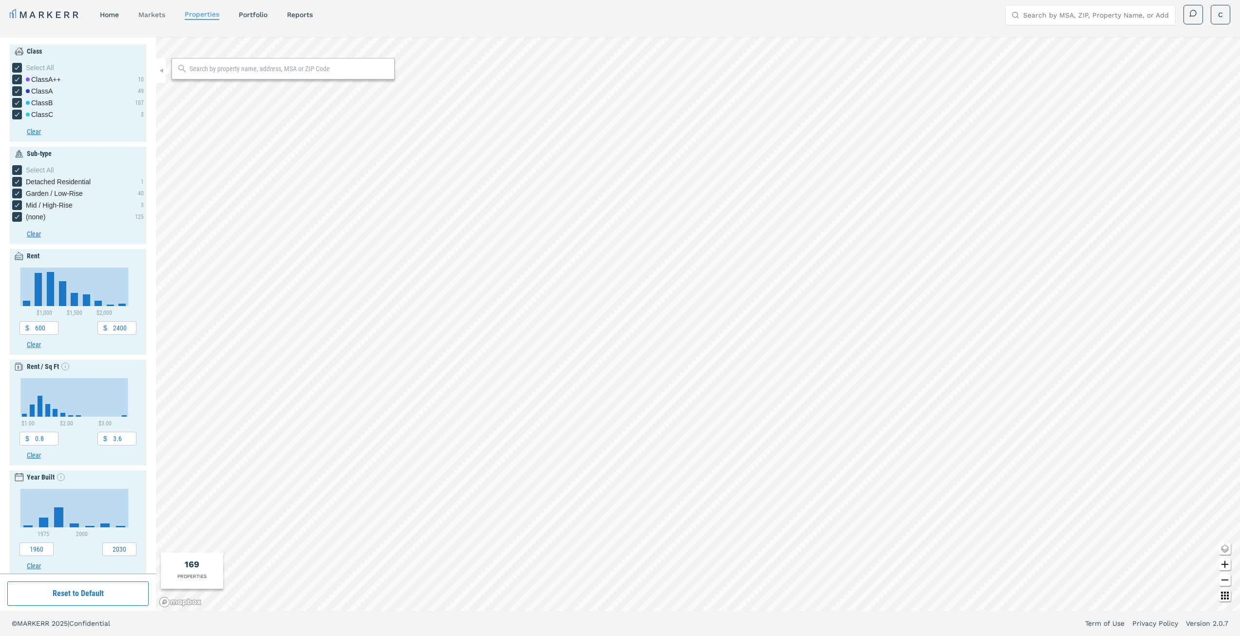
click at [153, 15] on link "markets" at bounding box center [151, 15] width 27 height 8
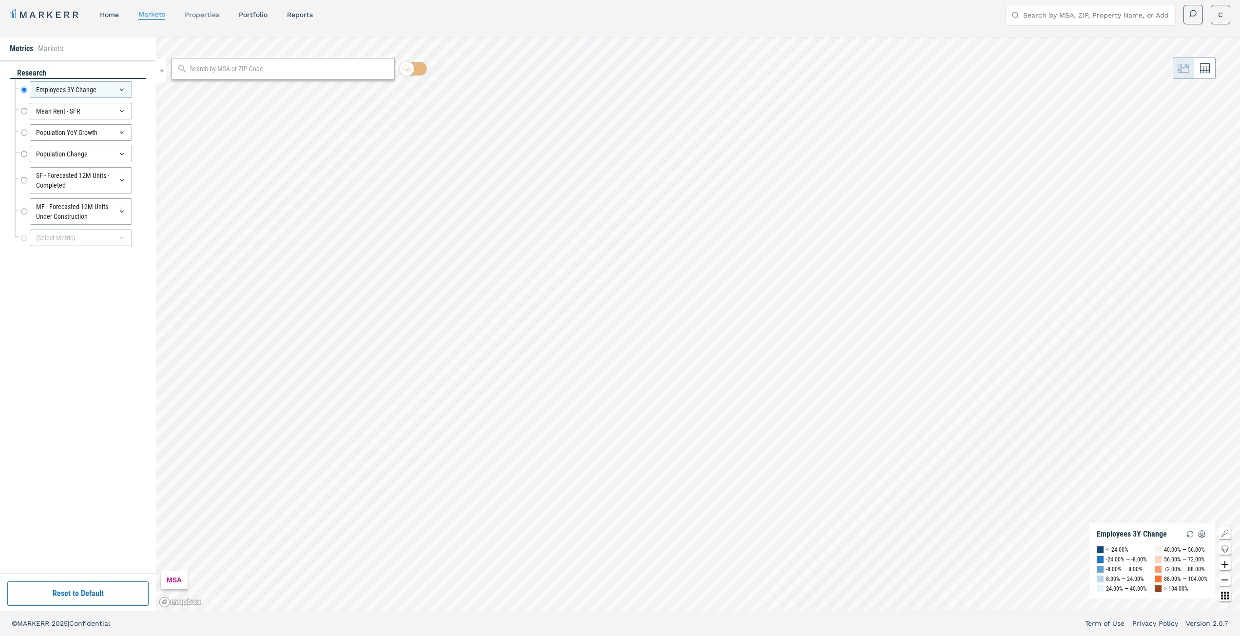
click at [198, 13] on link "properties" at bounding box center [202, 15] width 35 height 8
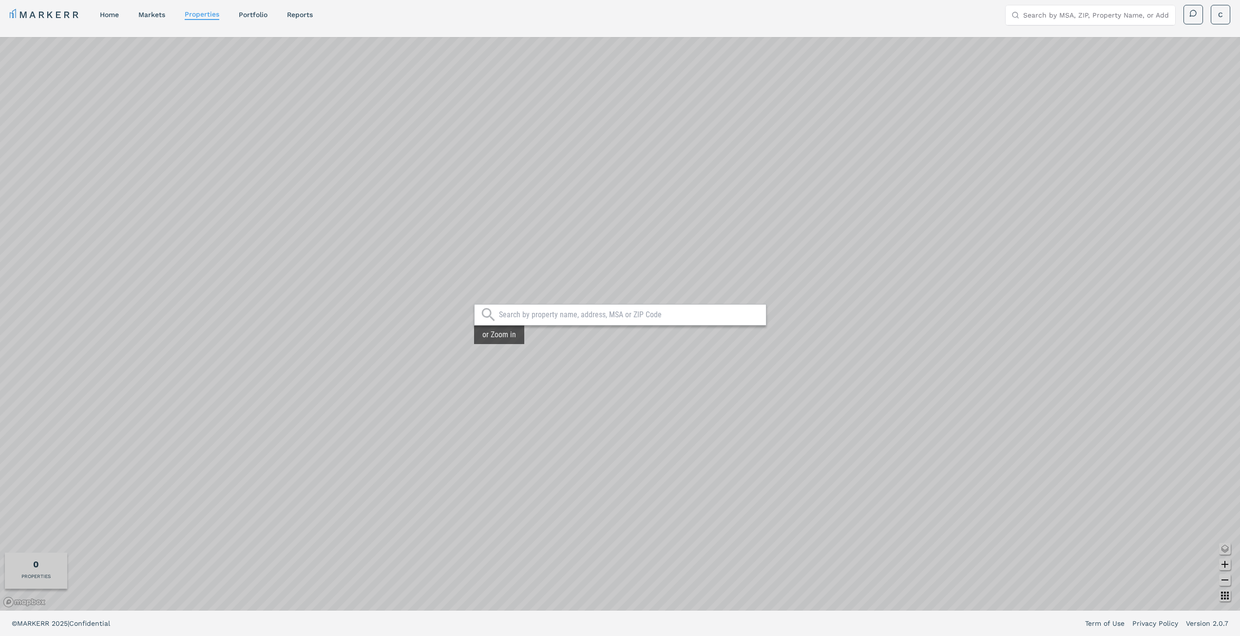
click at [565, 315] on input "text" at bounding box center [630, 315] width 262 height 10
click at [198, 12] on link "properties" at bounding box center [202, 14] width 35 height 8
click at [601, 317] on input "text" at bounding box center [630, 315] width 262 height 10
click at [298, 15] on link "reports" at bounding box center [300, 15] width 26 height 8
select select "-release_date"
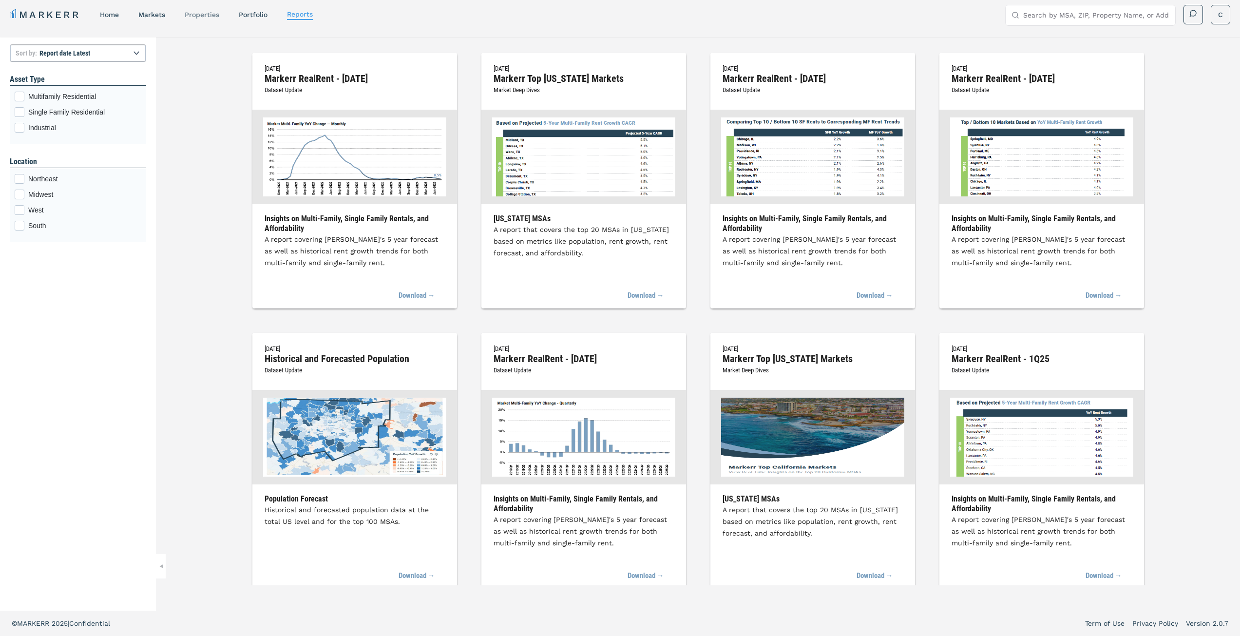
click at [206, 16] on link "properties" at bounding box center [202, 15] width 35 height 8
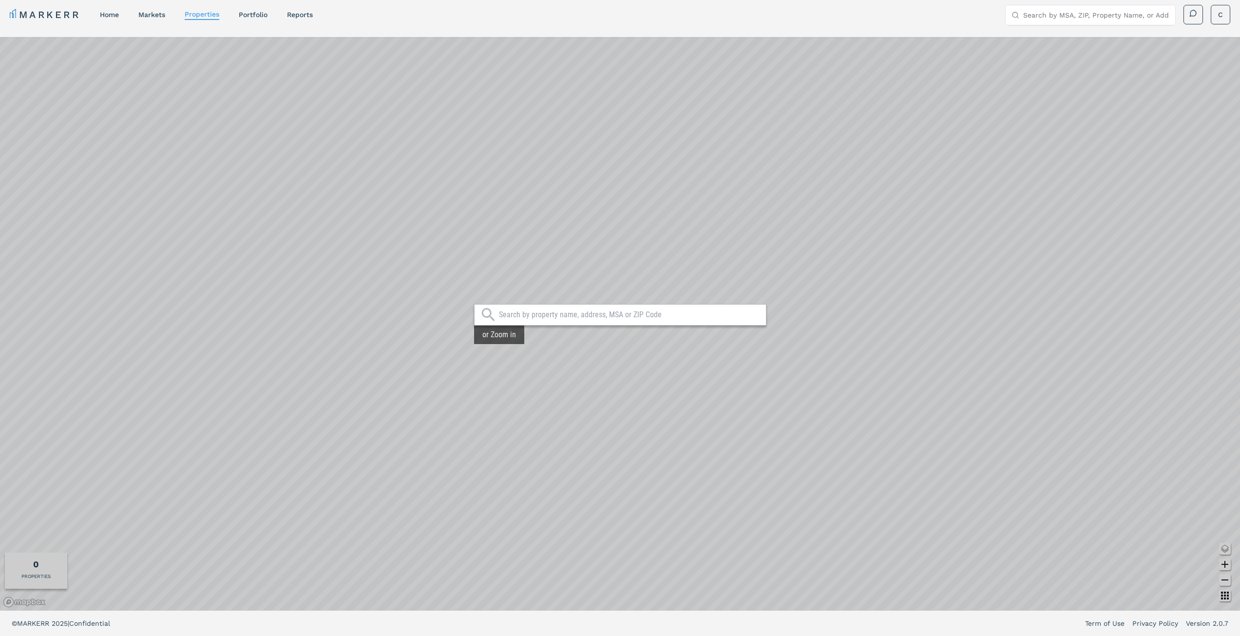
click at [563, 315] on input "text" at bounding box center [630, 315] width 262 height 10
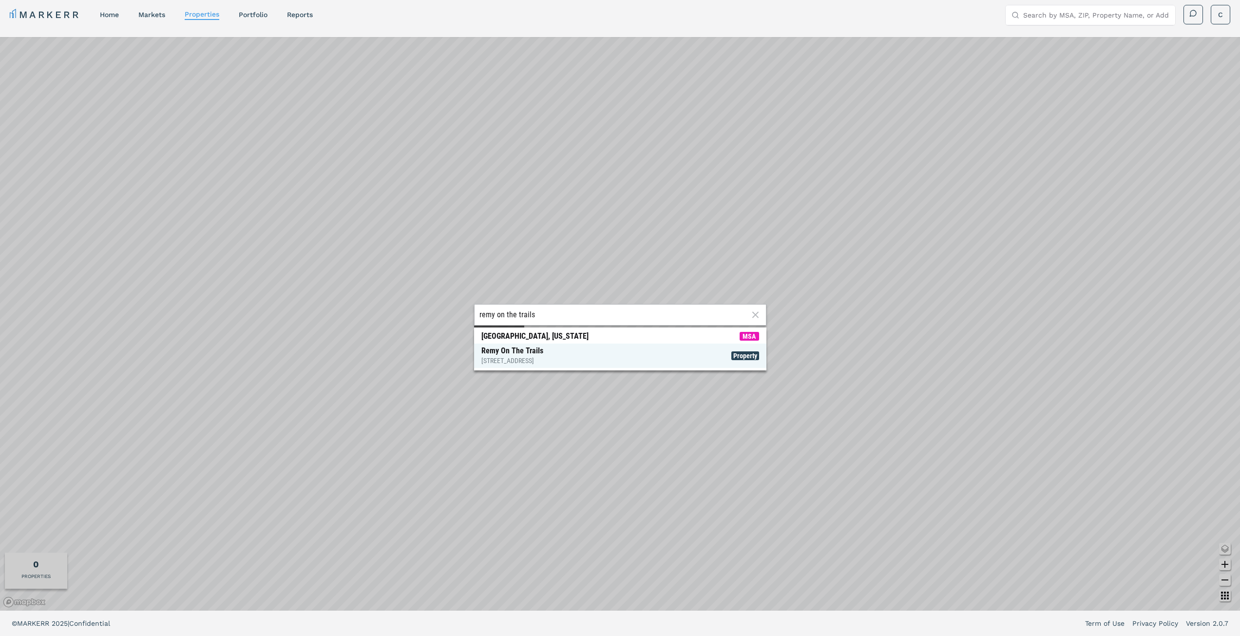
type input "remy on the trails"
click at [522, 355] on div "Remy On The Trails [STREET_ADDRESS]" at bounding box center [512, 355] width 62 height 19
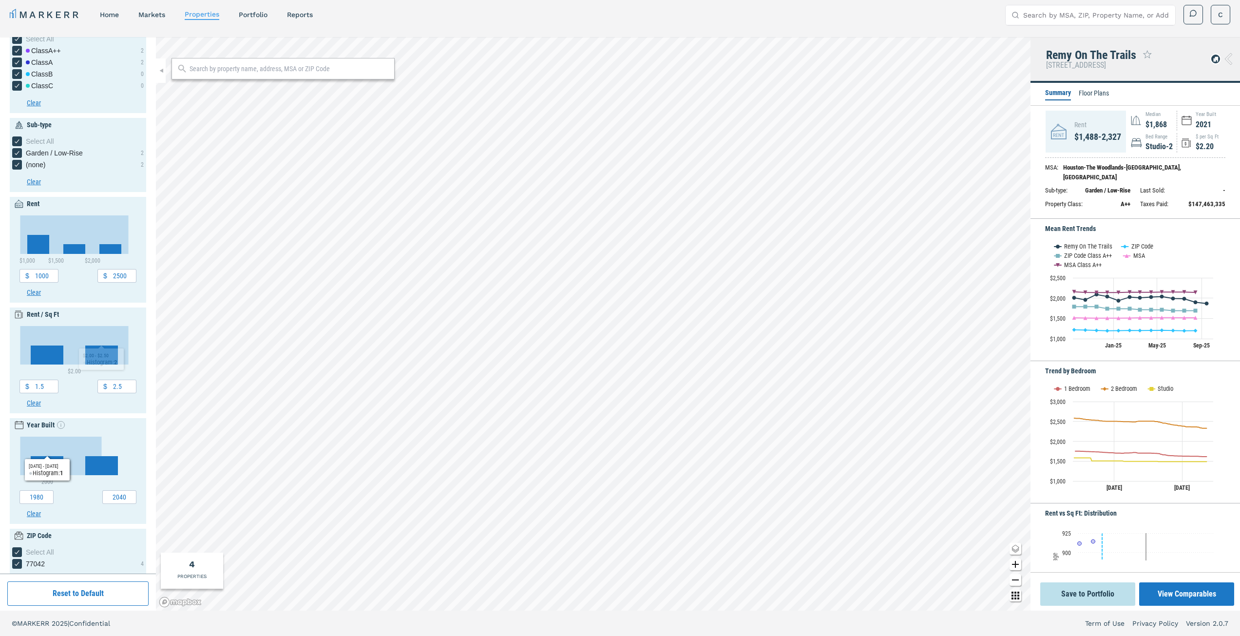
scroll to position [54, 0]
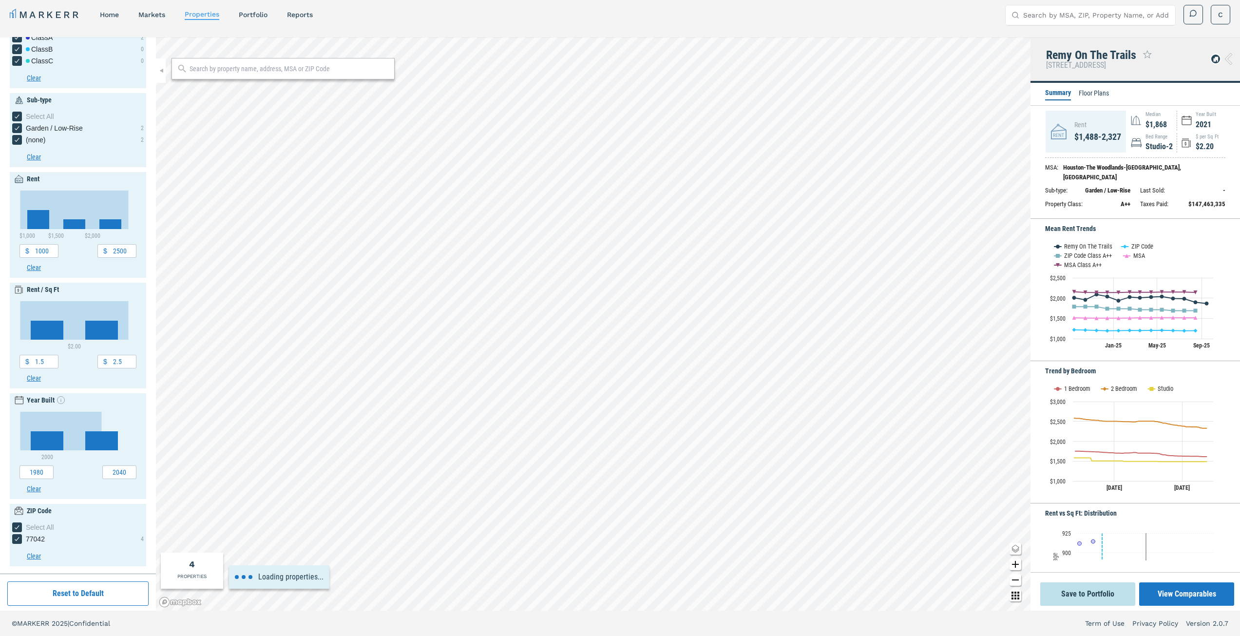
type input "1200"
type input "2200"
type input "1.4"
type input "2.6"
type input "1990"
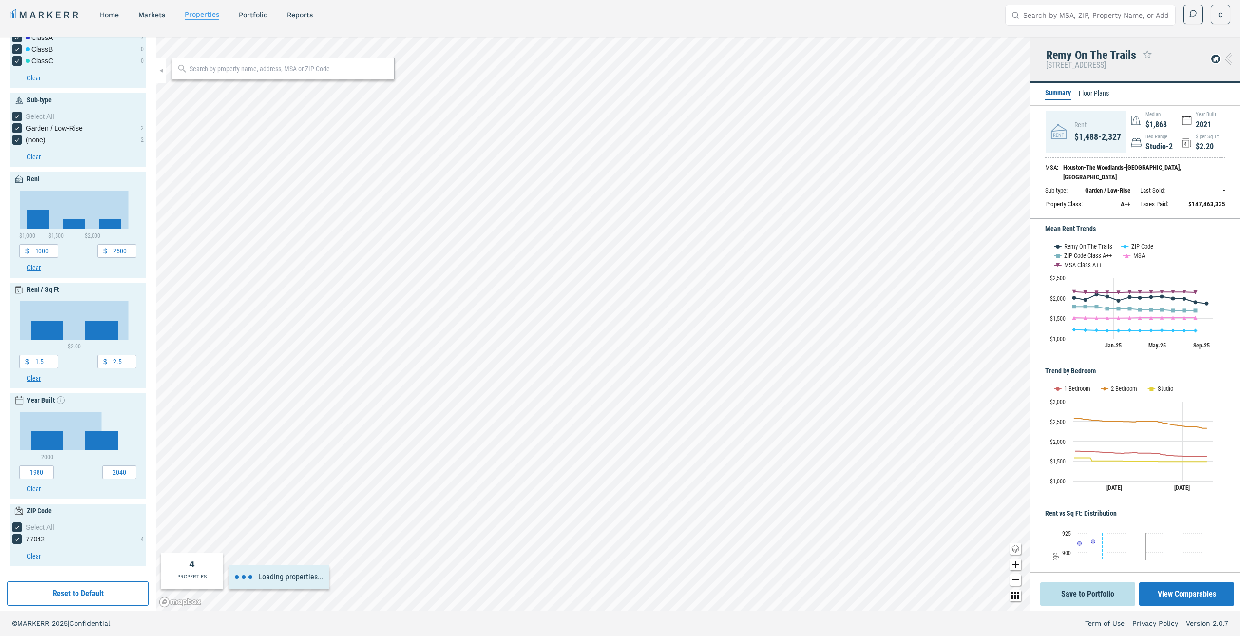
type input "2030"
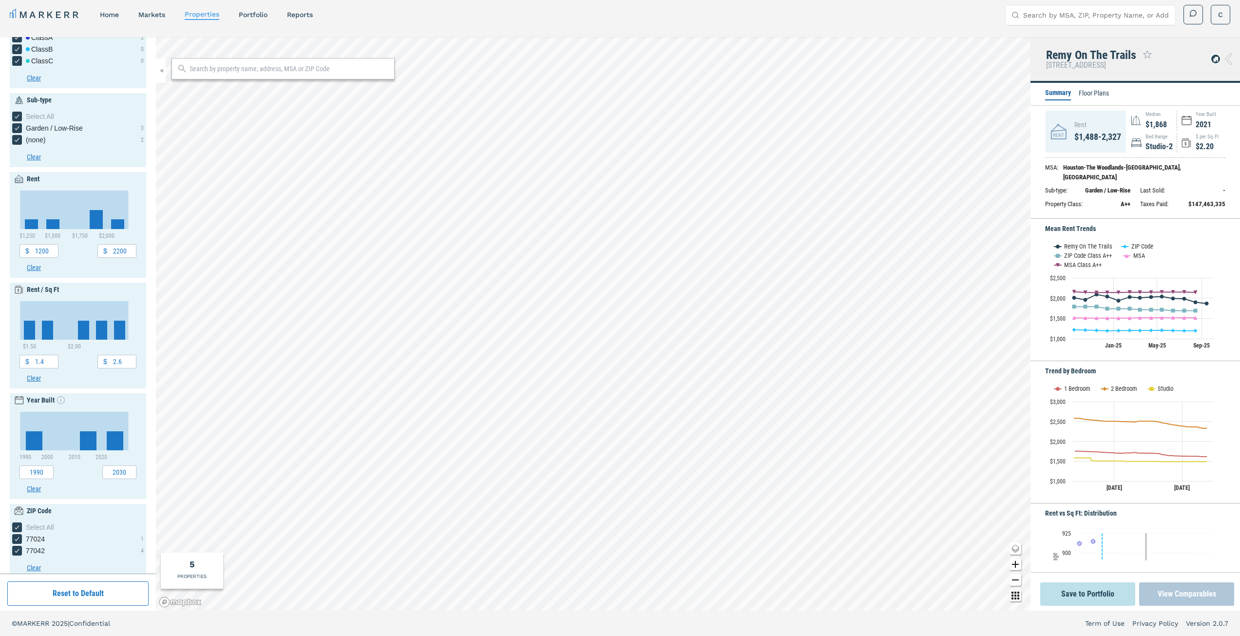
click at [1186, 593] on button "View Comparables" at bounding box center [1186, 593] width 95 height 23
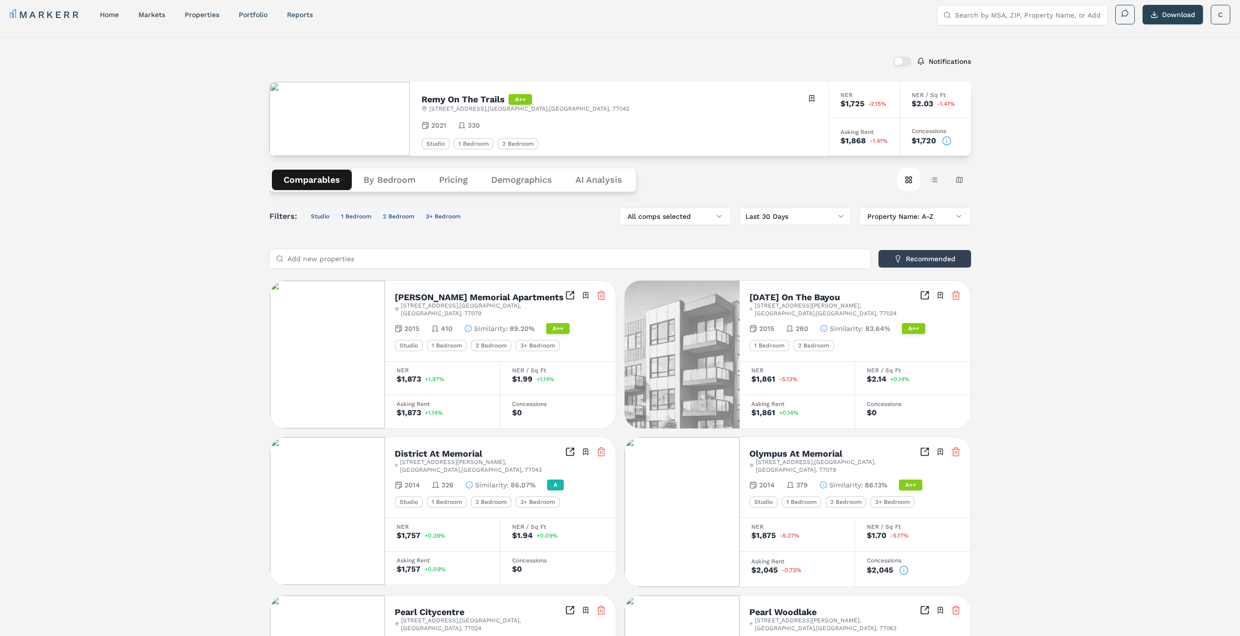
click at [626, 107] on div "Remy On The Trails A++ [STREET_ADDRESS] Toggle portfolio menu" at bounding box center [619, 103] width 395 height 19
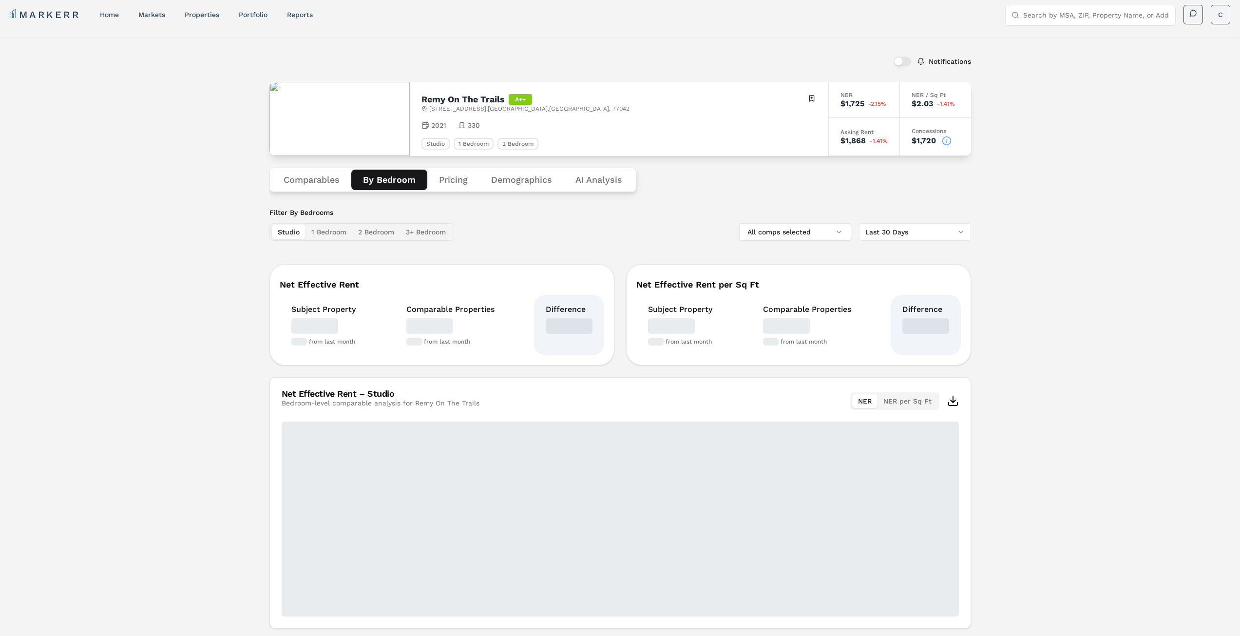
click at [394, 181] on button "By Bedroom" at bounding box center [389, 180] width 76 height 20
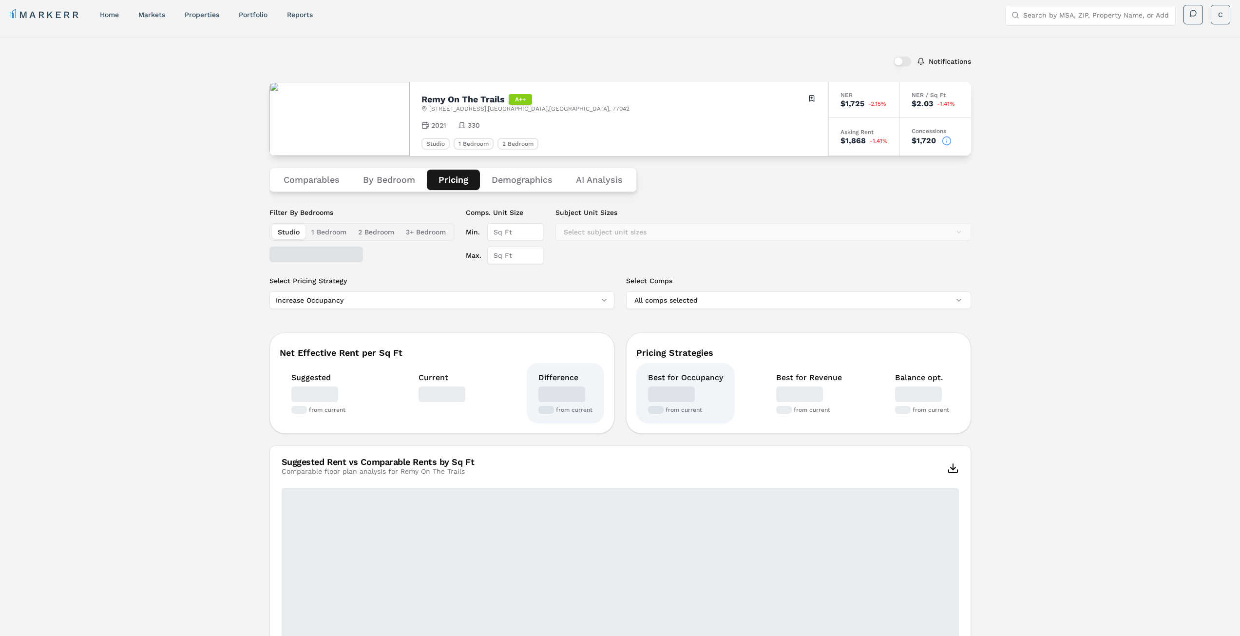
click at [459, 178] on button "Pricing" at bounding box center [453, 180] width 53 height 20
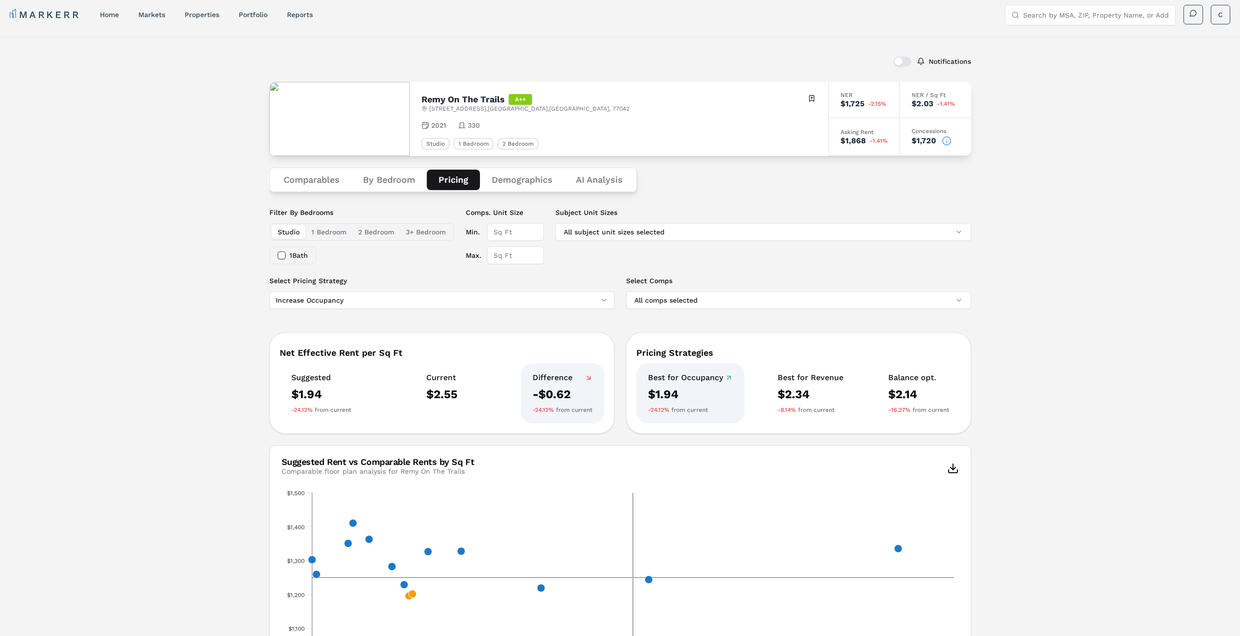
click at [193, 298] on div "Notifications Remy On The Trails A++ [STREET_ADDRESS] Toggle portfolio menu 202…" at bounding box center [620, 480] width 1240 height 886
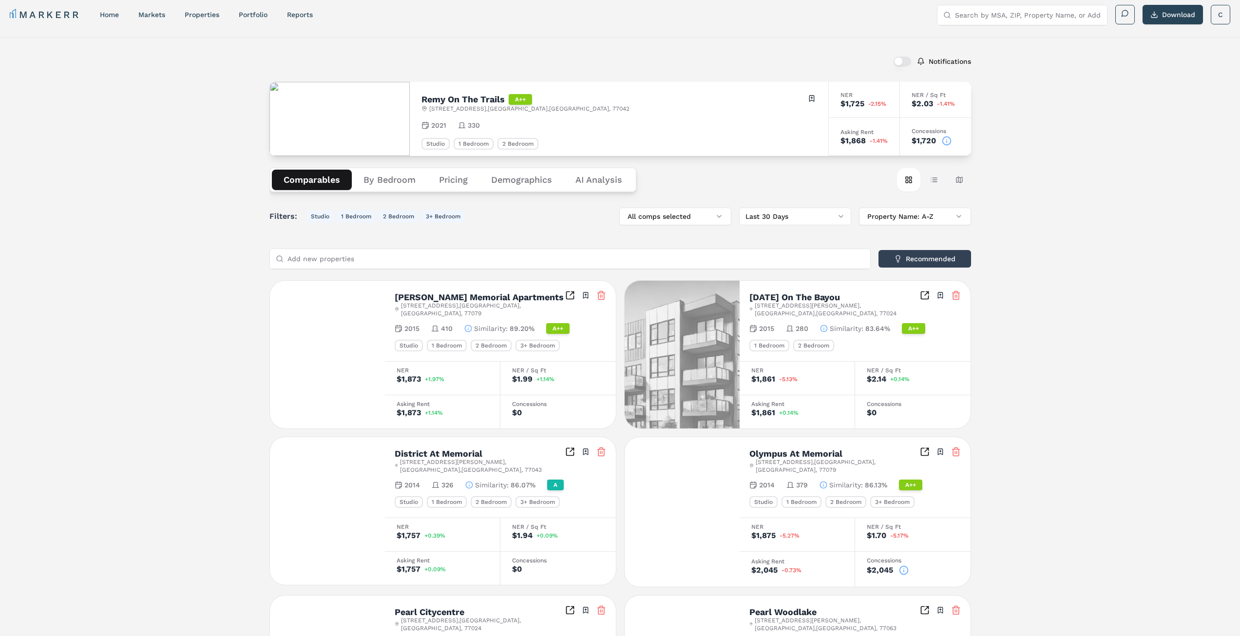
click at [315, 179] on button "Comparables" at bounding box center [312, 180] width 80 height 20
click at [446, 340] on div "1 Bedroom" at bounding box center [447, 346] width 40 height 12
click at [447, 299] on h2 "[PERSON_NAME] Memorial Apartments" at bounding box center [479, 297] width 169 height 9
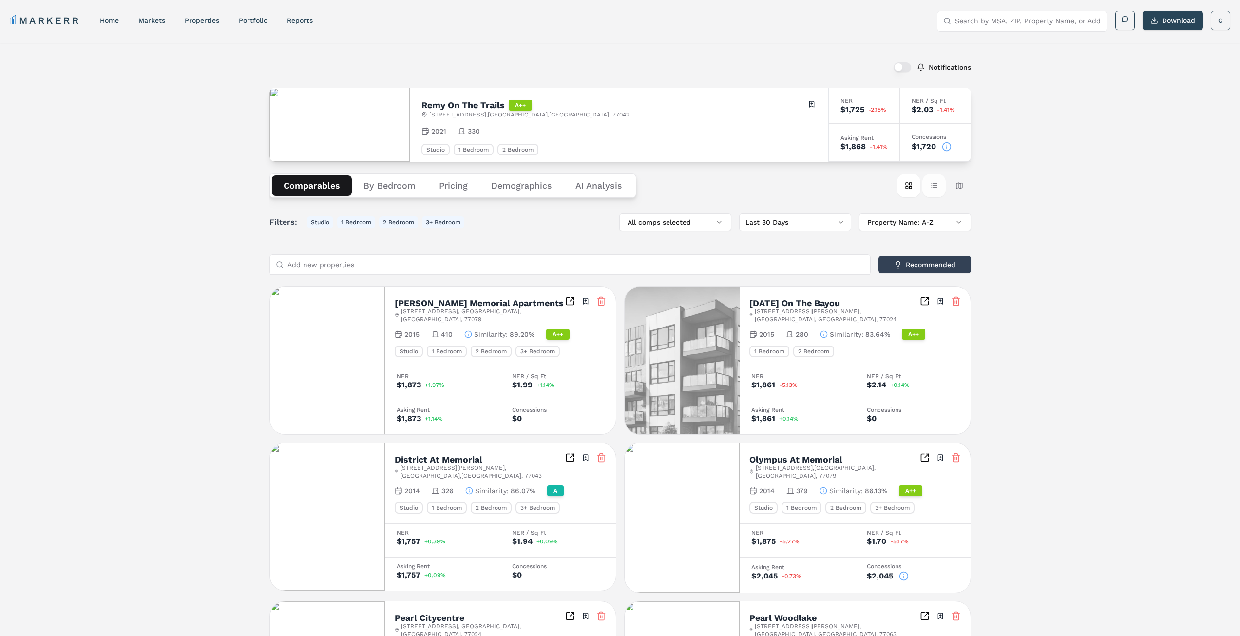
click at [932, 187] on button "Table view" at bounding box center [933, 185] width 23 height 23
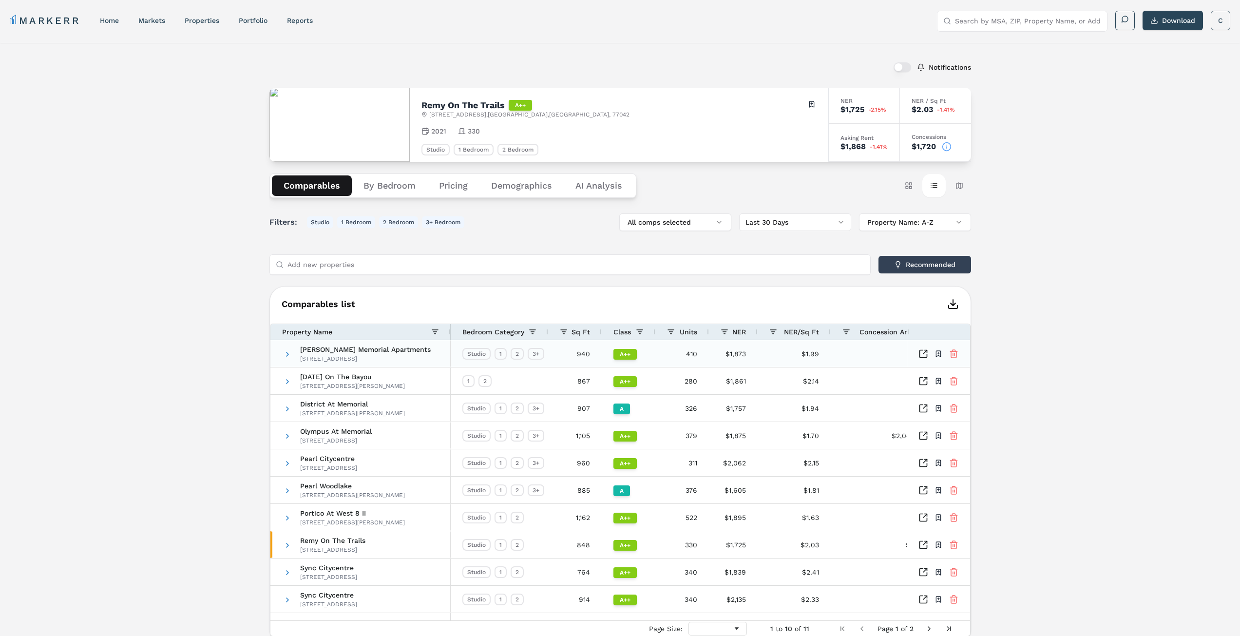
click at [352, 349] on span "[PERSON_NAME] Memorial Apartments" at bounding box center [365, 349] width 131 height 7
click at [284, 356] on span at bounding box center [288, 354] width 8 height 8
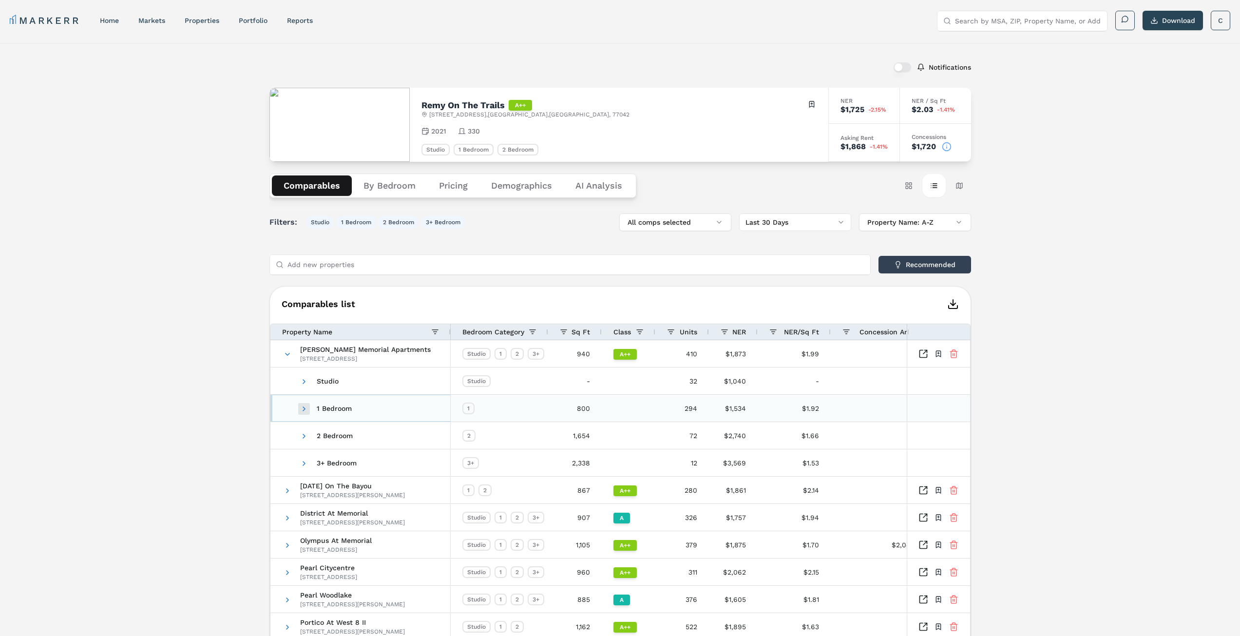
click at [302, 410] on span at bounding box center [304, 409] width 8 height 8
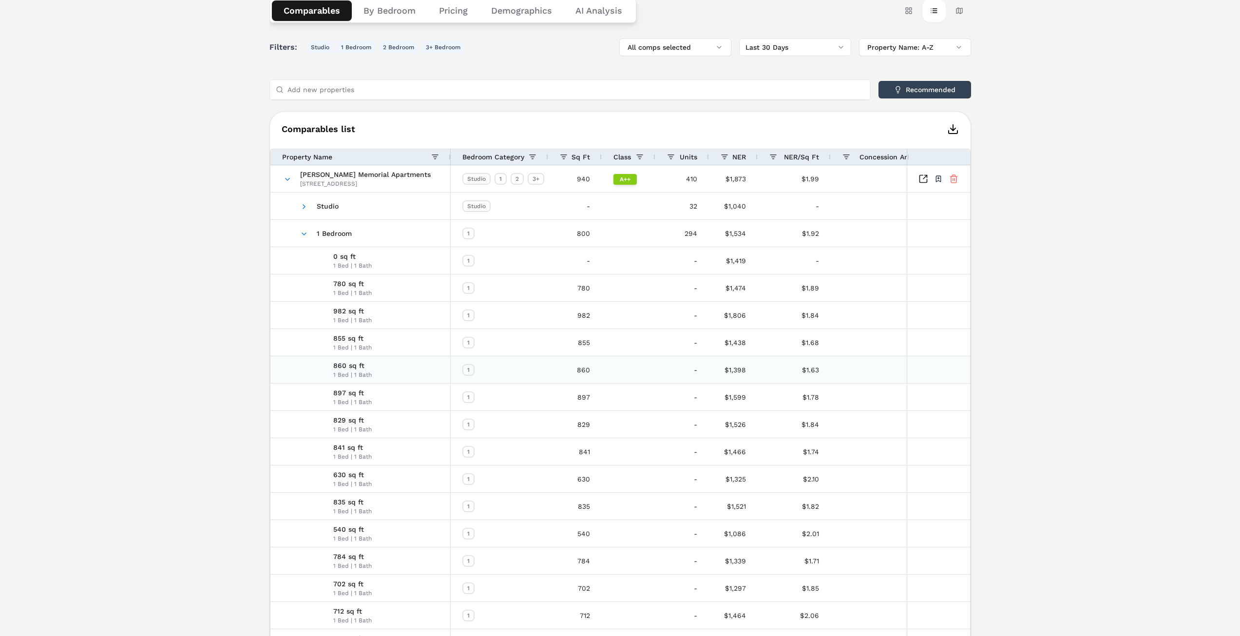
scroll to position [146, 0]
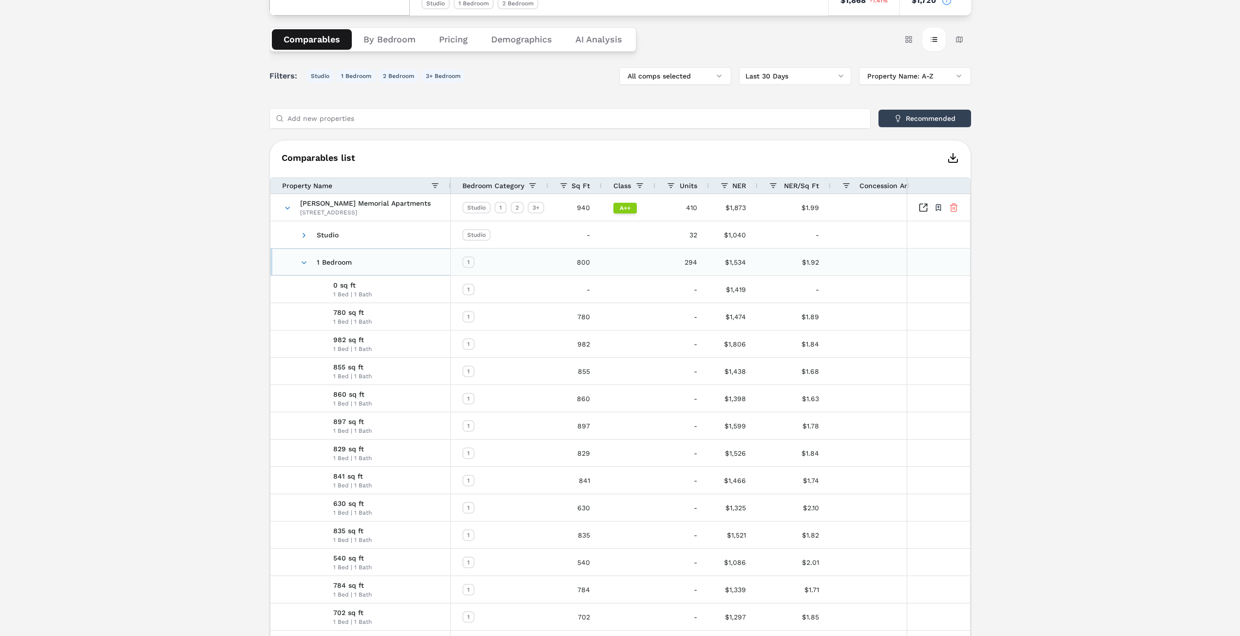
drag, startPoint x: 302, startPoint y: 261, endPoint x: 303, endPoint y: 243, distance: 18.1
click at [302, 261] on span at bounding box center [304, 263] width 8 height 8
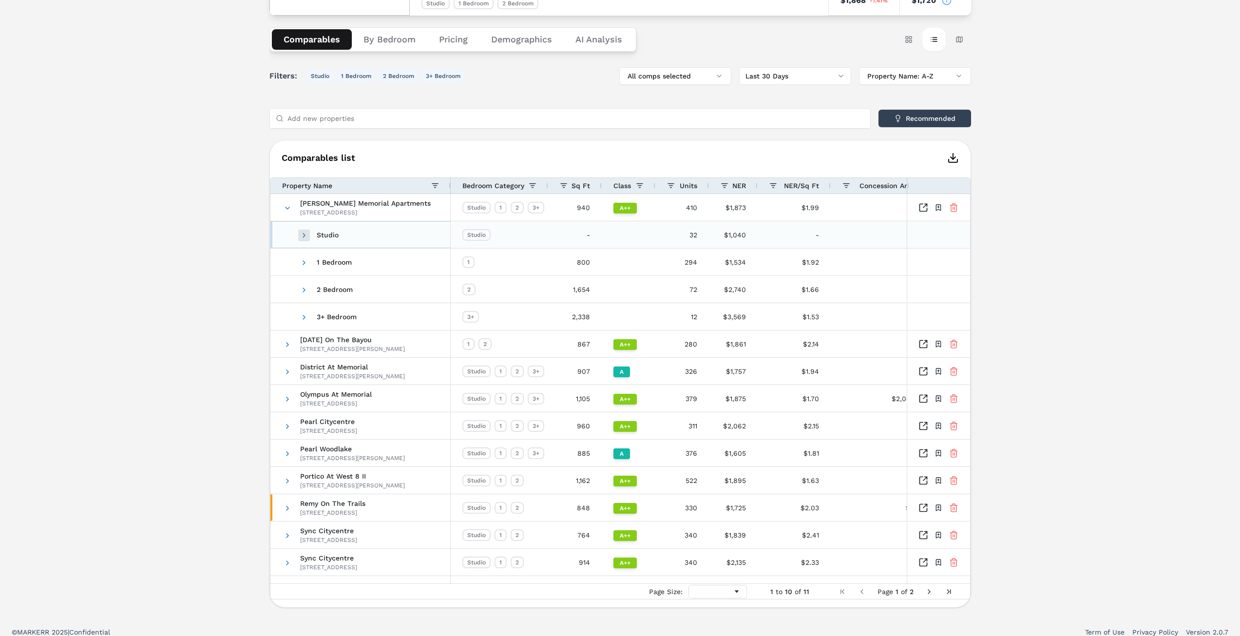
click at [304, 235] on span at bounding box center [304, 235] width 8 height 8
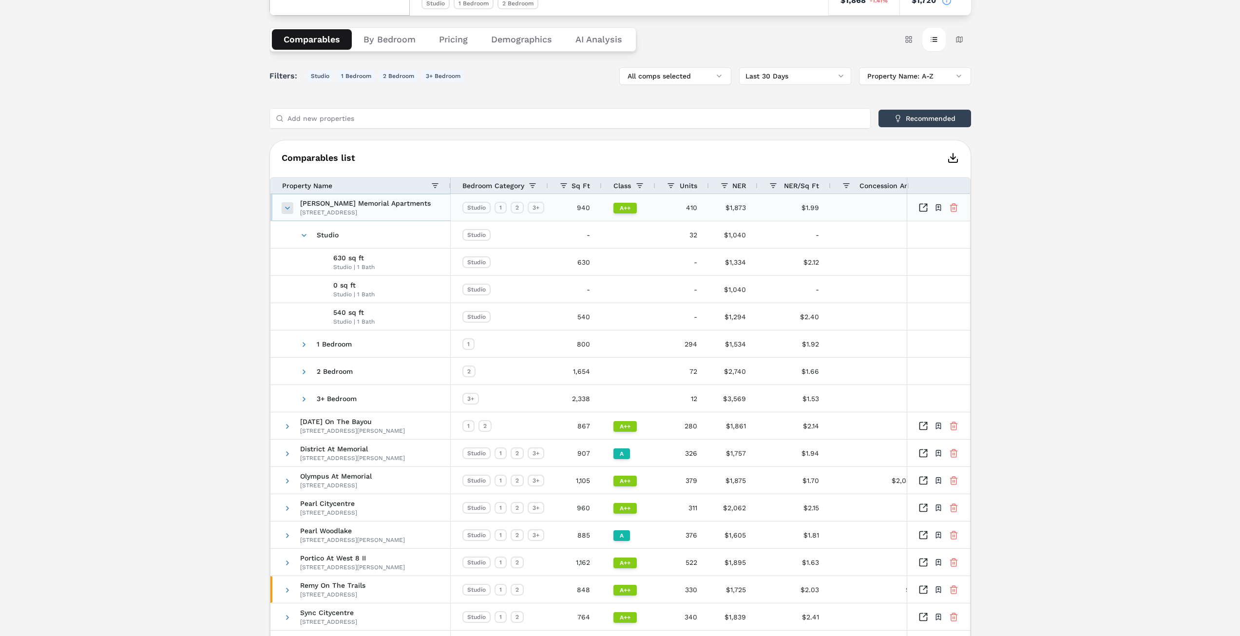
click at [286, 207] on span at bounding box center [288, 208] width 8 height 8
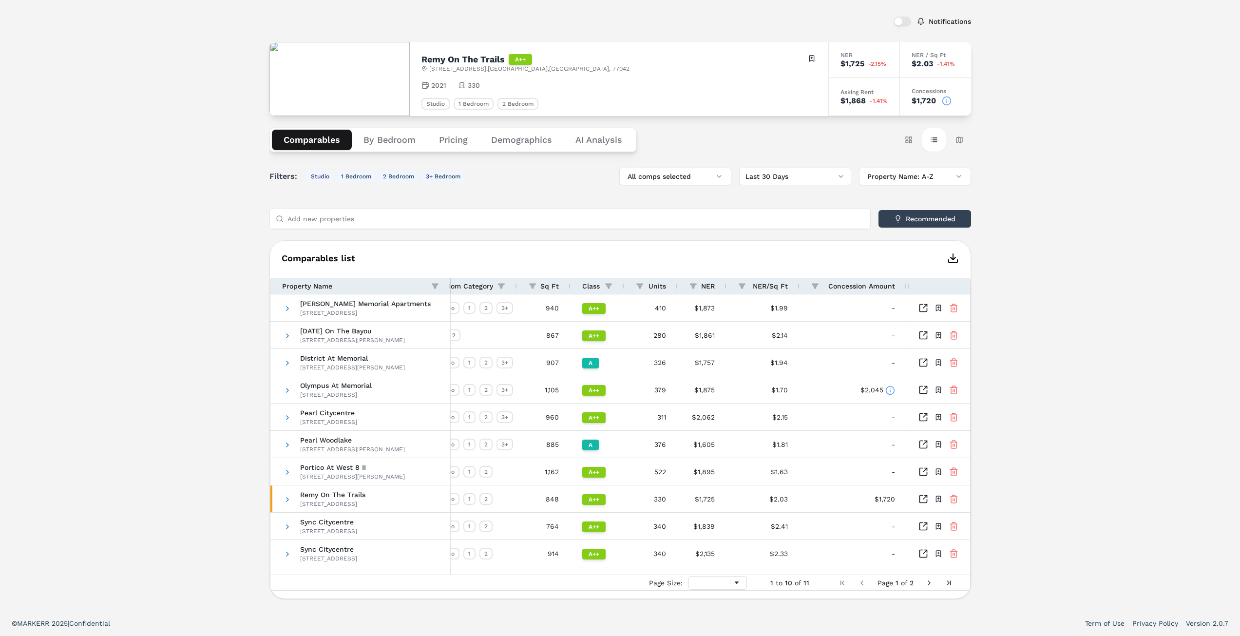
scroll to position [0, 0]
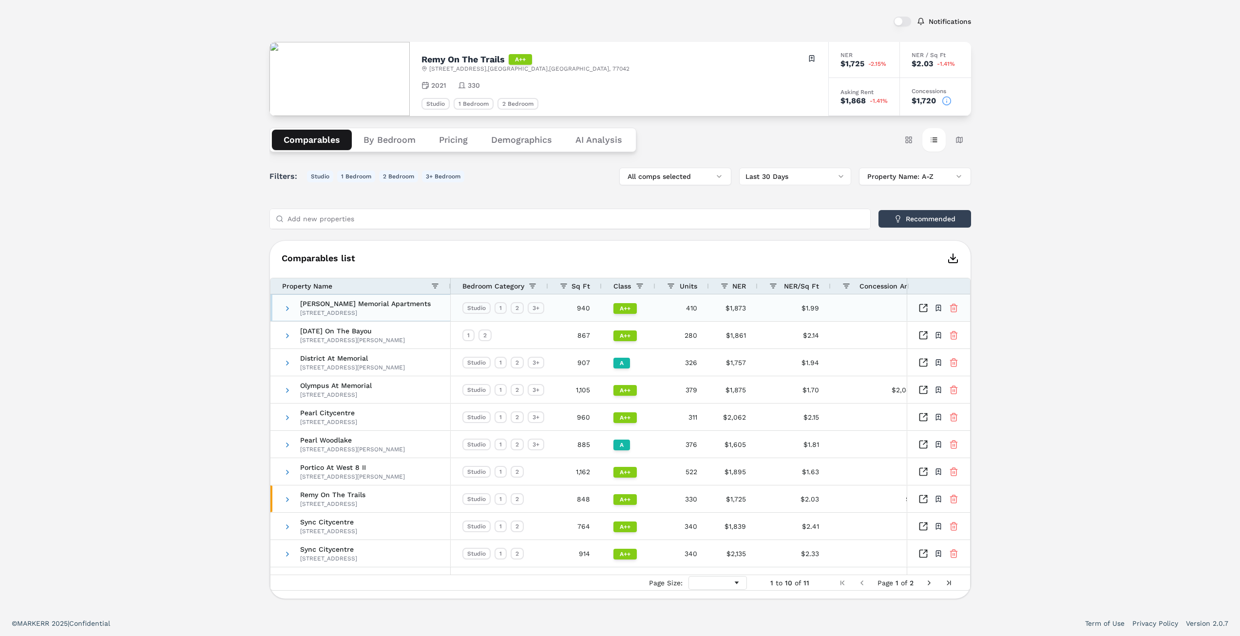
click at [344, 304] on span "[PERSON_NAME] Memorial Apartments" at bounding box center [365, 303] width 131 height 7
click at [426, 85] on icon at bounding box center [426, 85] width 8 height 8
click at [441, 83] on span "2021" at bounding box center [438, 85] width 15 height 10
click at [504, 194] on div "Filters: Studio 1 Bedroom 2 Bedroom 3+ Bedroom All comps selected Last 30 Days …" at bounding box center [620, 383] width 702 height 431
click at [529, 182] on div "Filters: Studio 1 Bedroom 2 Bedroom 3+ Bedroom All comps selected Last 30 Days …" at bounding box center [620, 177] width 702 height 18
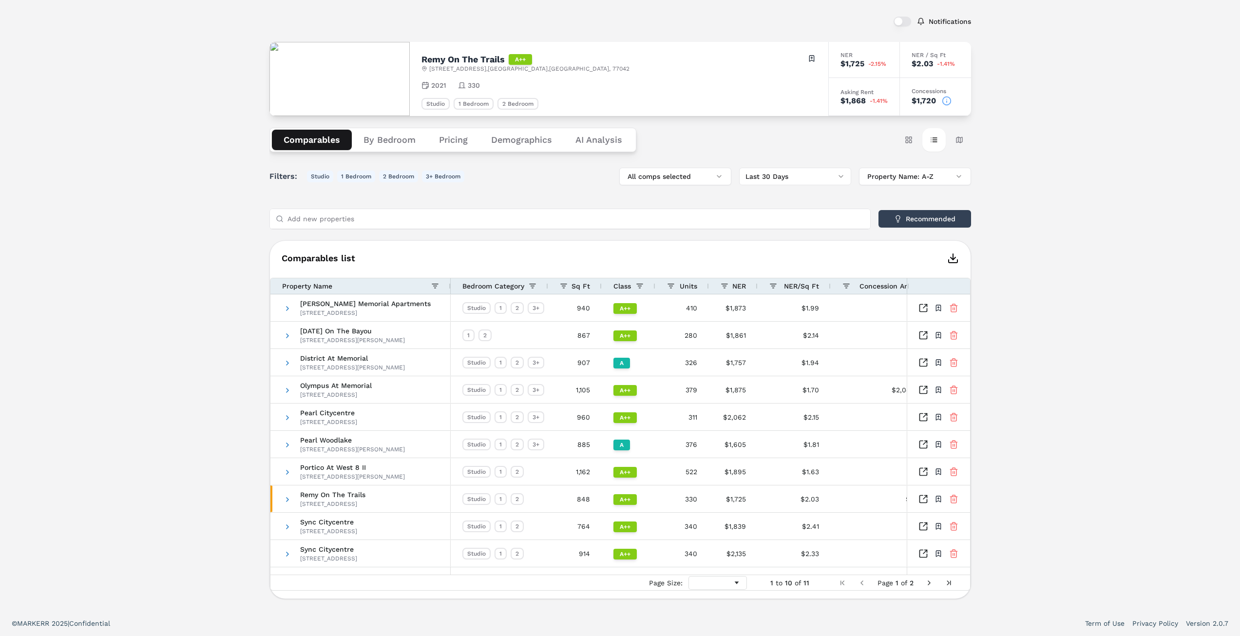
click at [529, 182] on div "Filters: Studio 1 Bedroom 2 Bedroom 3+ Bedroom All comps selected Last 30 Days …" at bounding box center [620, 177] width 702 height 18
click at [442, 86] on span "2021" at bounding box center [438, 85] width 15 height 10
click at [430, 81] on div "2021" at bounding box center [434, 85] width 25 height 10
click at [424, 85] on icon at bounding box center [426, 85] width 8 height 8
click at [1028, 196] on div "Notifications Remy On The Trails A++ [STREET_ADDRESS] Toggle portfolio menu 202…" at bounding box center [620, 304] width 1240 height 614
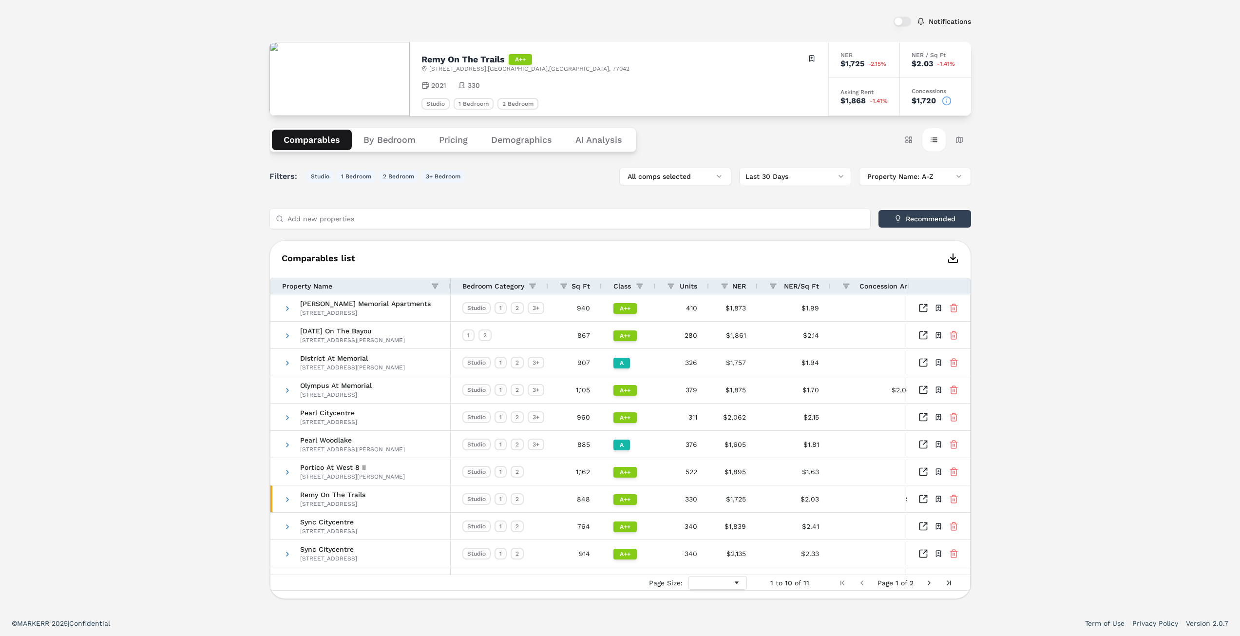
click at [1028, 196] on div "Notifications Remy On The Trails A++ [STREET_ADDRESS] Toggle portfolio menu 202…" at bounding box center [620, 304] width 1240 height 614
click at [1072, 166] on div "Notifications Remy On The Trails A++ [STREET_ADDRESS] Toggle portfolio menu 202…" at bounding box center [620, 304] width 1240 height 614
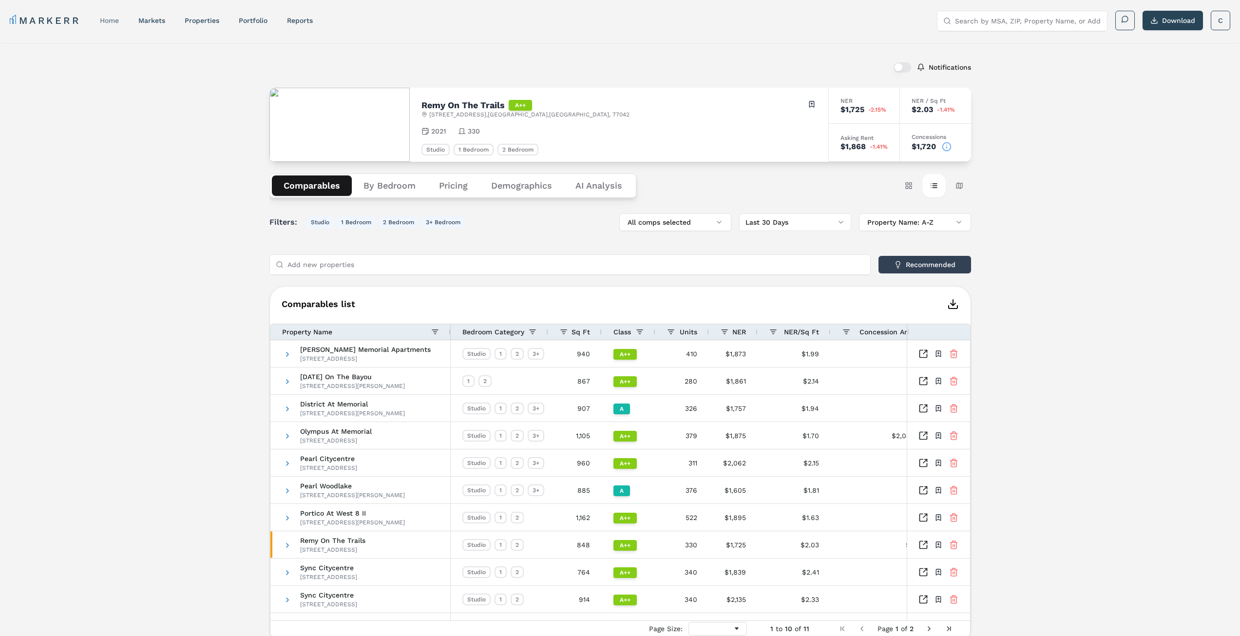
click at [113, 20] on link "home" at bounding box center [109, 21] width 19 height 8
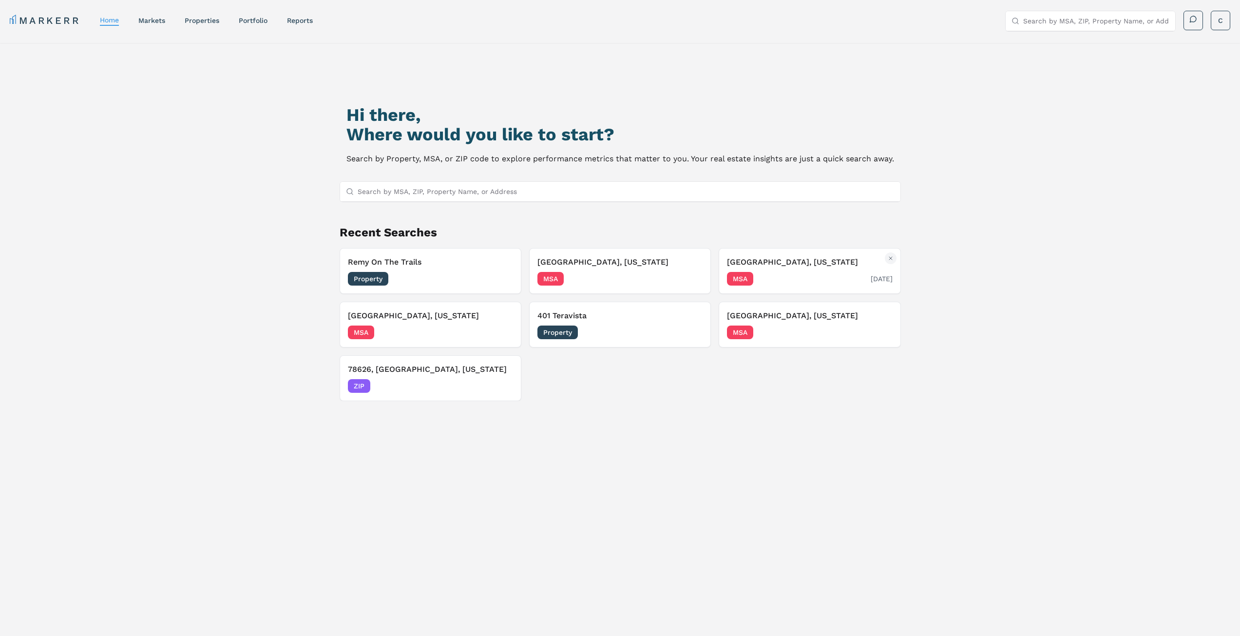
click at [746, 277] on span "MSA" at bounding box center [740, 279] width 26 height 14
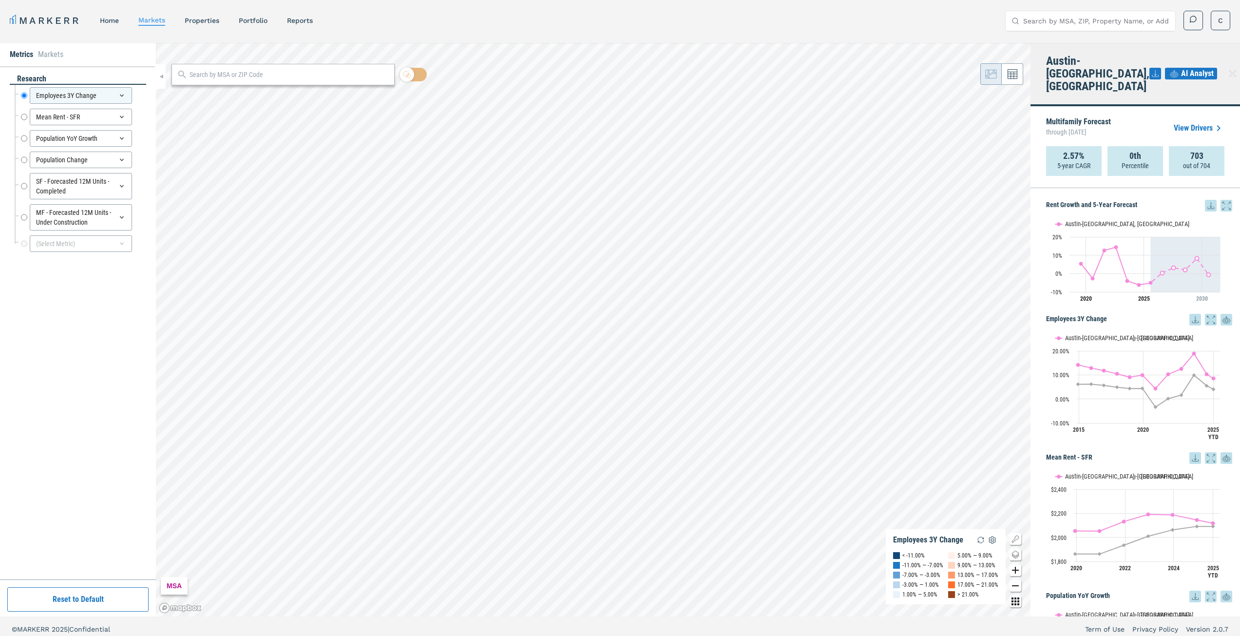
click at [1191, 122] on link "View Drivers" at bounding box center [1199, 128] width 51 height 12
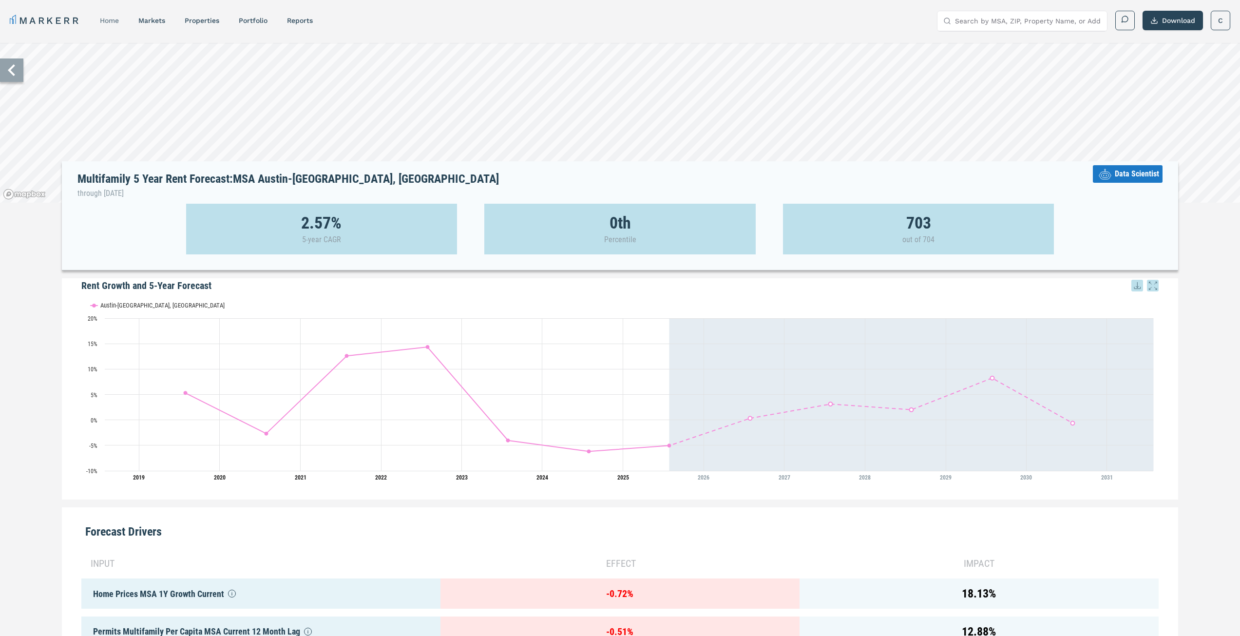
click at [110, 20] on link "home" at bounding box center [109, 21] width 19 height 8
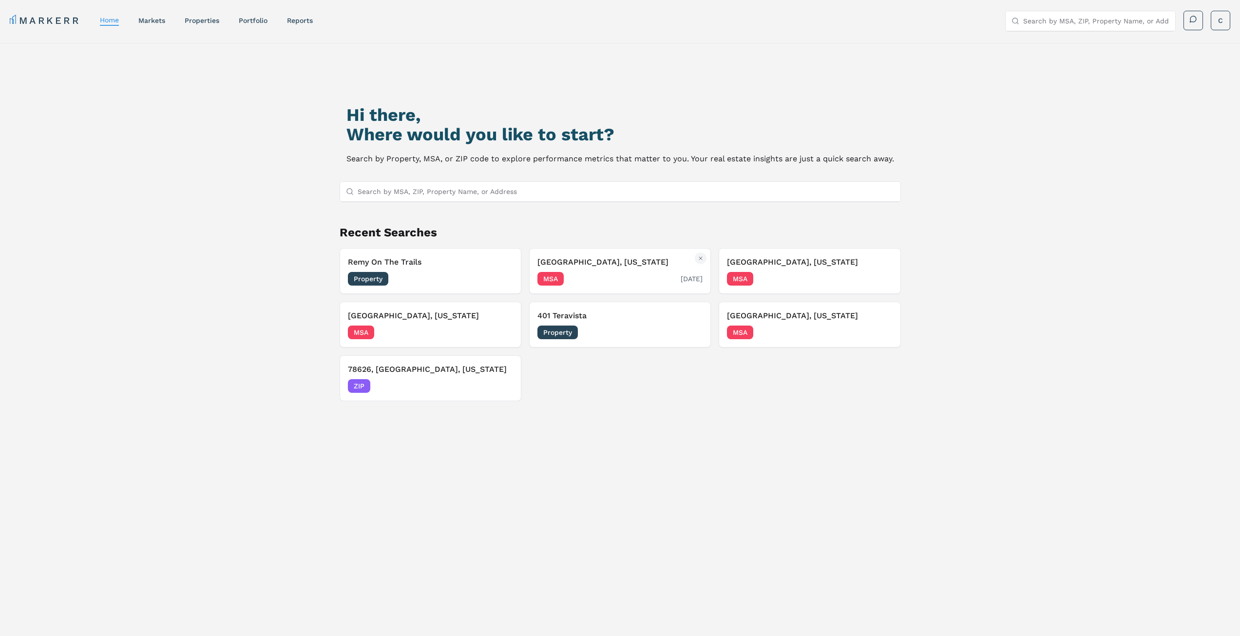
click at [547, 277] on span "MSA" at bounding box center [550, 279] width 26 height 14
